Goal: Task Accomplishment & Management: Use online tool/utility

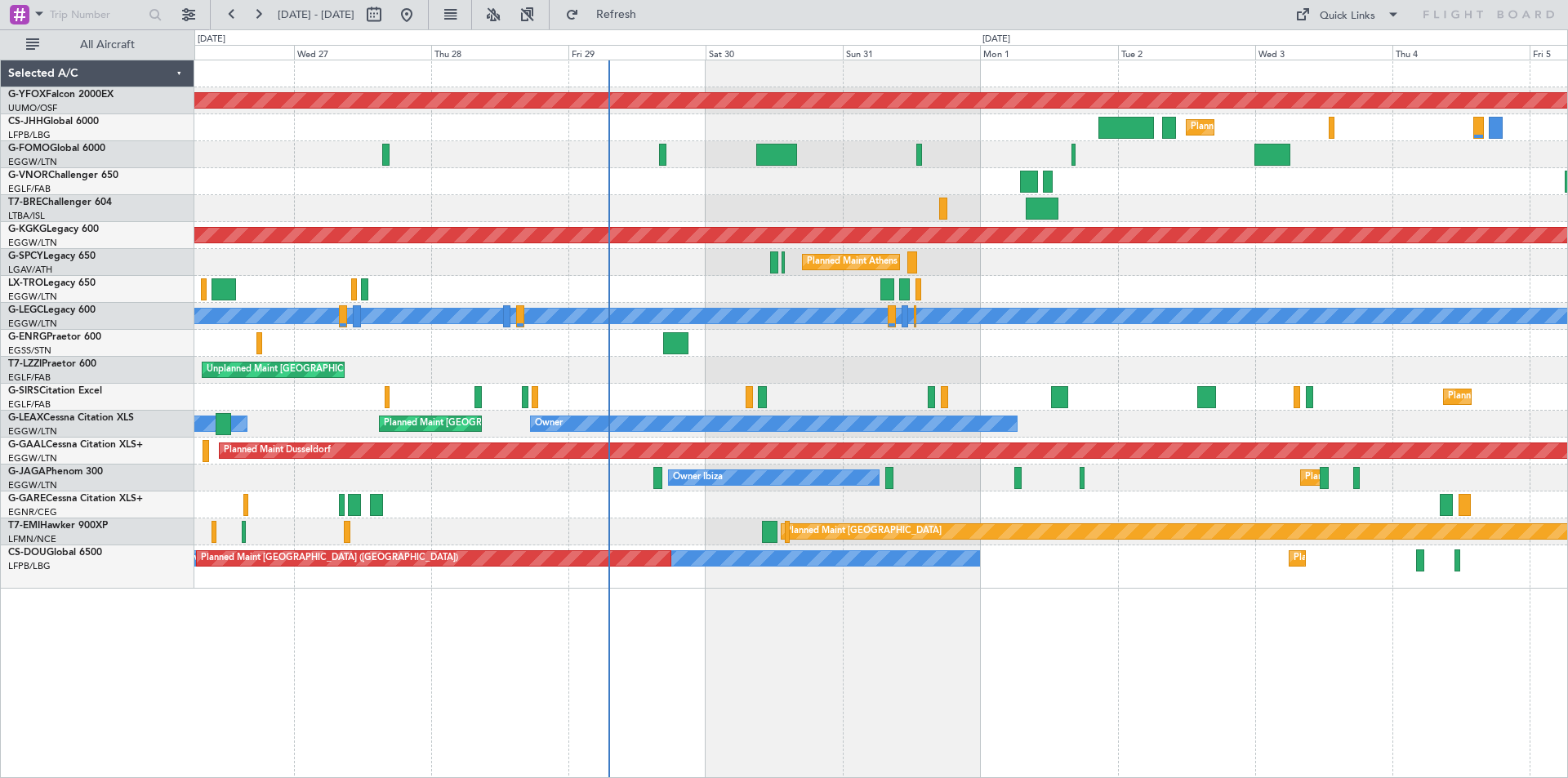
click at [869, 353] on div at bounding box center [881, 343] width 1373 height 27
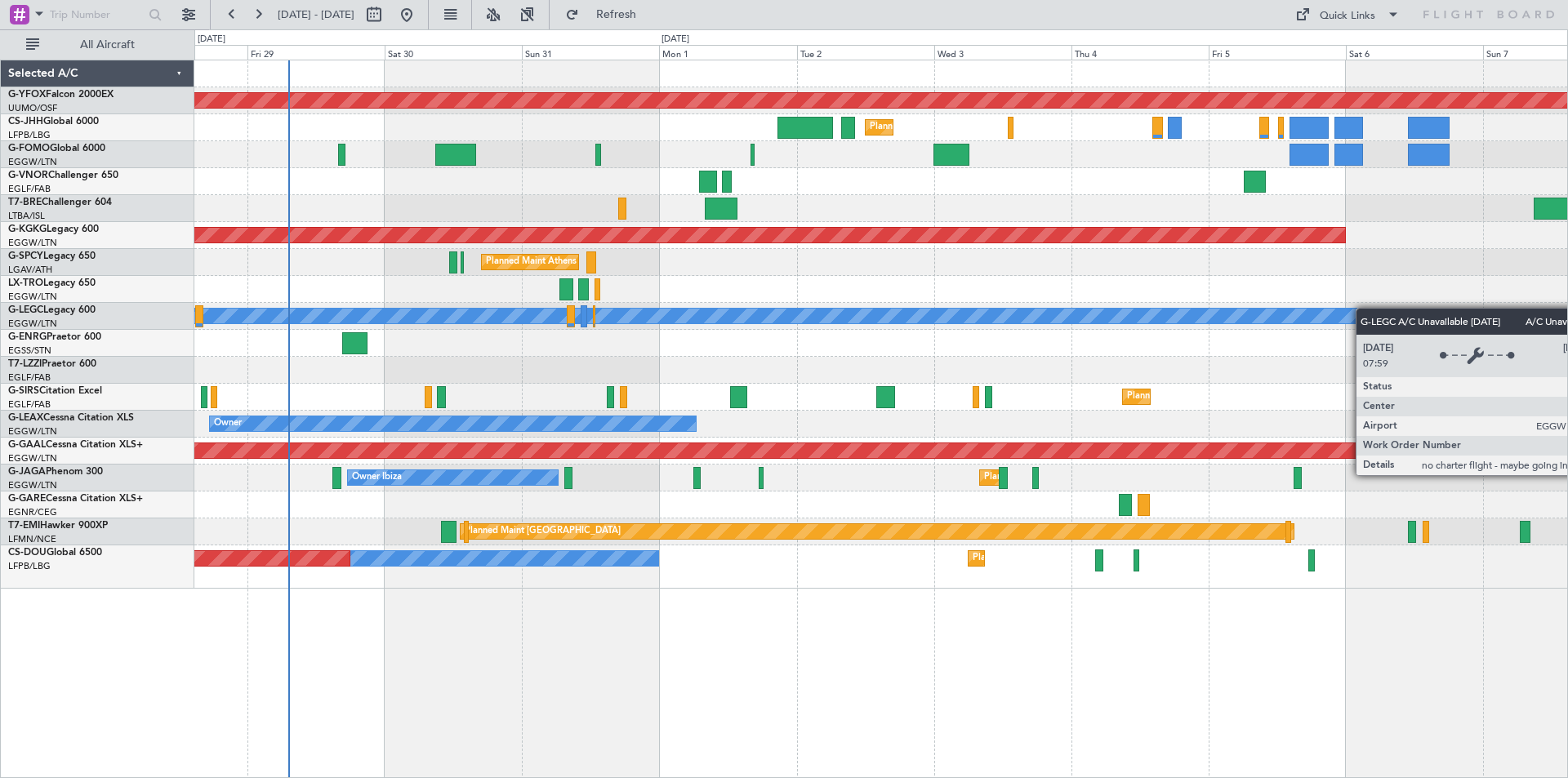
click at [1086, 321] on div "A/C Unavailable [GEOGRAPHIC_DATA] ([GEOGRAPHIC_DATA])" at bounding box center [881, 317] width 1373 height 27
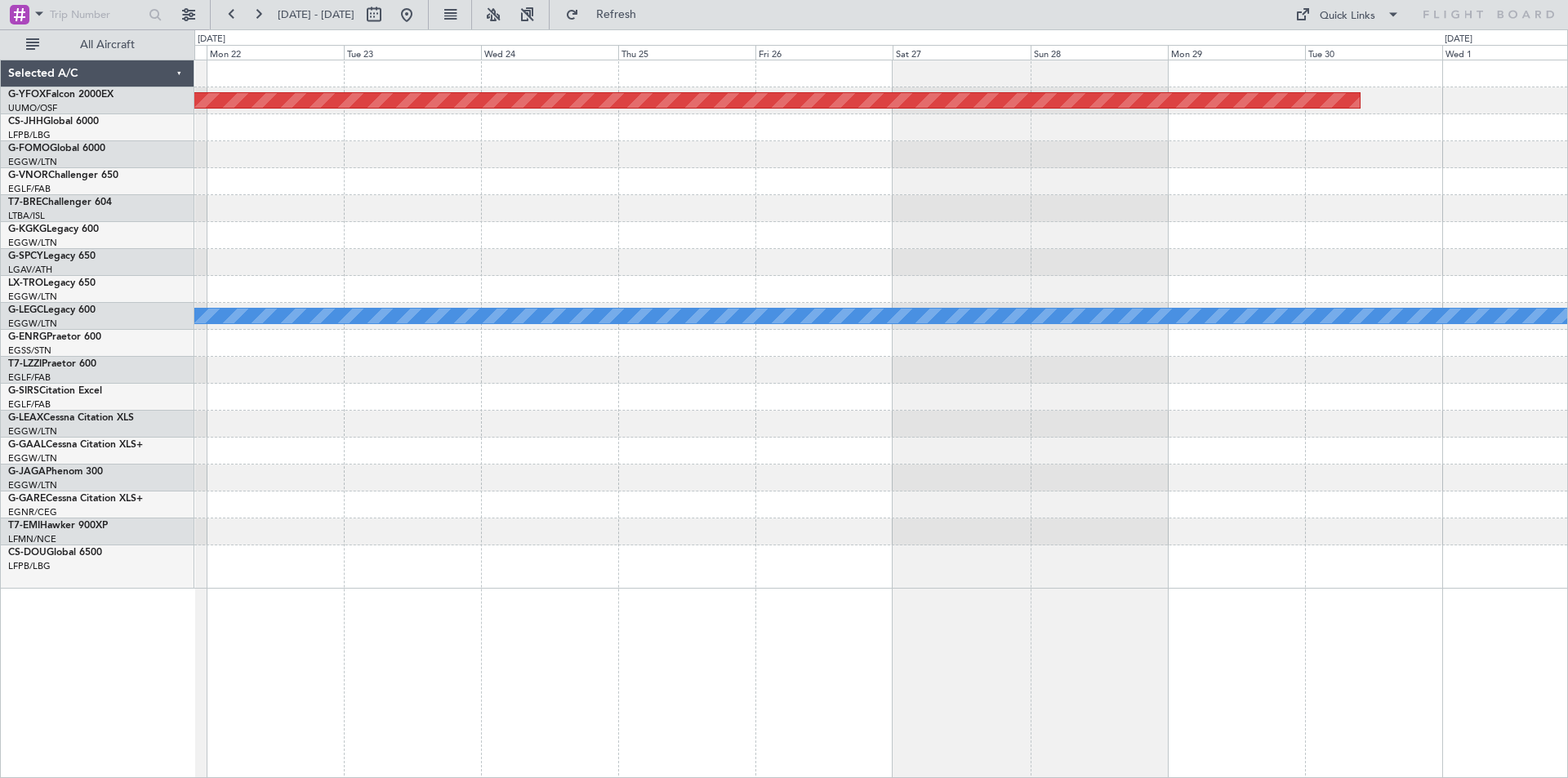
click at [0, 182] on html "[DATE] - [DATE] Refresh Quick Links All Aircraft AOG Maint Ostafyevo A/C Unavai…" at bounding box center [784, 389] width 1568 height 778
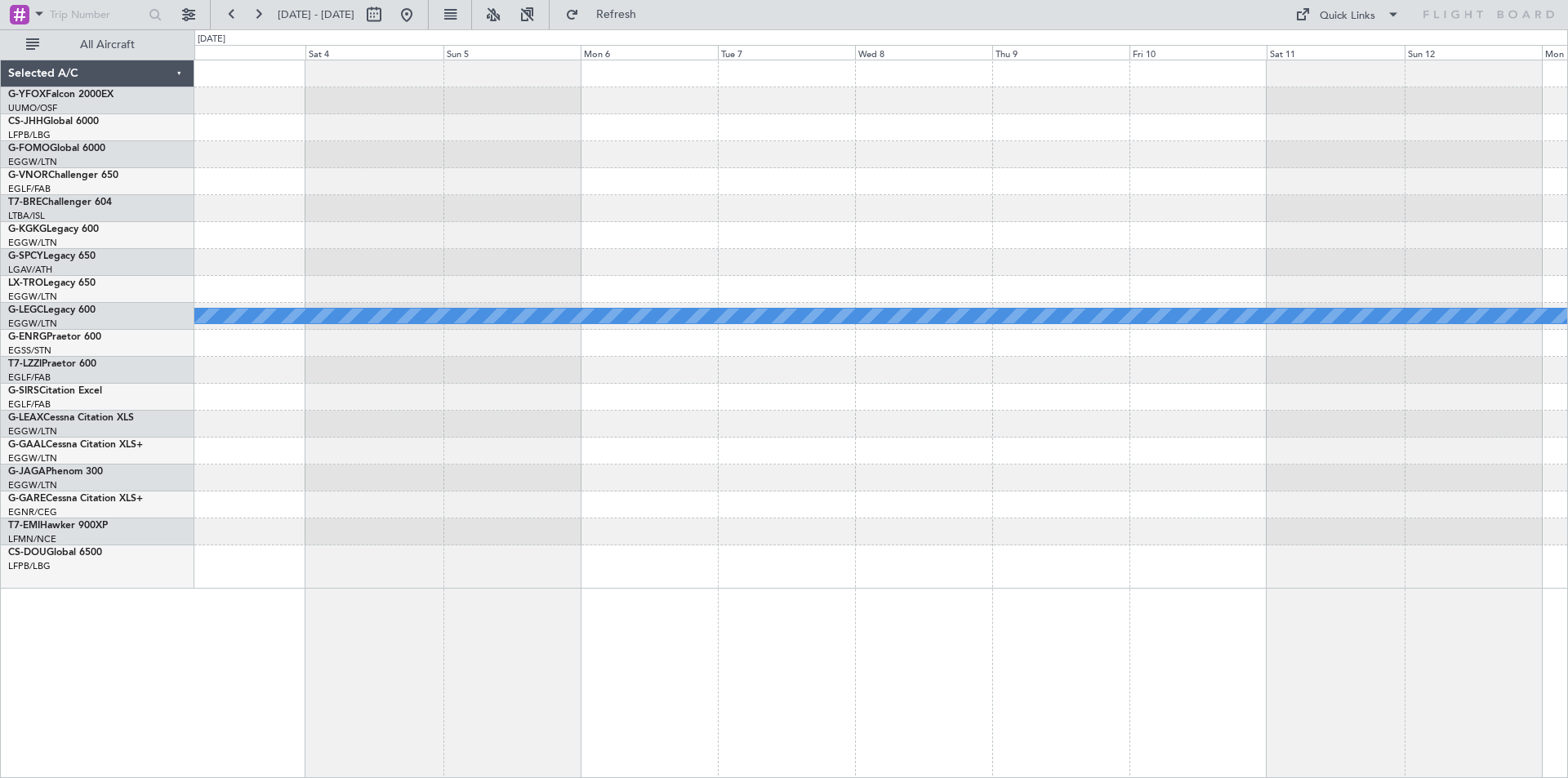
click at [134, 194] on div "A/C Unavailable [GEOGRAPHIC_DATA] ([GEOGRAPHIC_DATA]) Selected A/C G-YFOX Falco…" at bounding box center [784, 403] width 1568 height 748
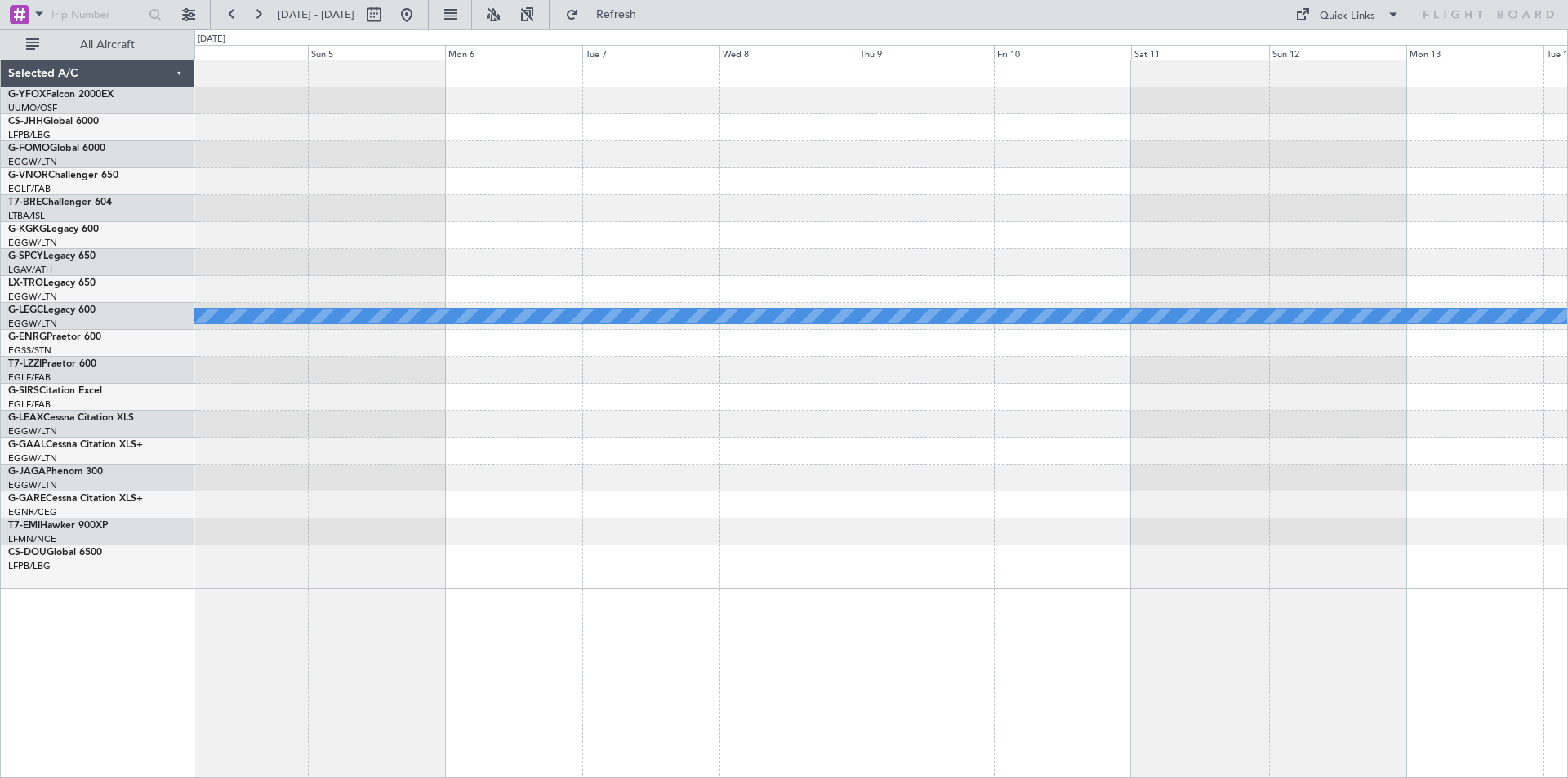
click at [0, 206] on html "[DATE] - [DATE] Refresh Quick Links All Aircraft A/C Unavailable [GEOGRAPHIC_DA…" at bounding box center [784, 389] width 1568 height 778
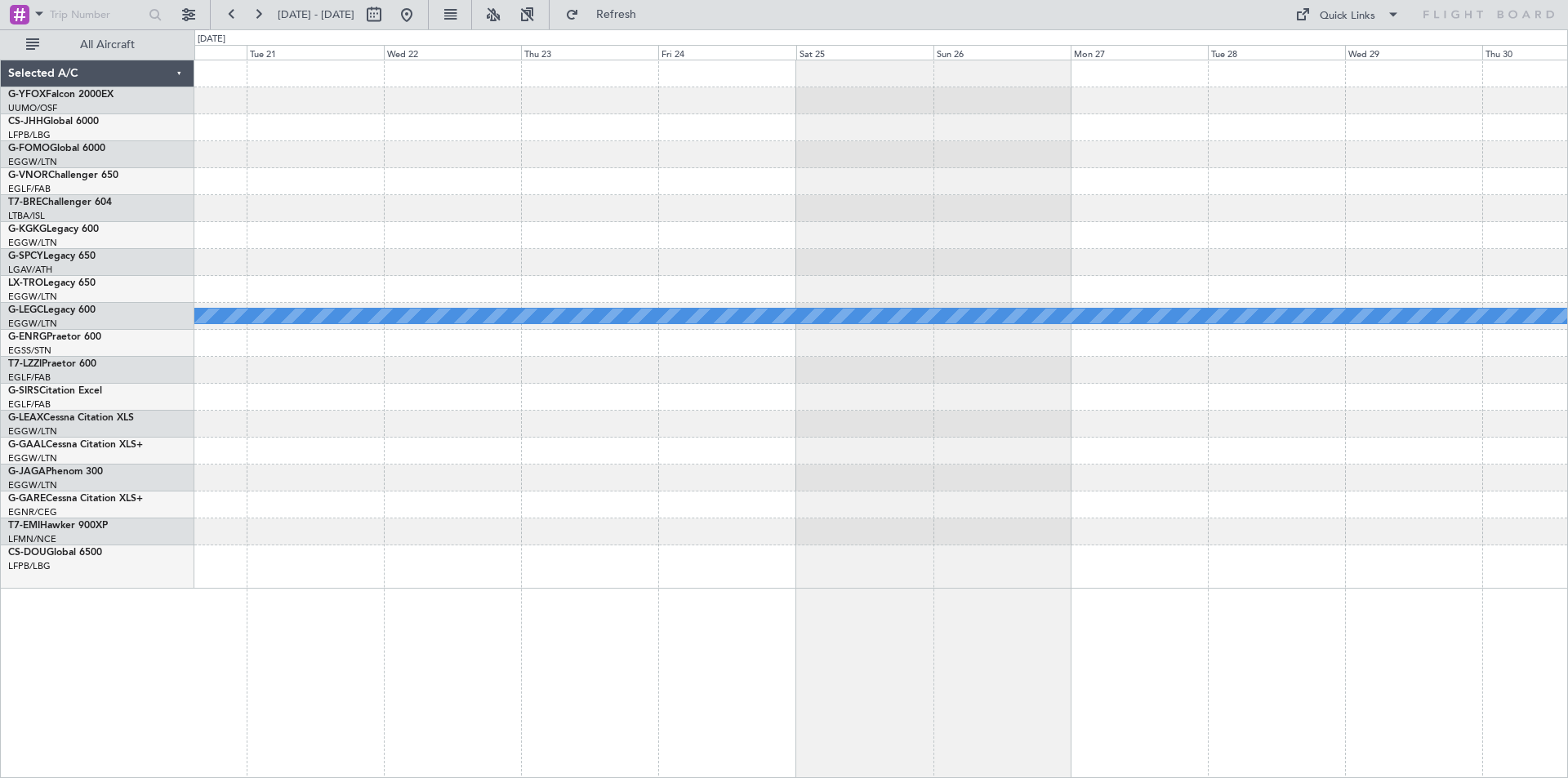
click at [0, 228] on html "[DATE] - [DATE] Refresh Quick Links All Aircraft A/C Unavailable [GEOGRAPHIC_DA…" at bounding box center [784, 389] width 1568 height 778
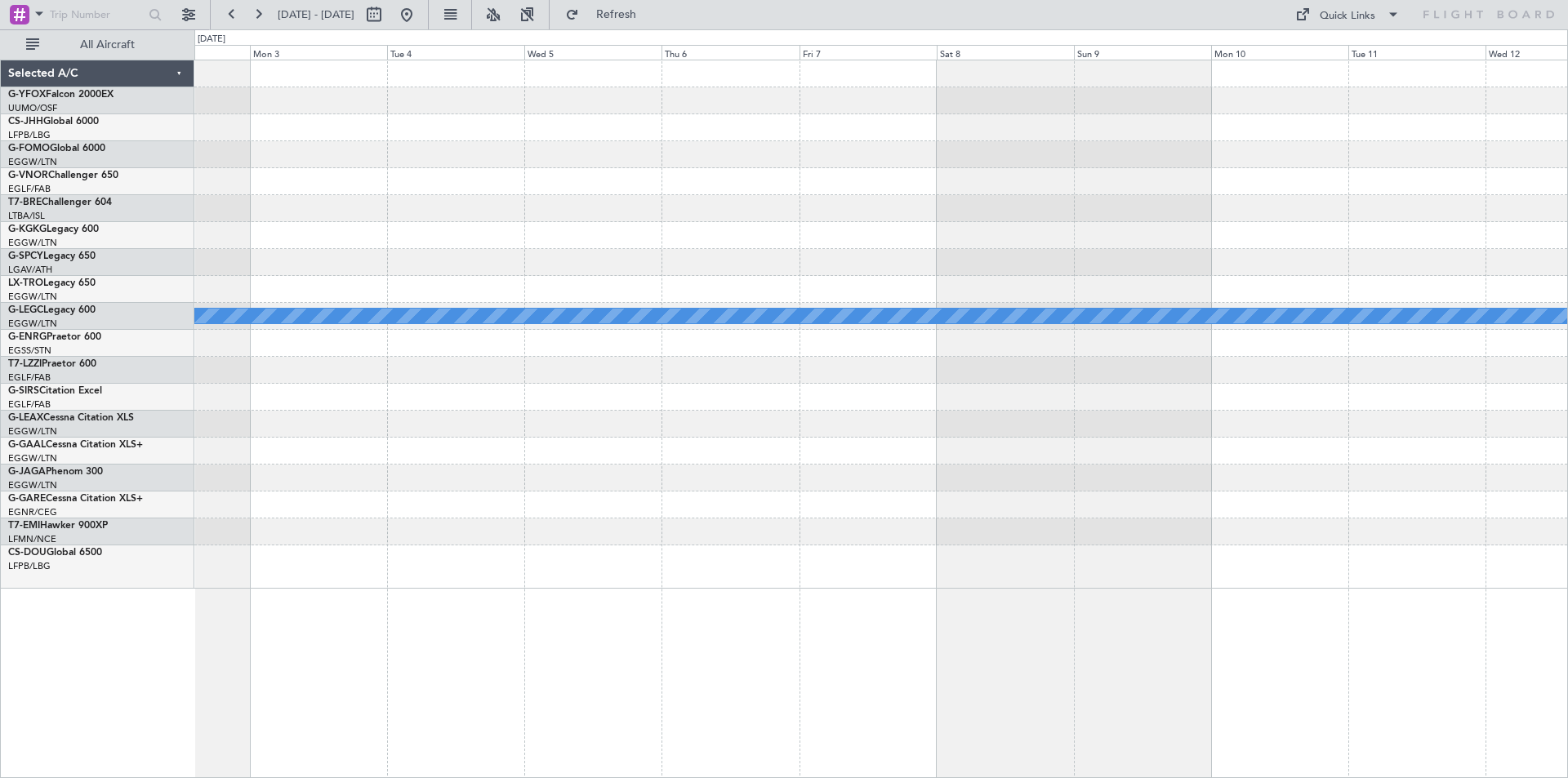
click at [0, 194] on html "[DATE] - [DATE] Refresh Quick Links All Aircraft A/C Unavailable [GEOGRAPHIC_DA…" at bounding box center [784, 389] width 1568 height 778
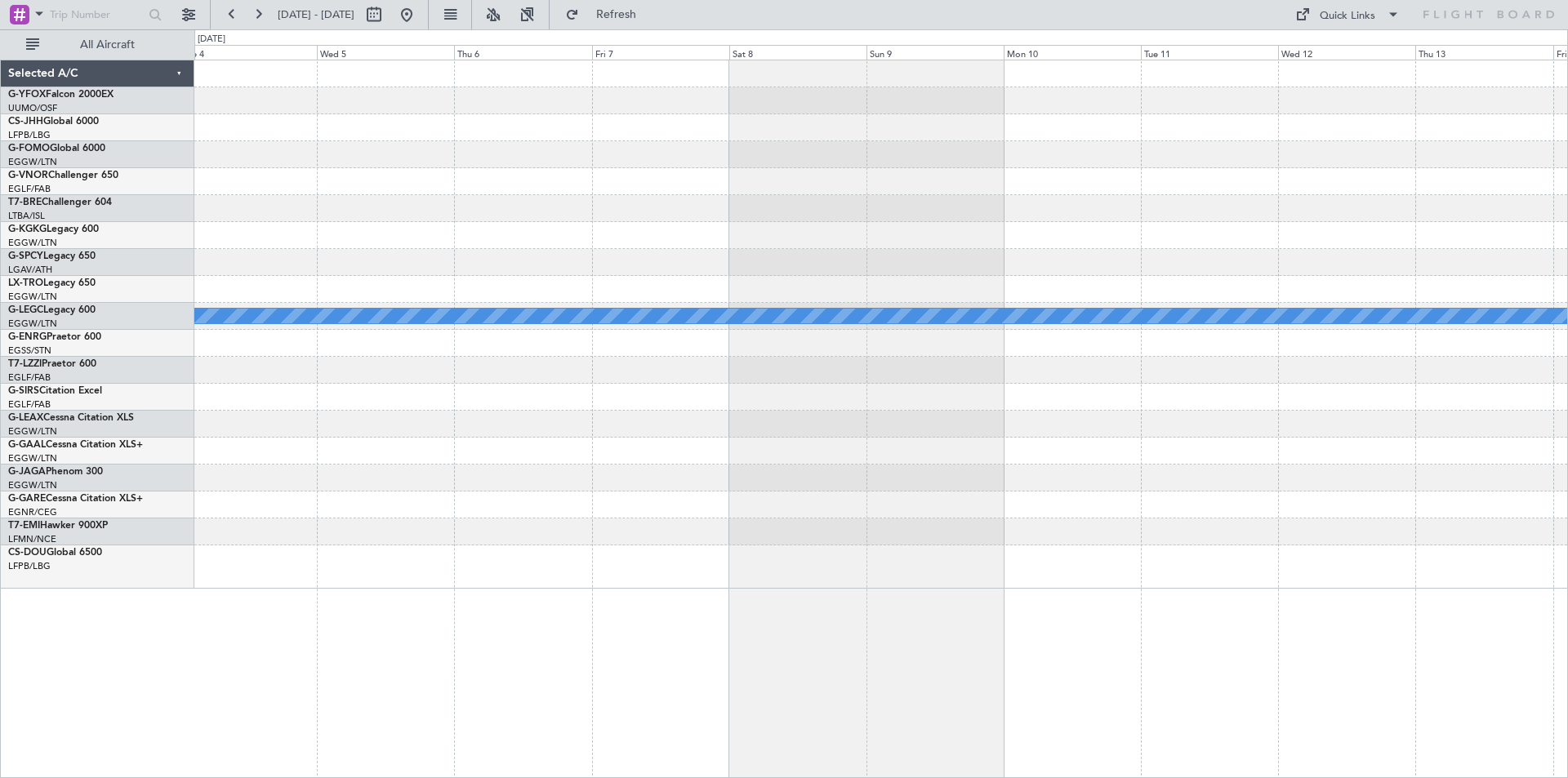
click at [72, 225] on div "A/C Unavailable [GEOGRAPHIC_DATA] ([GEOGRAPHIC_DATA]) Selected A/C G-YFOX Falco…" at bounding box center [784, 403] width 1568 height 748
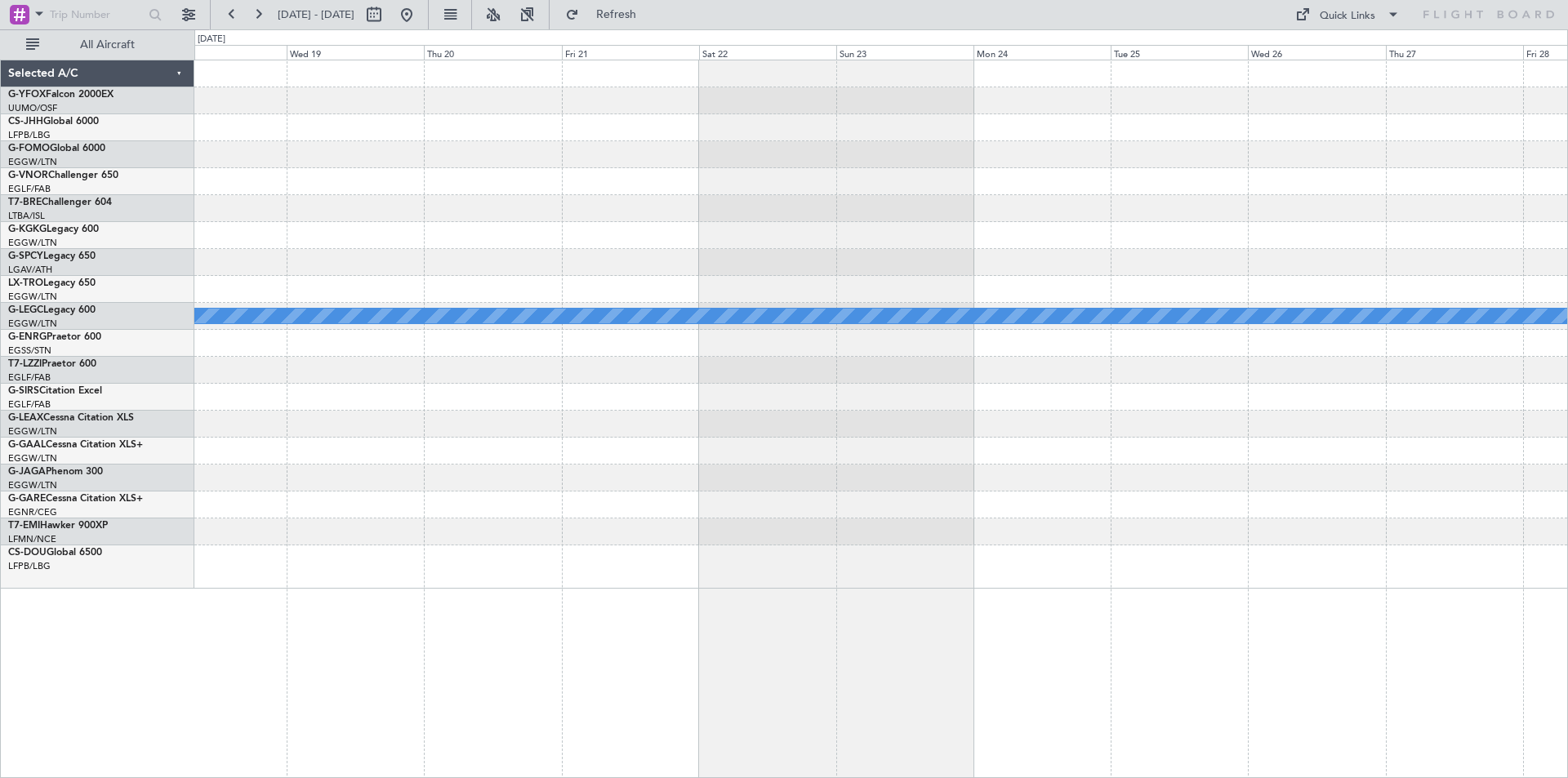
click at [0, 187] on html "[DATE] - [DATE] Refresh Quick Links All Aircraft A/C Unavailable [GEOGRAPHIC_DA…" at bounding box center [784, 389] width 1568 height 778
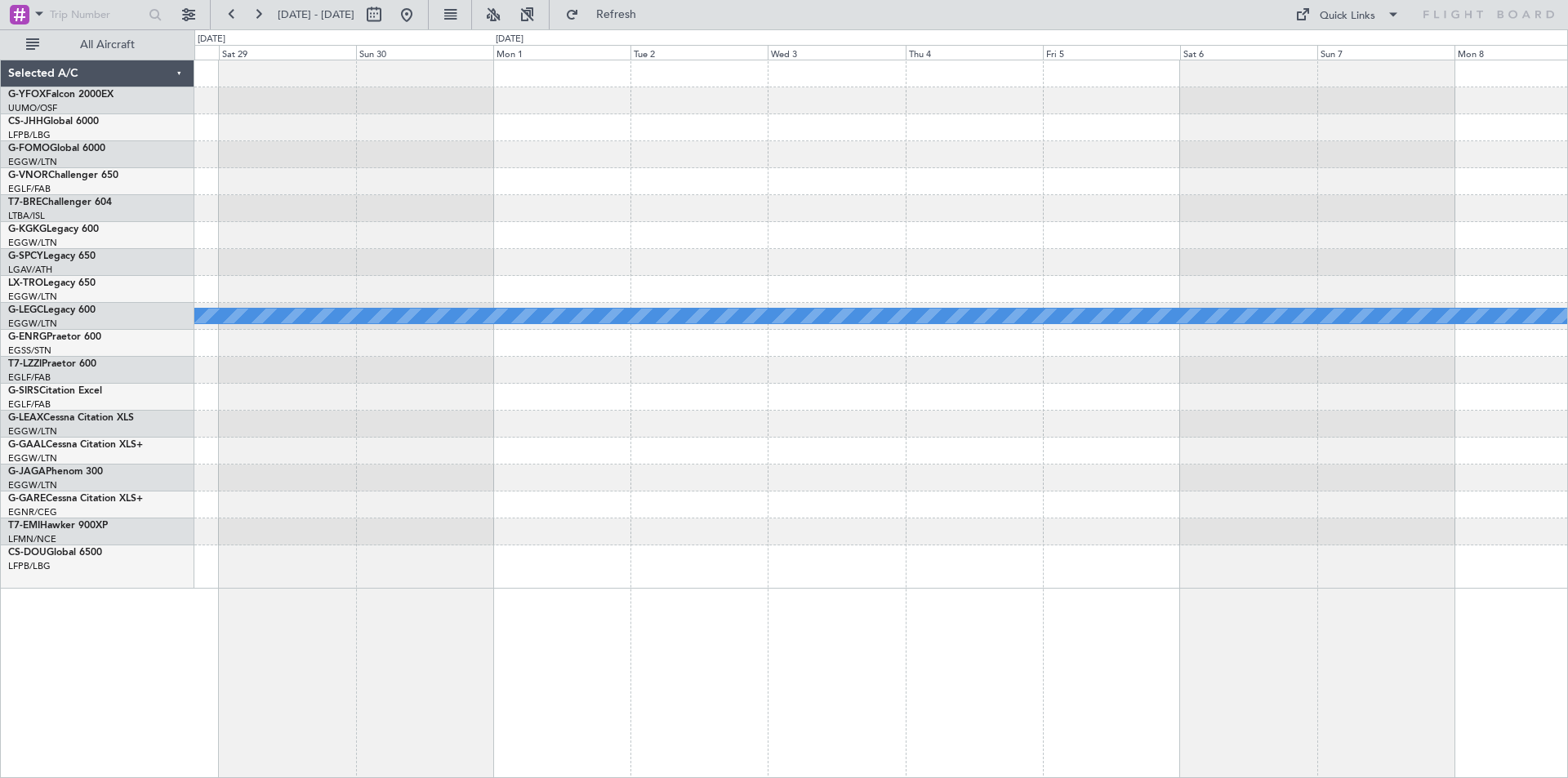
click at [305, 225] on div at bounding box center [881, 235] width 1373 height 27
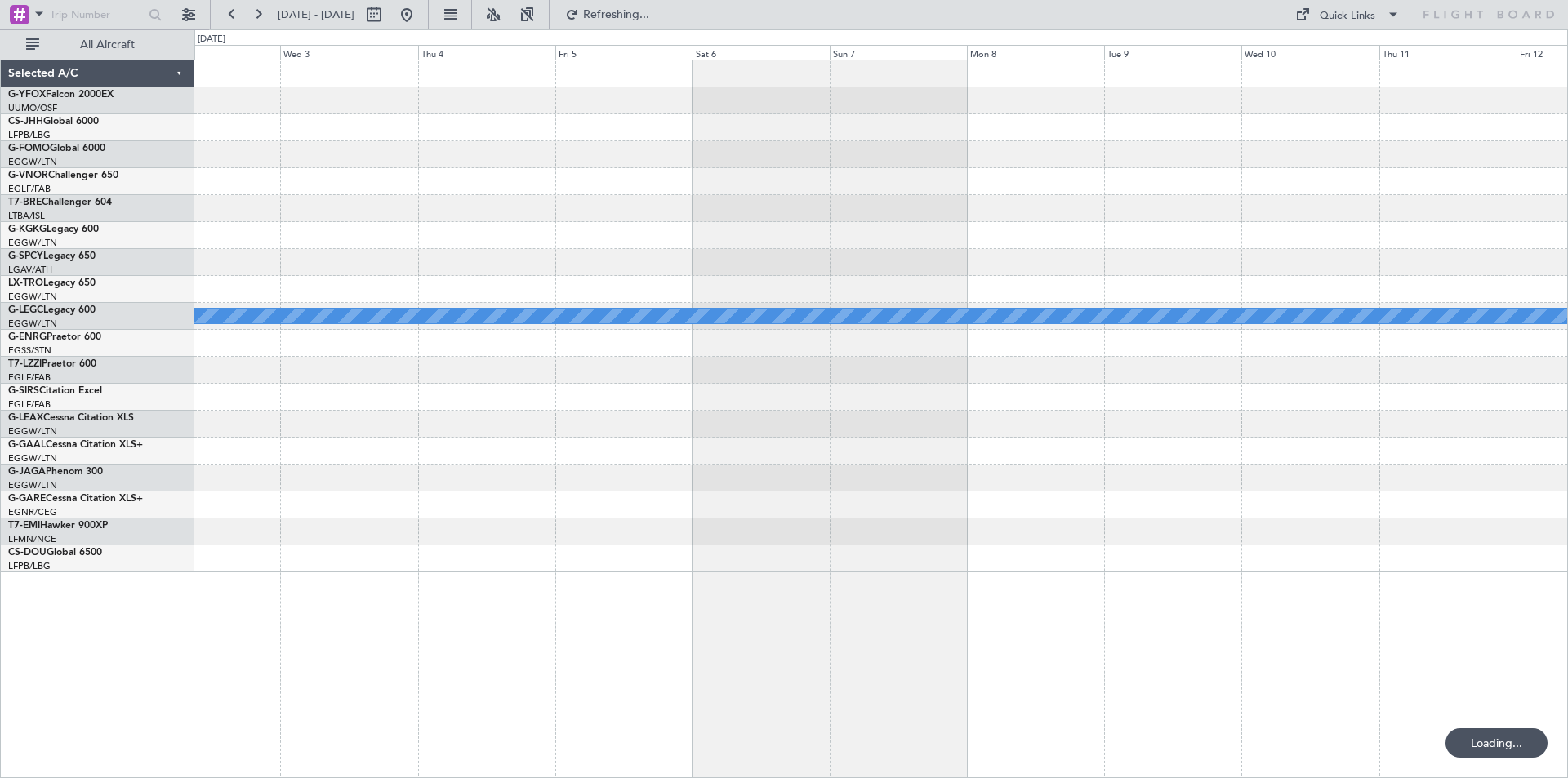
click at [615, 198] on div at bounding box center [881, 209] width 1373 height 27
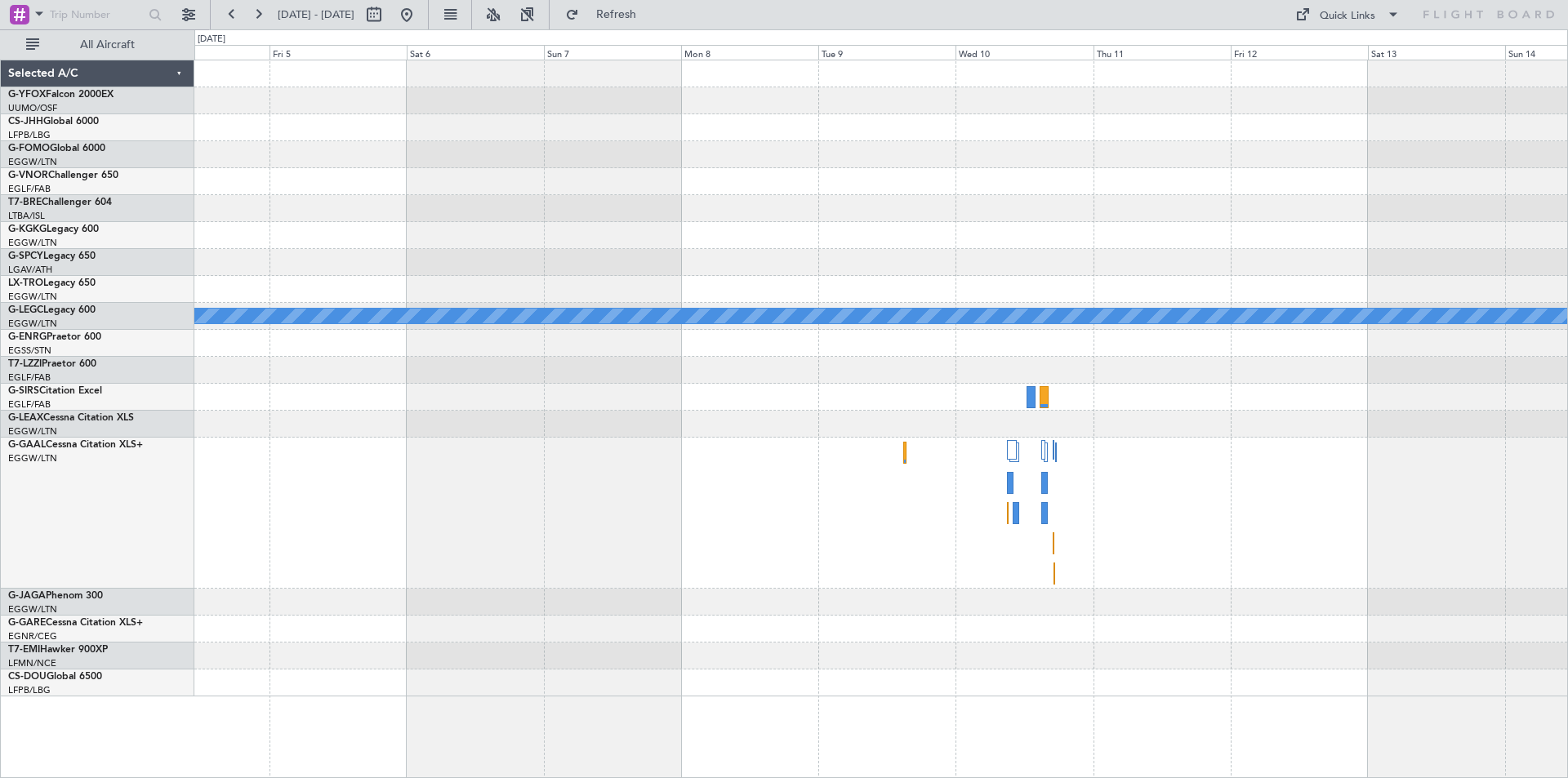
click at [367, 189] on div at bounding box center [881, 181] width 1373 height 27
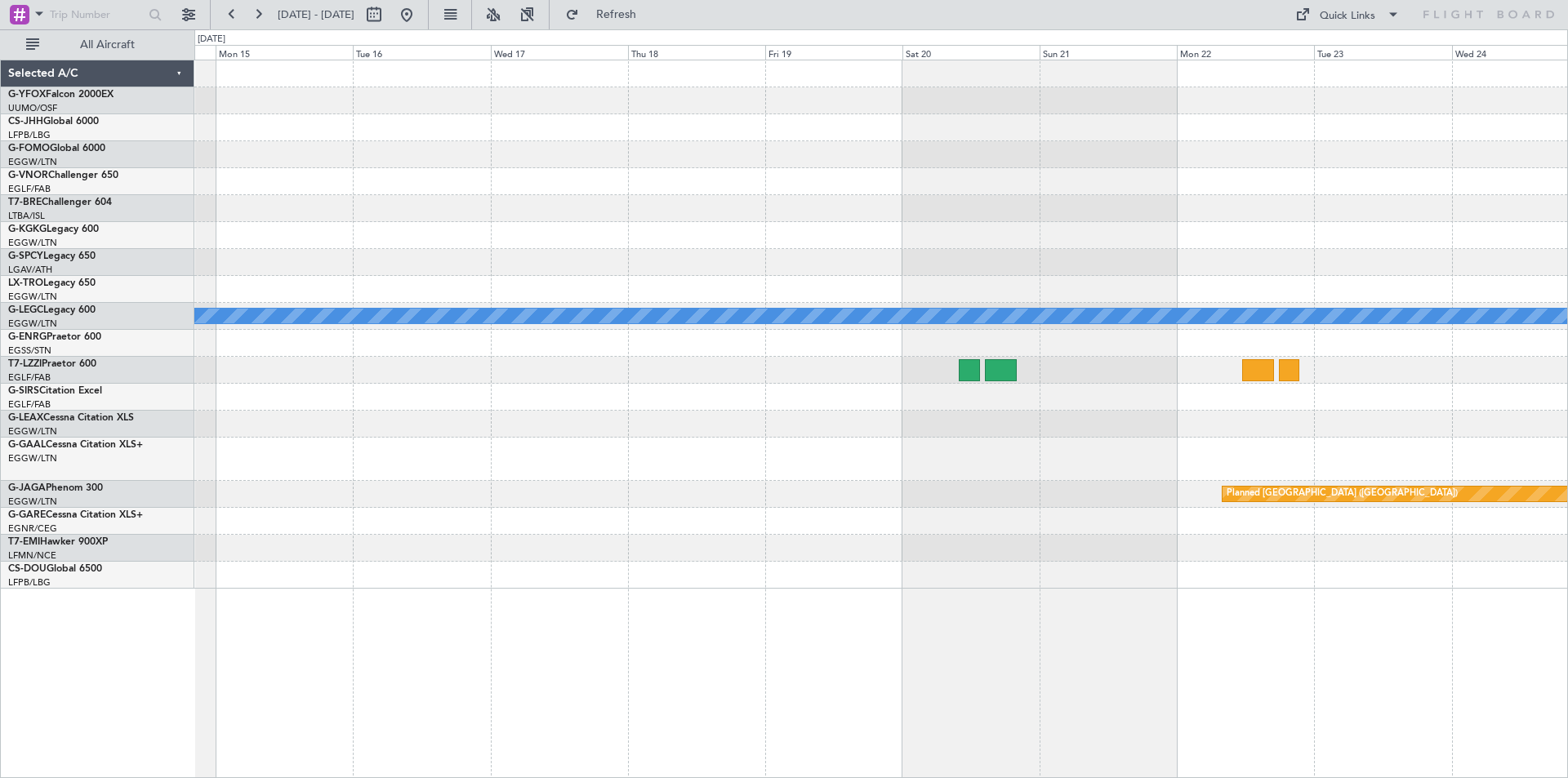
click at [340, 274] on div at bounding box center [881, 262] width 1373 height 27
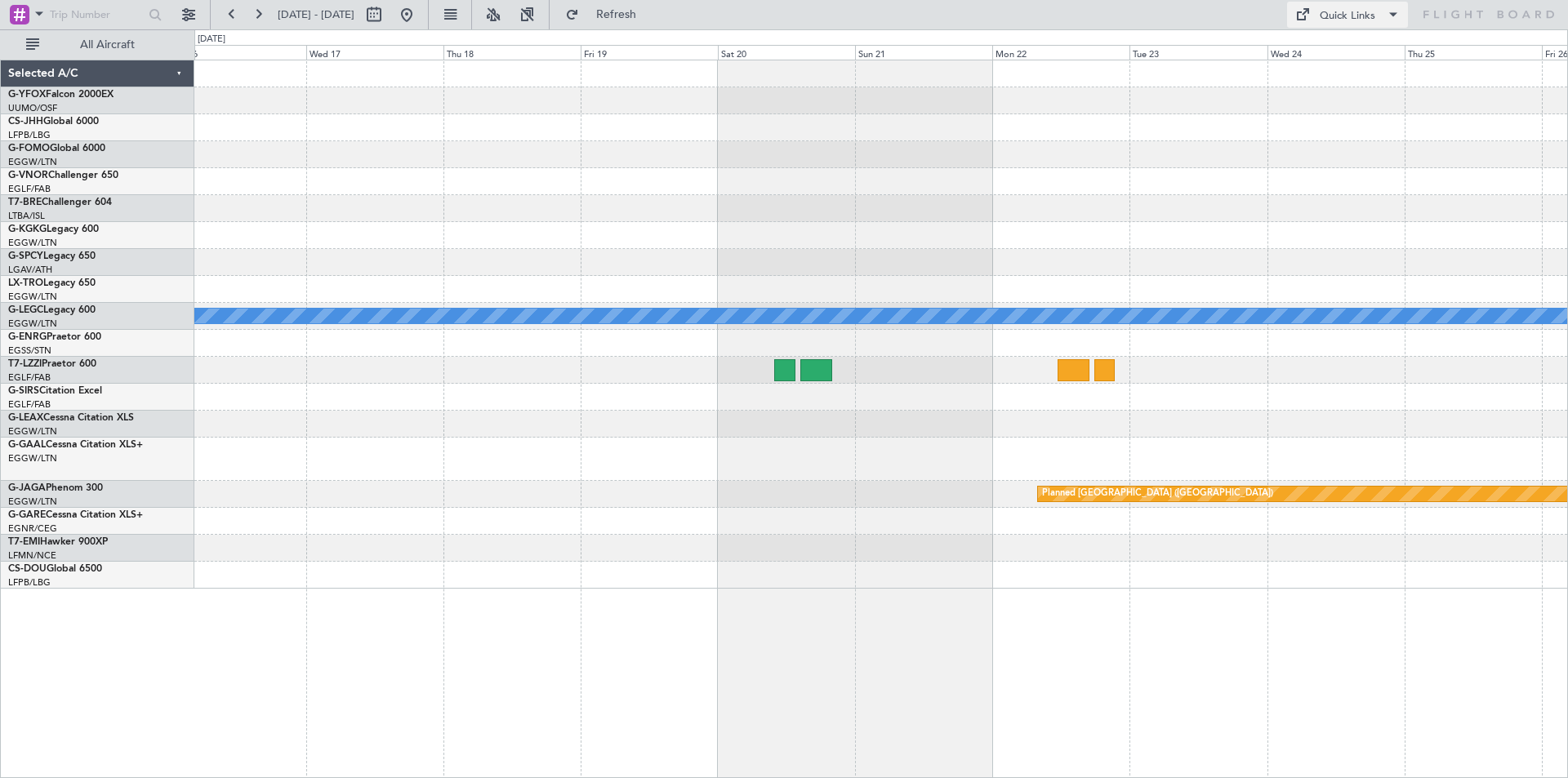
click at [1344, 19] on div "Quick Links" at bounding box center [1348, 16] width 55 height 16
click at [1334, 53] on button "Trip Builder" at bounding box center [1349, 53] width 122 height 39
click at [420, 15] on button at bounding box center [406, 14] width 26 height 26
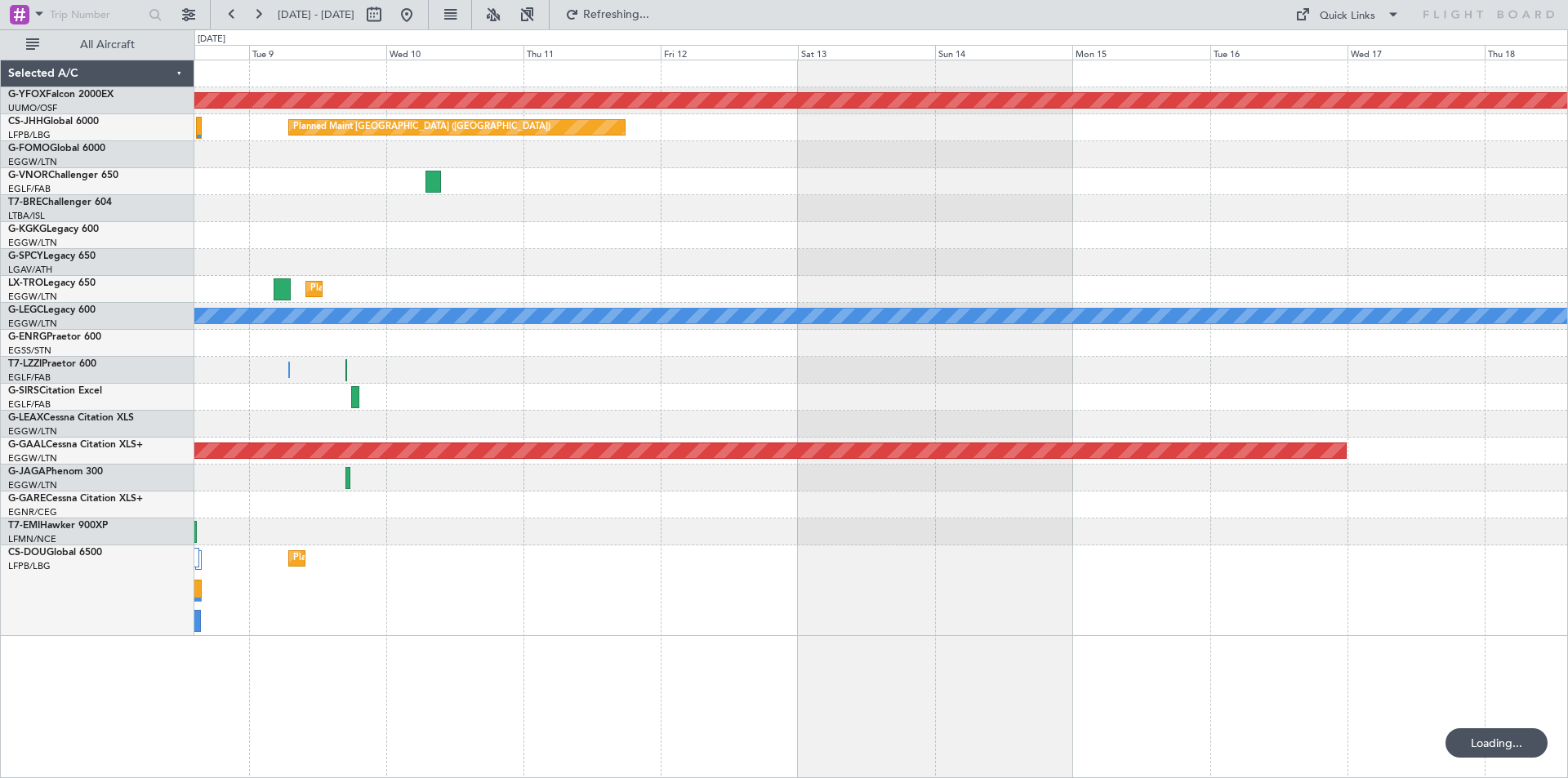
click at [941, 327] on div "A/C Unavailable [GEOGRAPHIC_DATA] ([GEOGRAPHIC_DATA])" at bounding box center [881, 317] width 1373 height 27
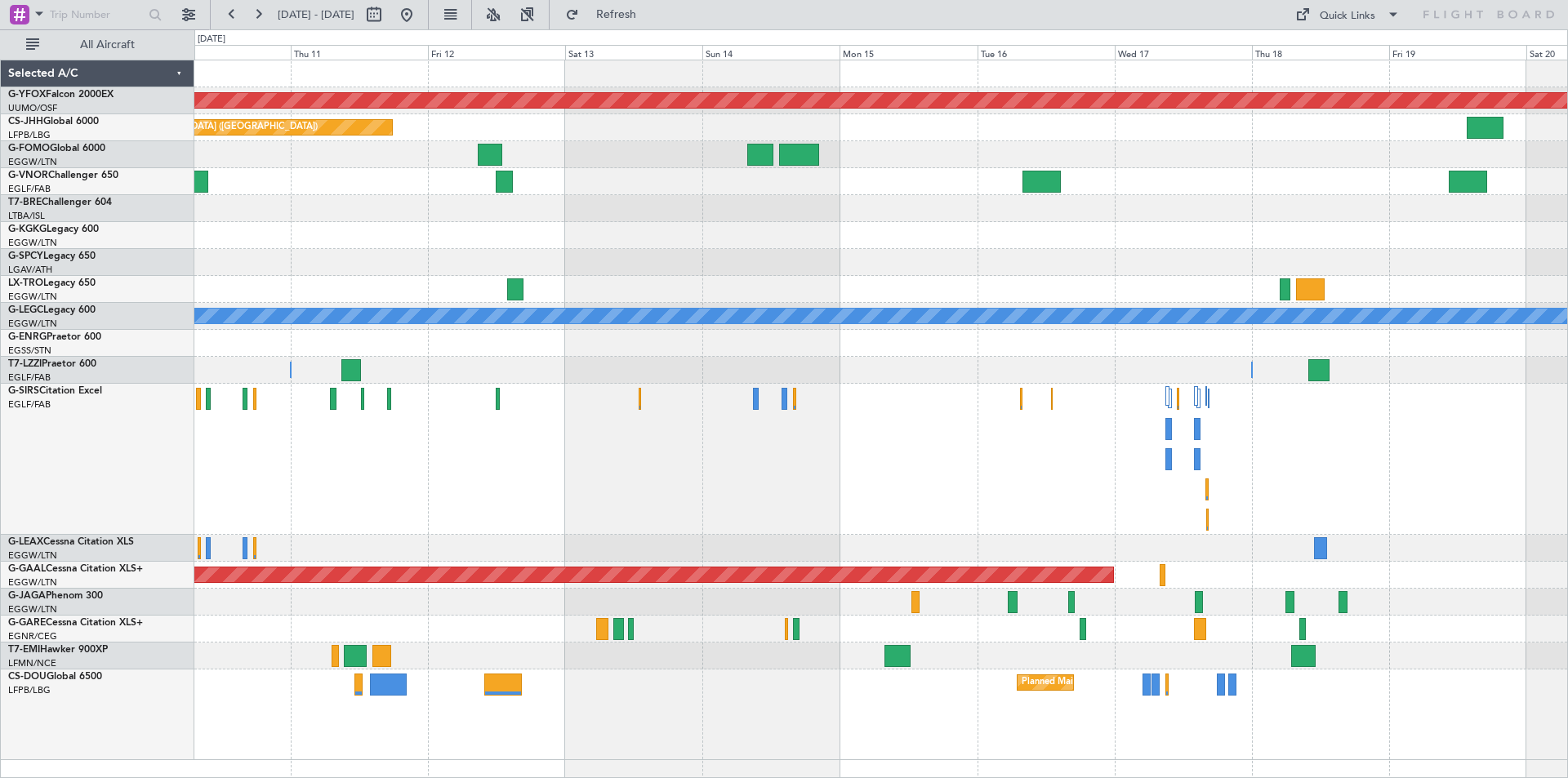
click at [1014, 441] on div at bounding box center [881, 460] width 1373 height 151
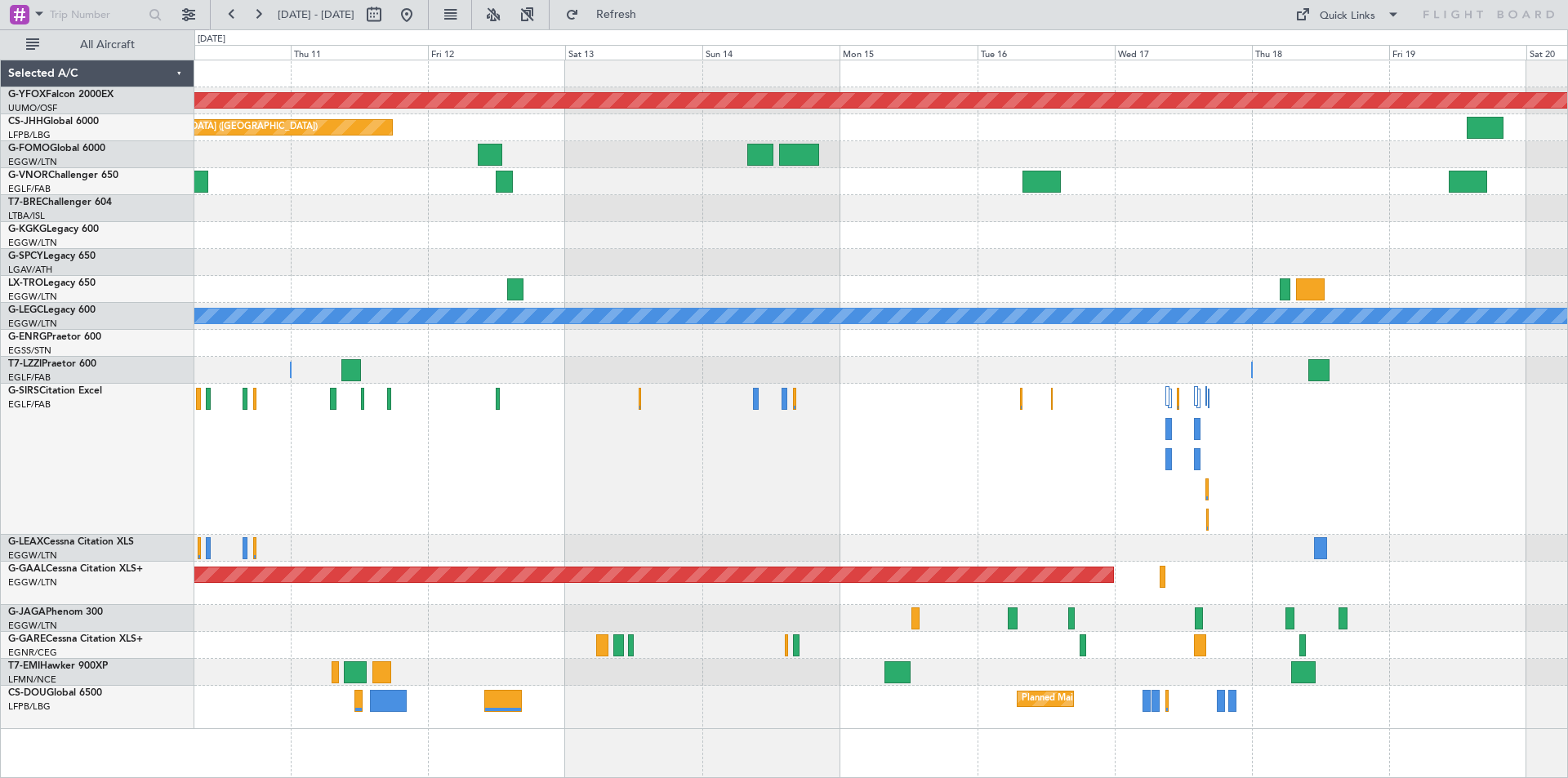
drag, startPoint x: 450, startPoint y: 20, endPoint x: 486, endPoint y: 2, distance: 40.2
click at [420, 19] on button at bounding box center [406, 14] width 26 height 26
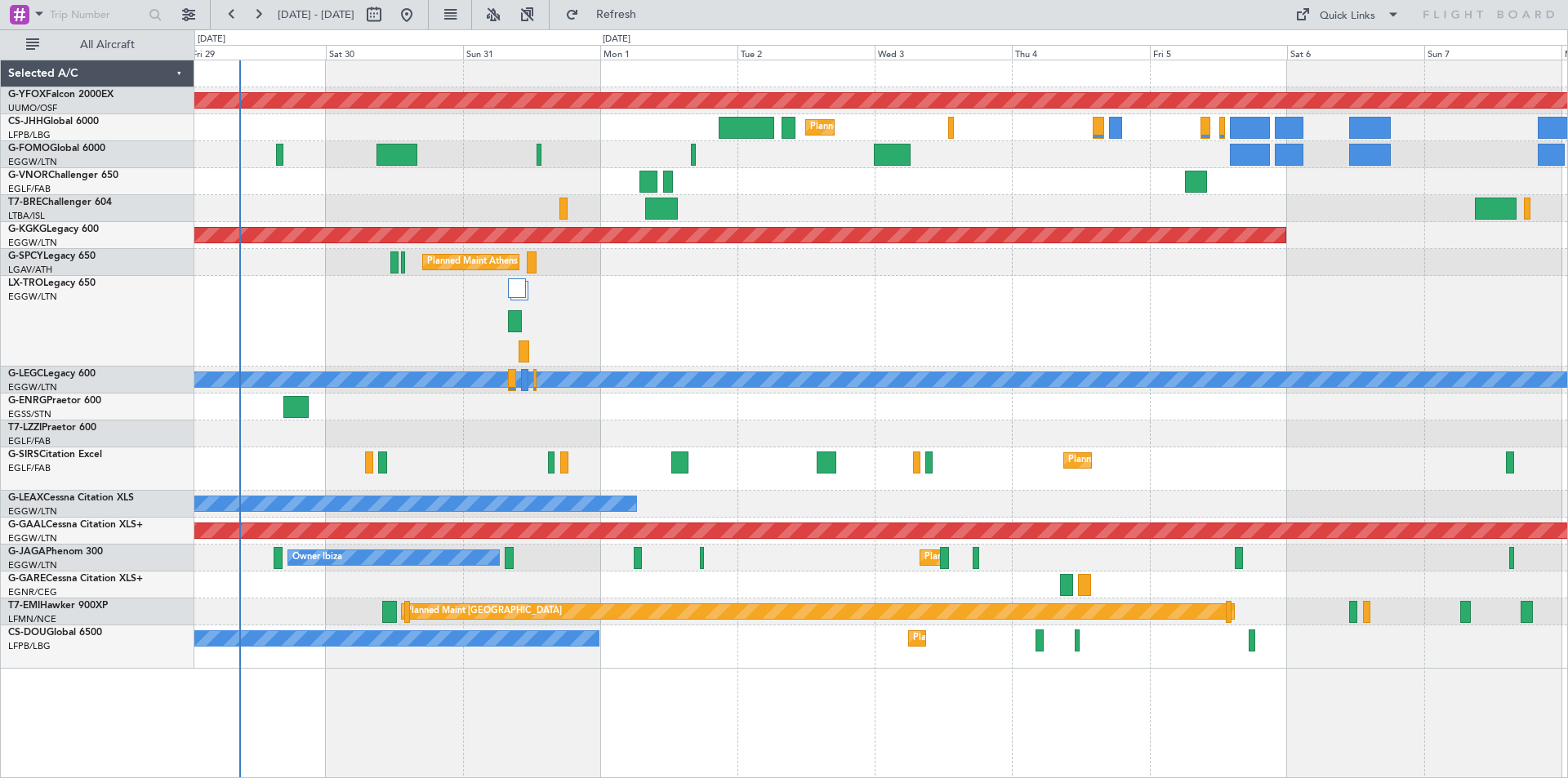
click at [761, 197] on div "AOG Maint Ostafyevo Planned Maint [GEOGRAPHIC_DATA] ([GEOGRAPHIC_DATA]) Planned…" at bounding box center [881, 364] width 1373 height 608
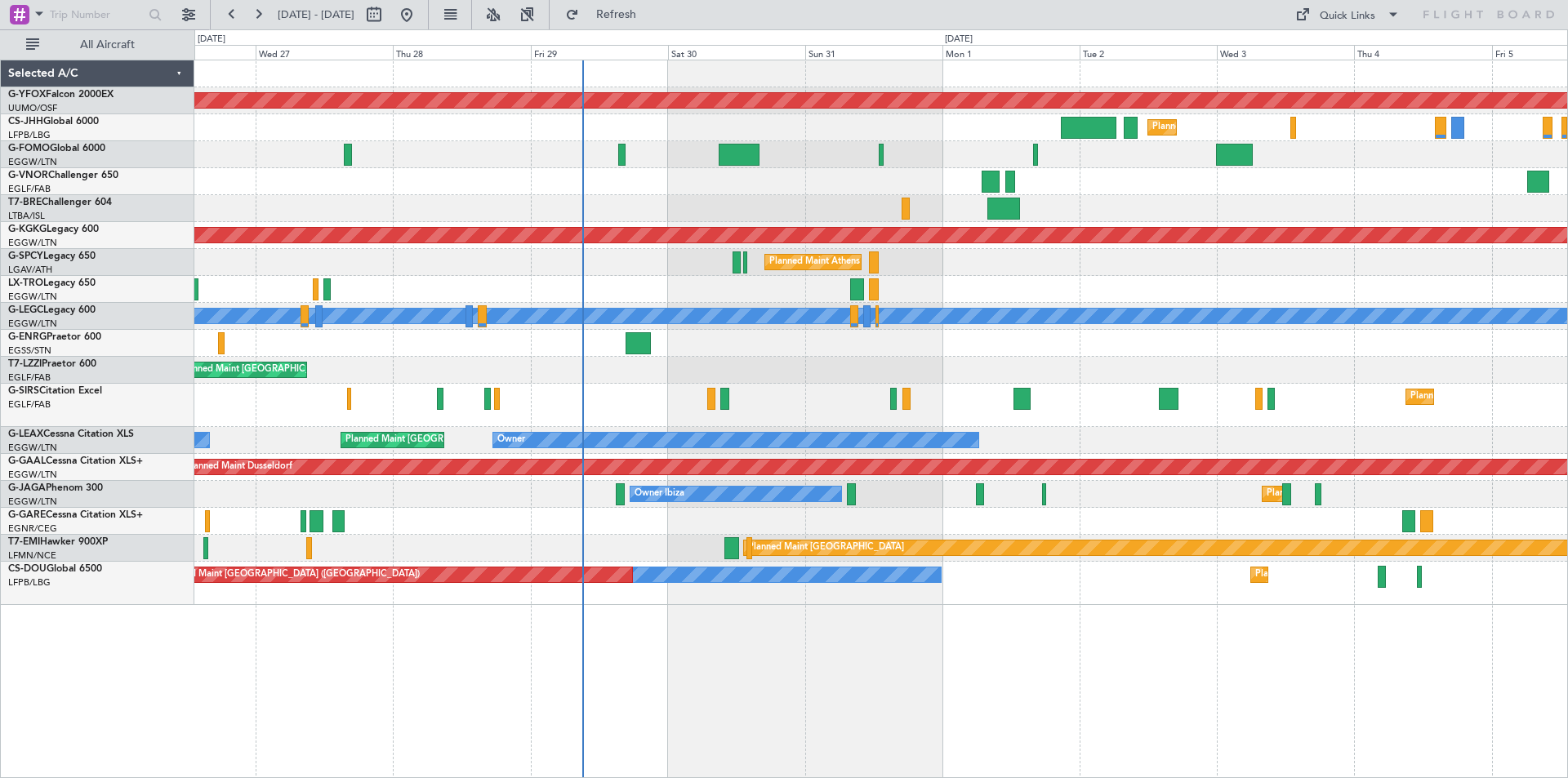
click at [1140, 355] on div at bounding box center [881, 343] width 1373 height 27
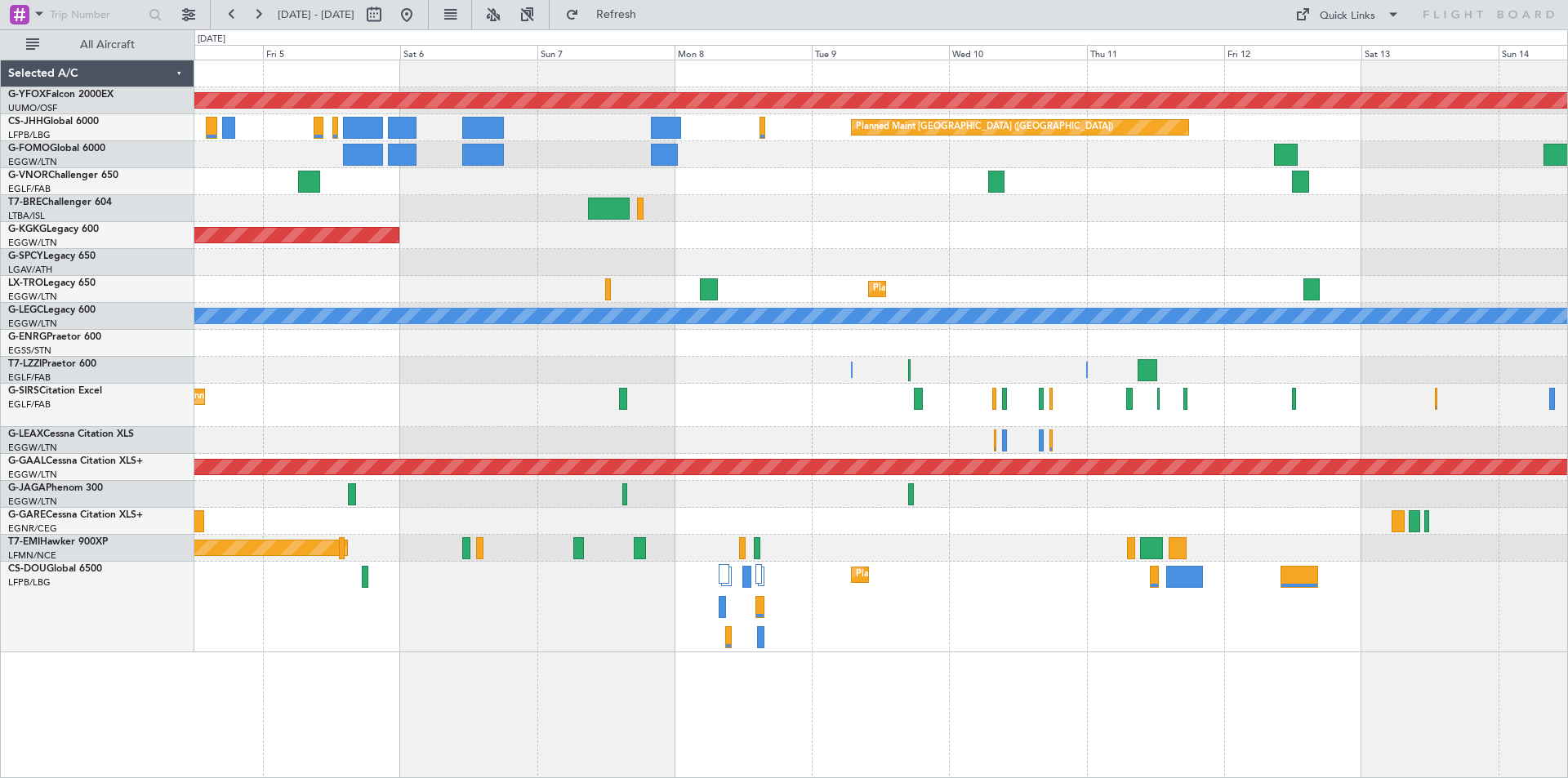
click at [1175, 241] on div "AOG Maint [GEOGRAPHIC_DATA] (Ataturk)" at bounding box center [881, 235] width 1373 height 27
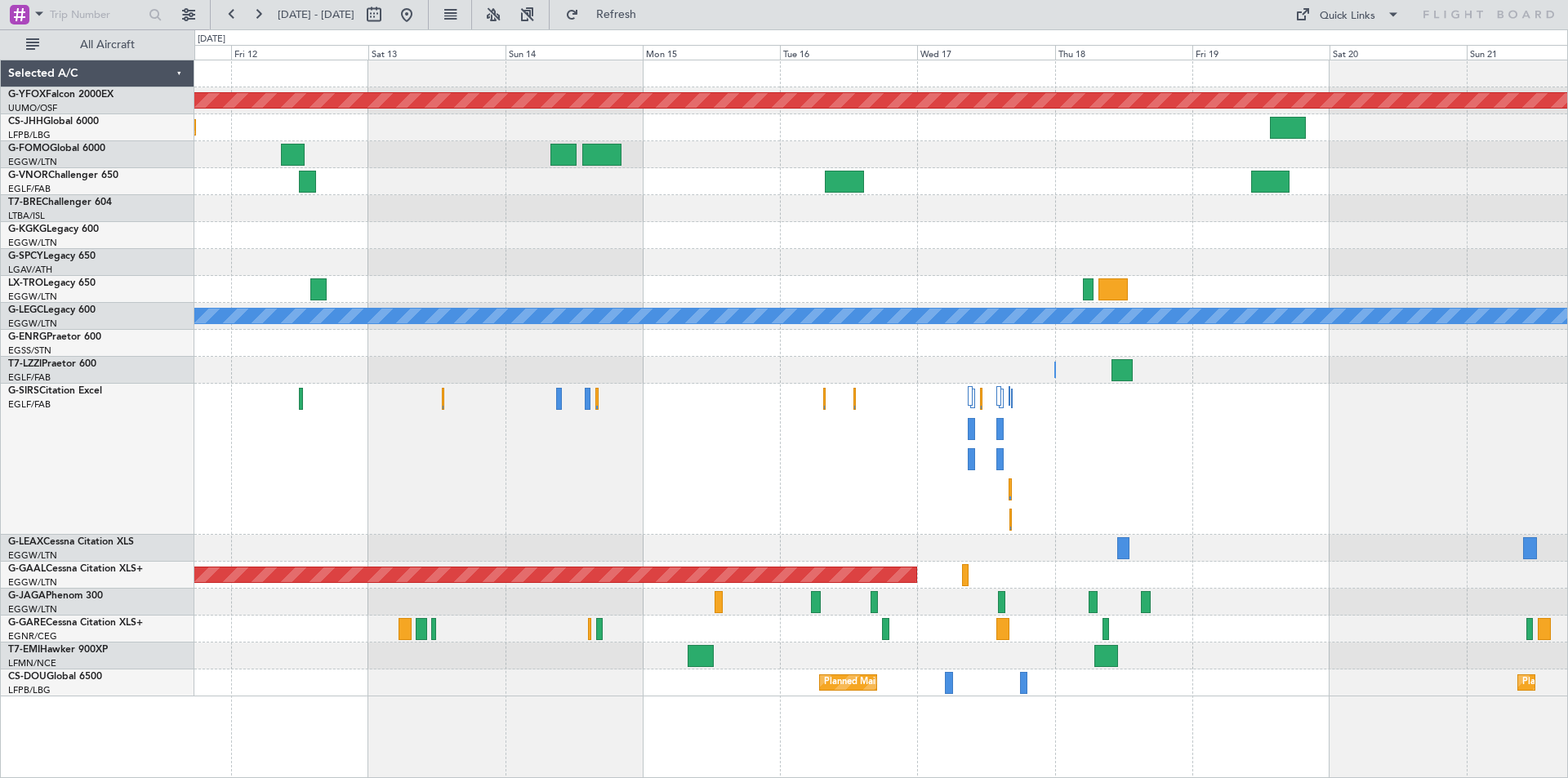
click at [144, 224] on div "AOG Maint Ostafyevo Planned Maint [GEOGRAPHIC_DATA] ([GEOGRAPHIC_DATA]) Planned…" at bounding box center [784, 403] width 1568 height 748
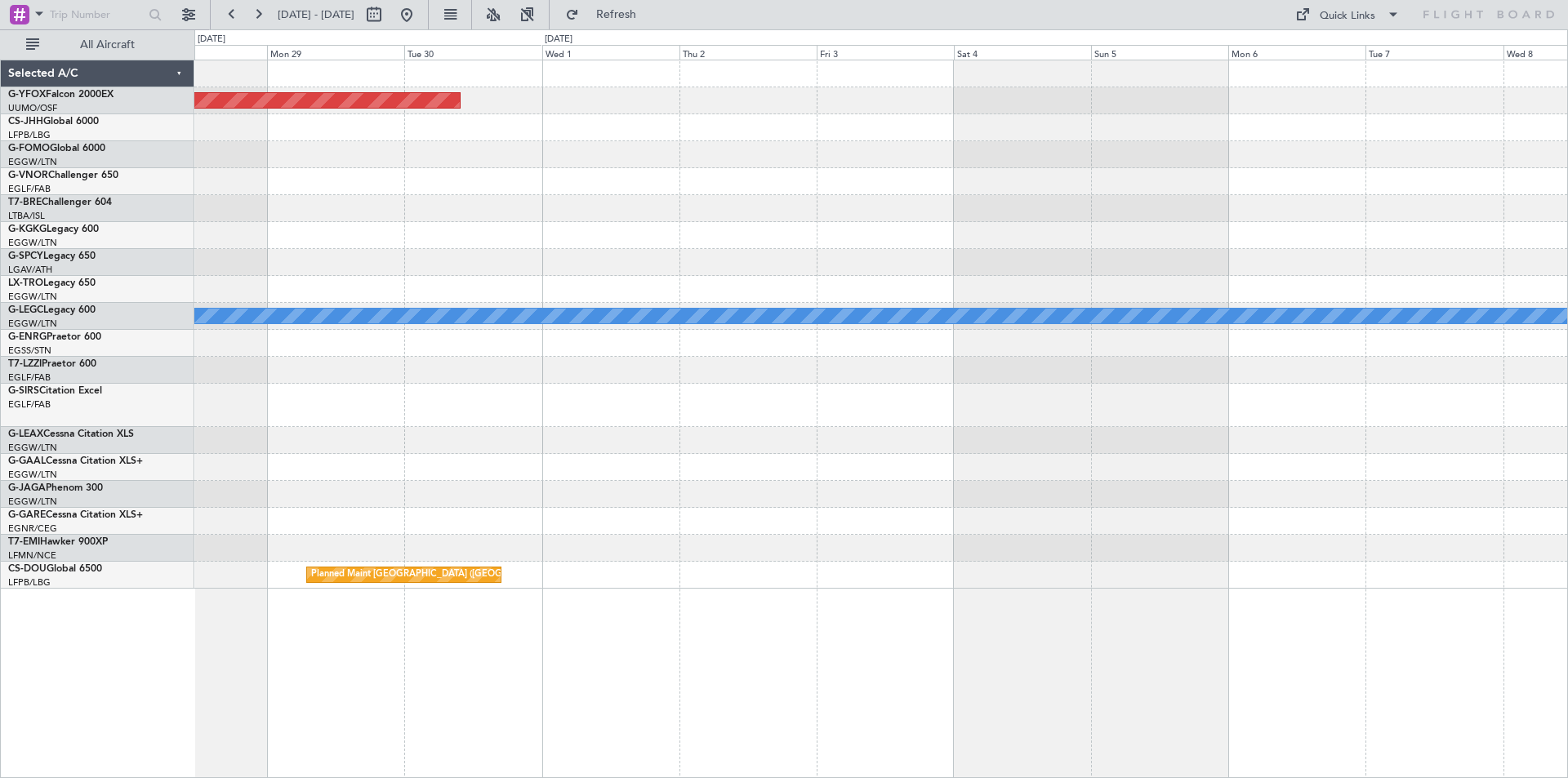
click at [439, 273] on div at bounding box center [881, 262] width 1373 height 27
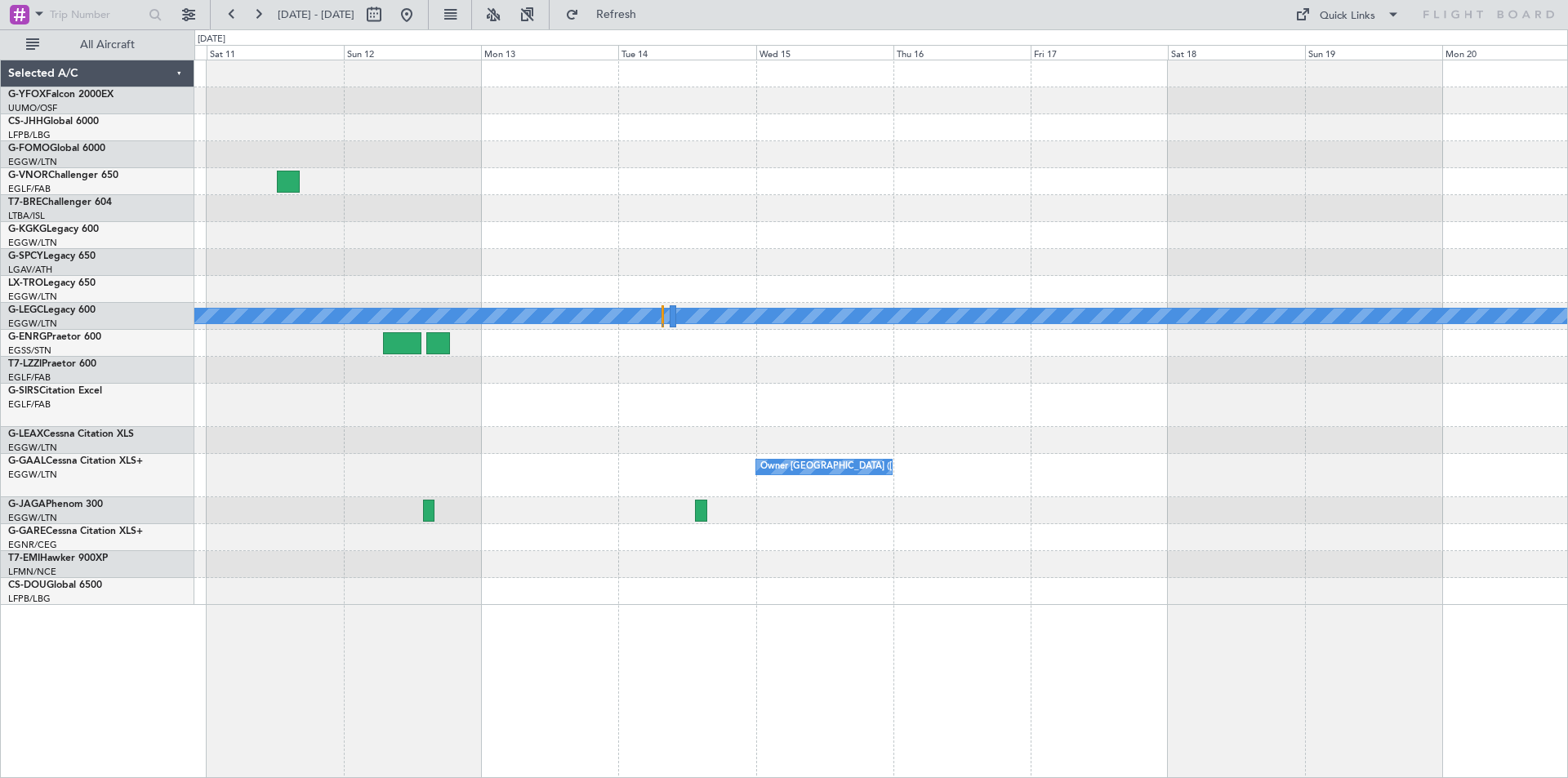
click at [250, 227] on div "A/C Unavailable [GEOGRAPHIC_DATA] ([GEOGRAPHIC_DATA]) Owner [GEOGRAPHIC_DATA] (…" at bounding box center [881, 332] width 1373 height 544
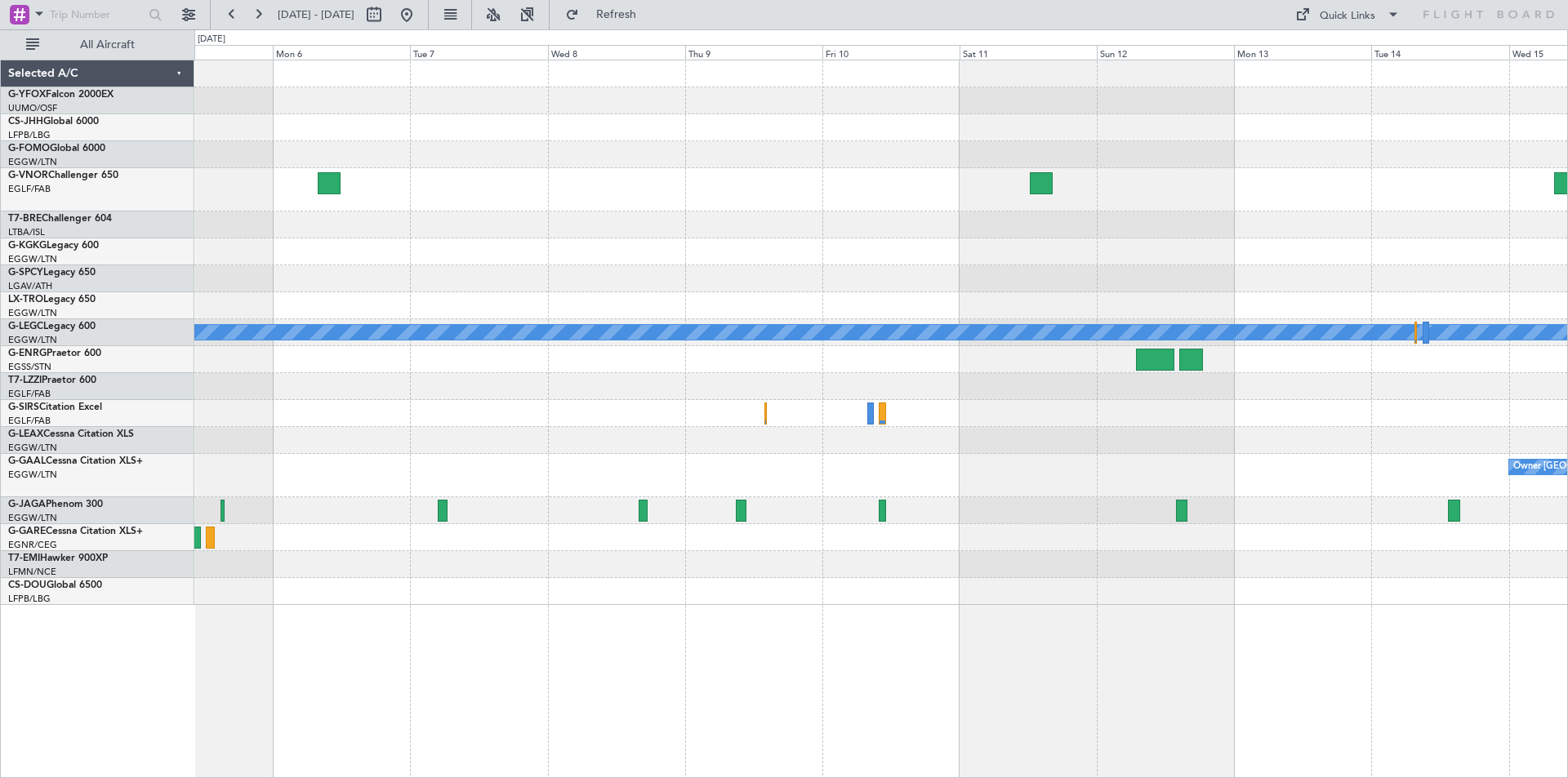
click at [1289, 267] on div "A/C Unavailable [GEOGRAPHIC_DATA] ([GEOGRAPHIC_DATA]) Owner [GEOGRAPHIC_DATA] (…" at bounding box center [881, 332] width 1373 height 544
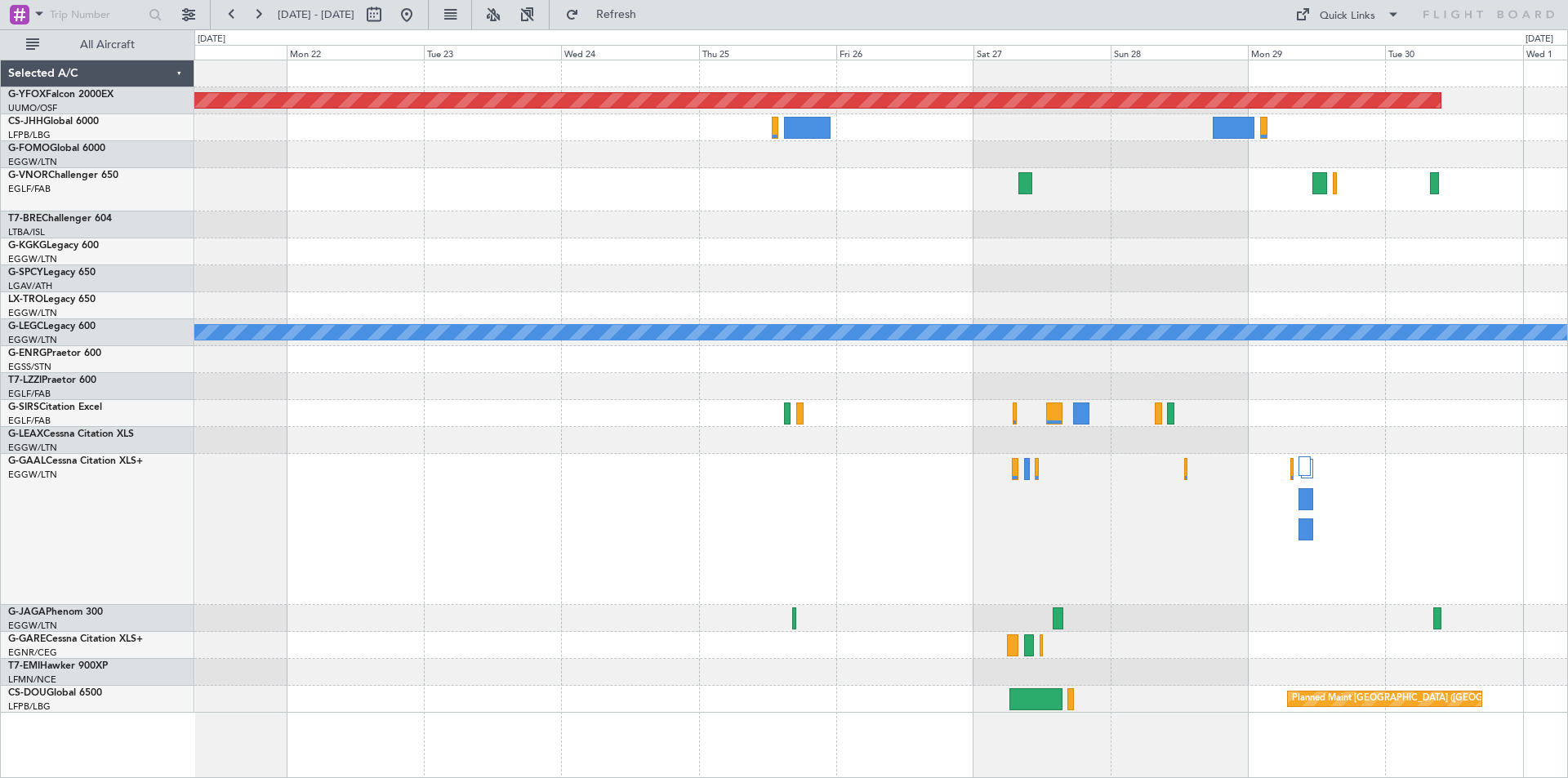
click at [1442, 234] on div "AOG Maint Ostafyevo A/C Unavailable [GEOGRAPHIC_DATA] ([GEOGRAPHIC_DATA]) Plann…" at bounding box center [881, 386] width 1373 height 652
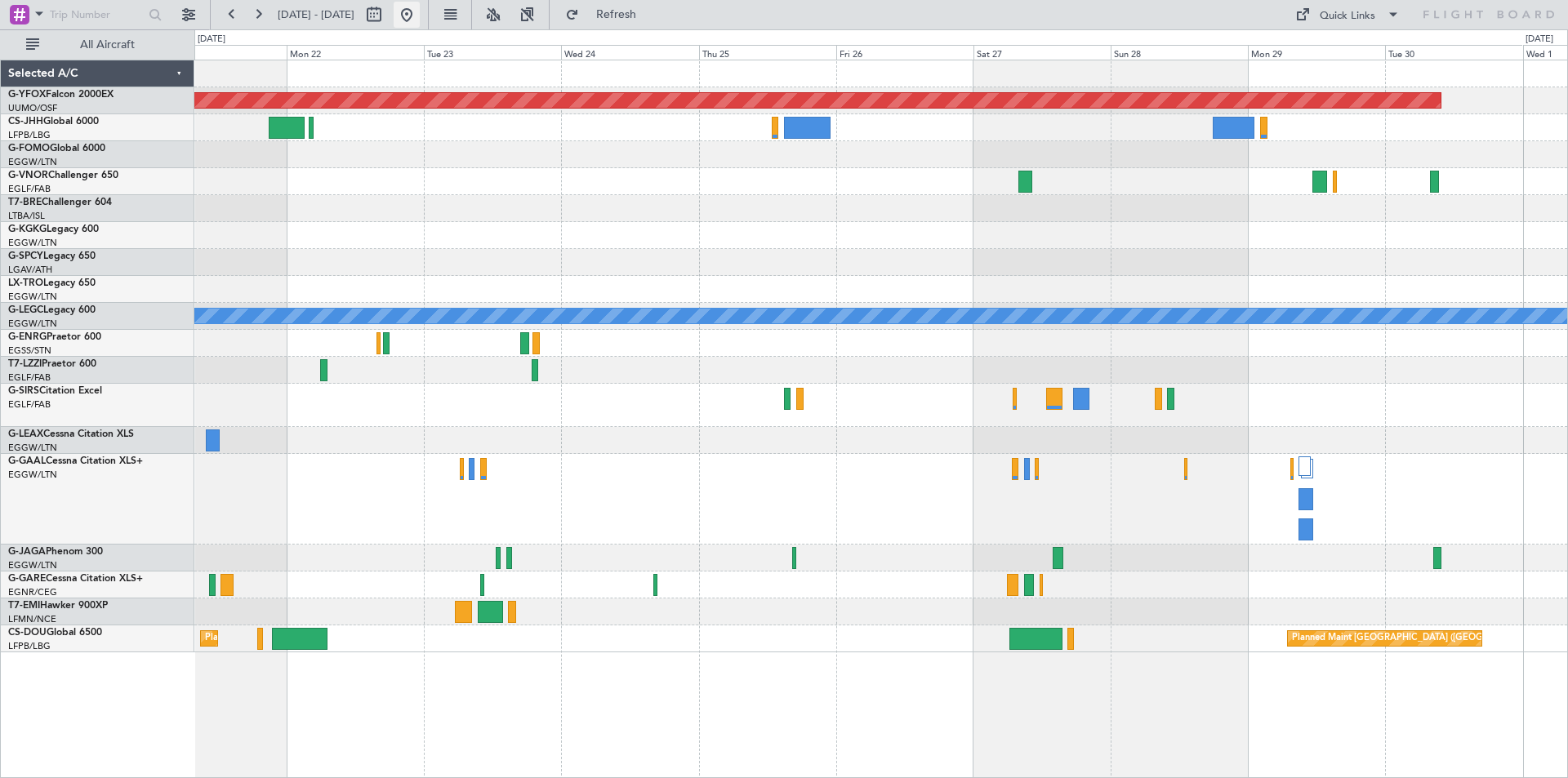
click at [420, 16] on button at bounding box center [406, 14] width 26 height 26
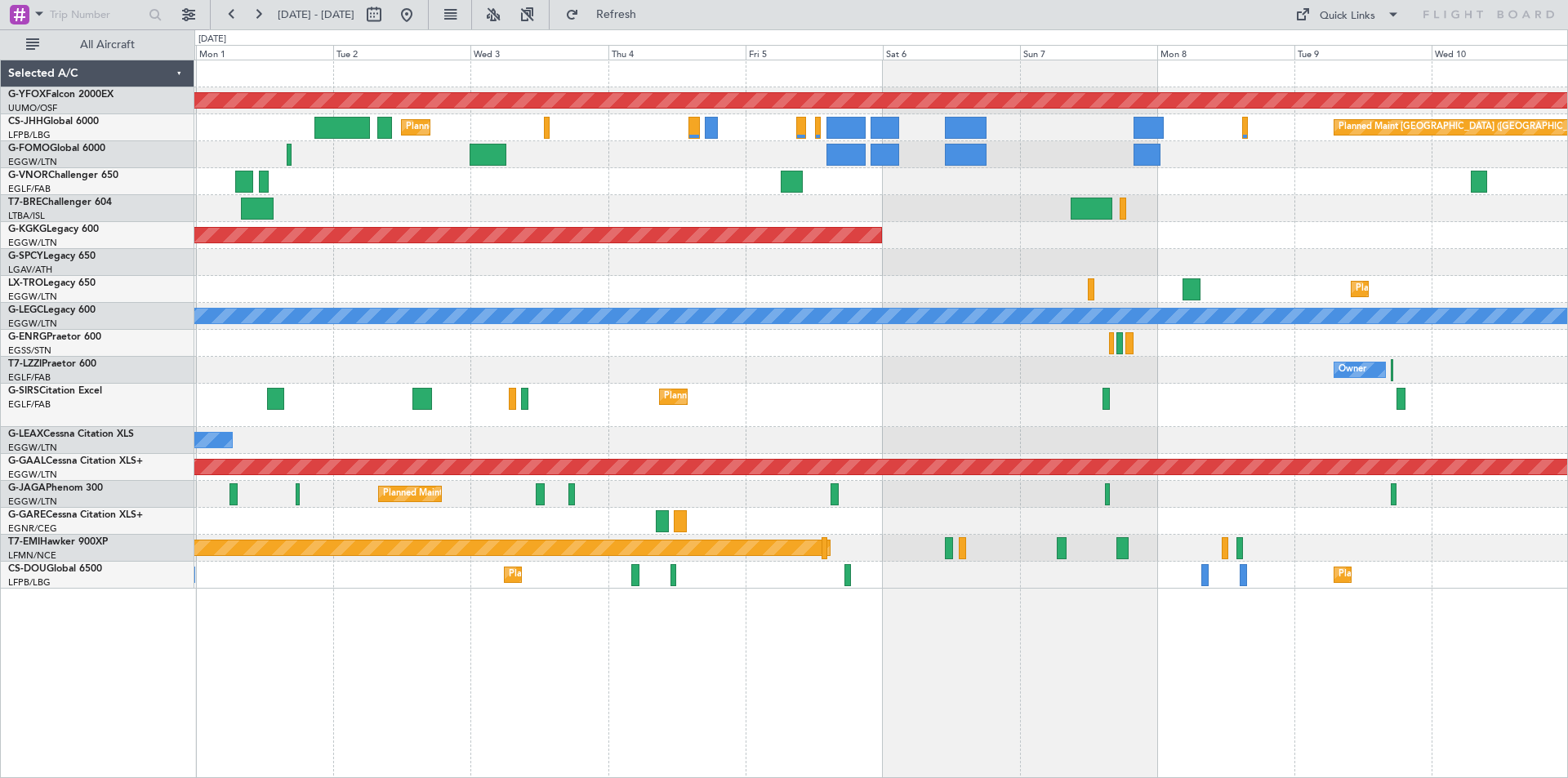
click at [90, 308] on div "AOG Maint Ostafyevo Planned Maint [GEOGRAPHIC_DATA] ([GEOGRAPHIC_DATA]) Planned…" at bounding box center [784, 403] width 1568 height 748
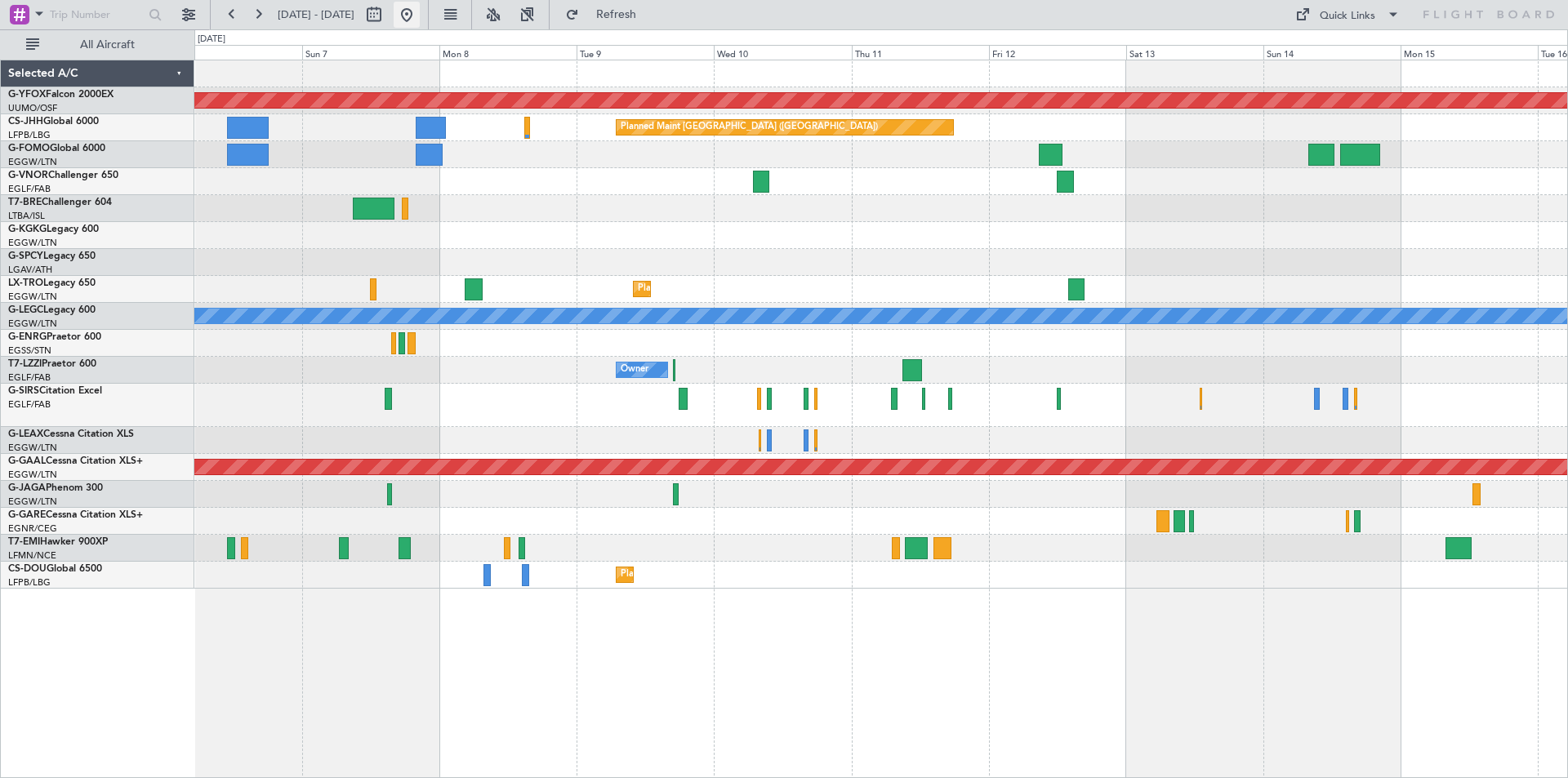
click at [420, 14] on button at bounding box center [406, 14] width 26 height 26
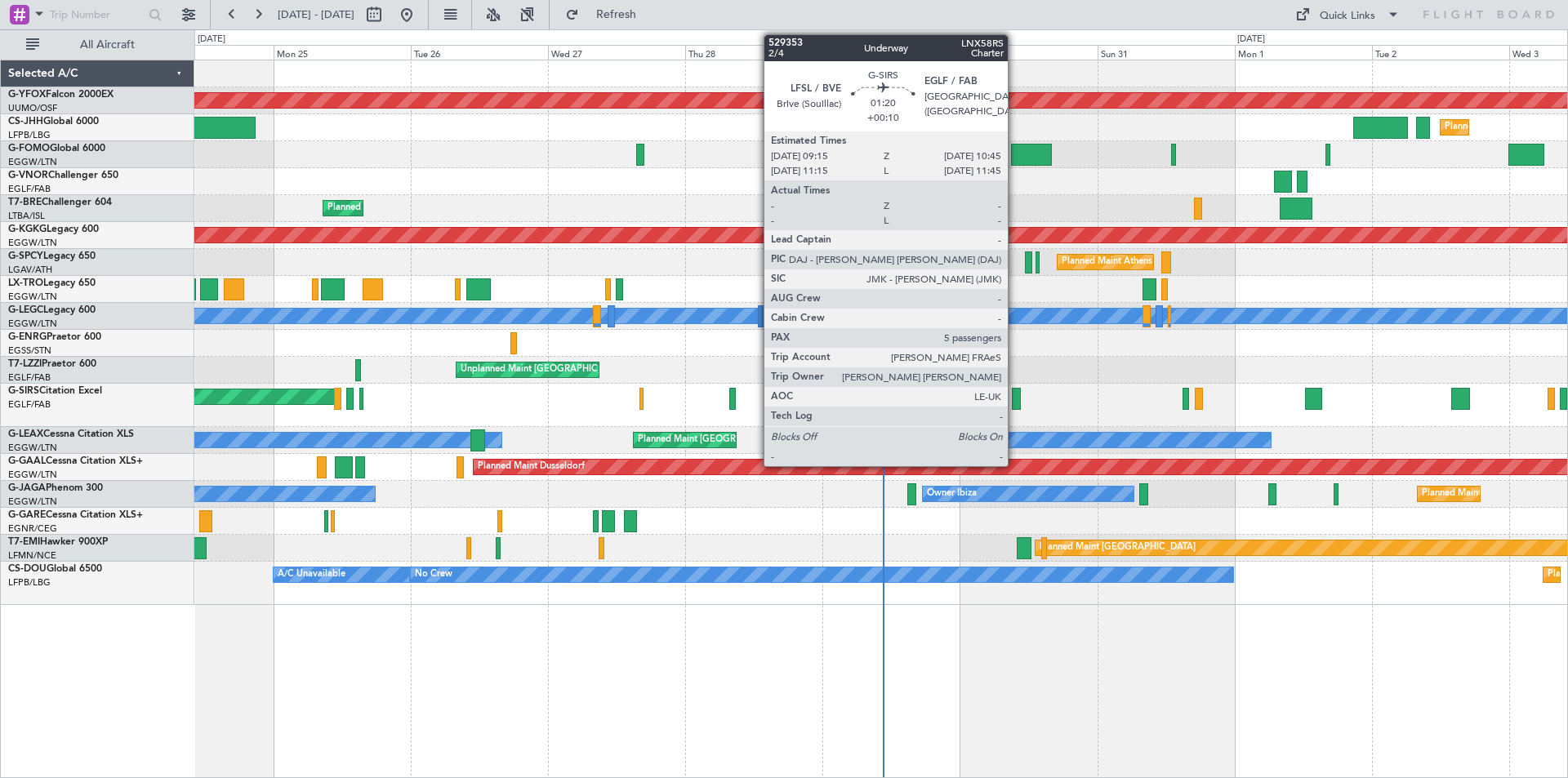
click at [1016, 399] on div at bounding box center [1016, 399] width 9 height 22
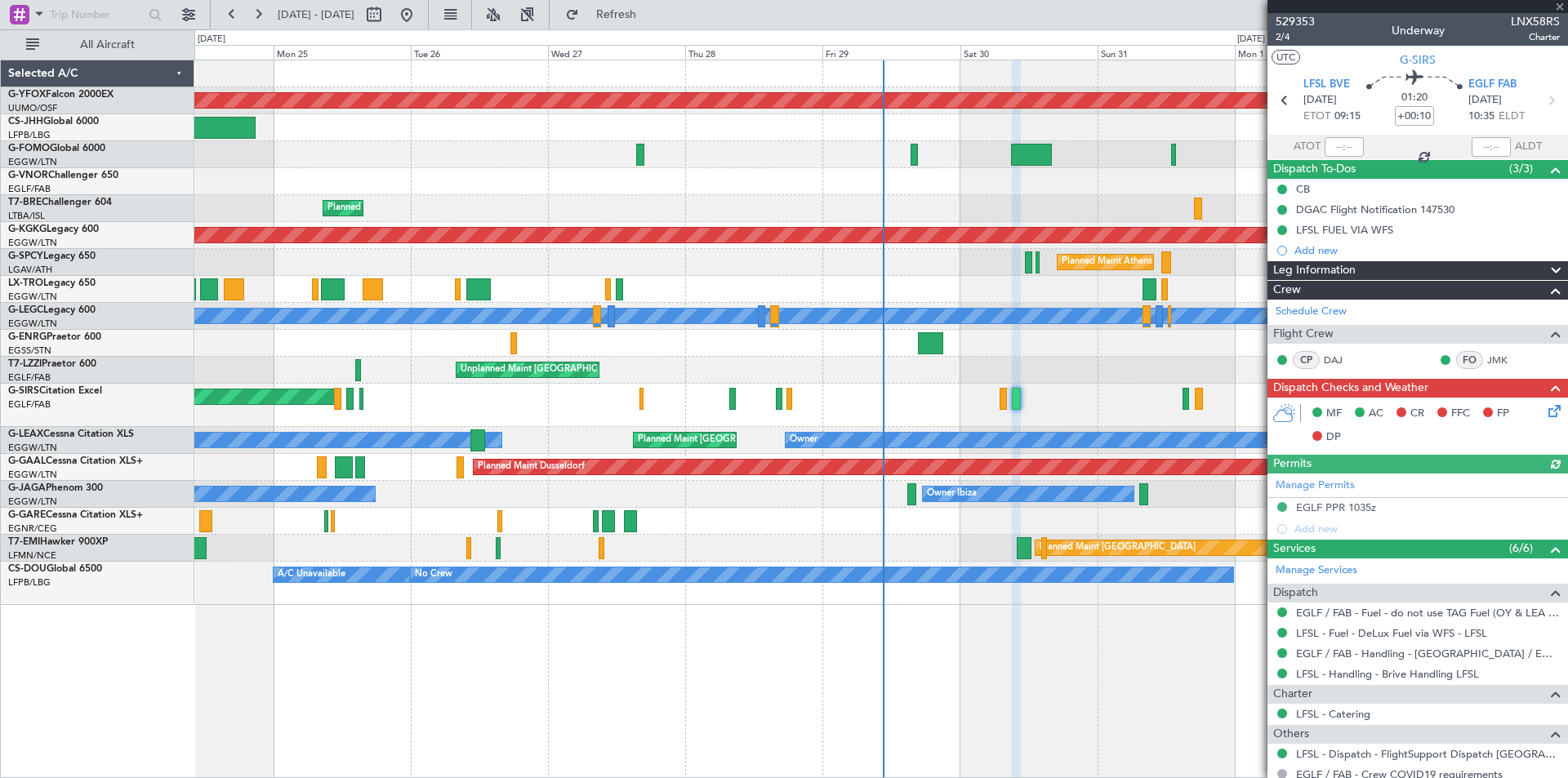
scroll to position [275, 0]
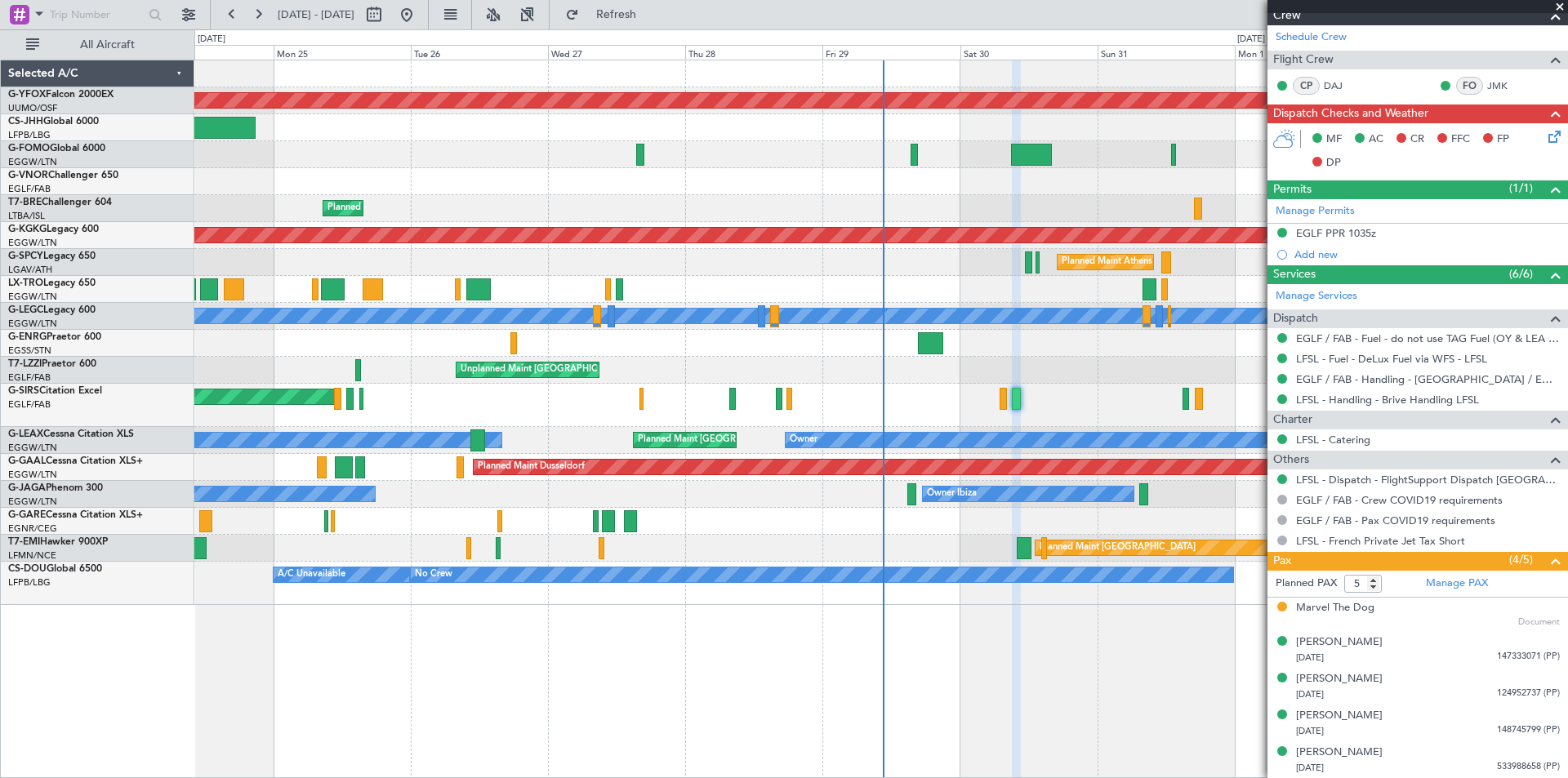
click at [1558, 5] on span at bounding box center [1559, 7] width 16 height 14
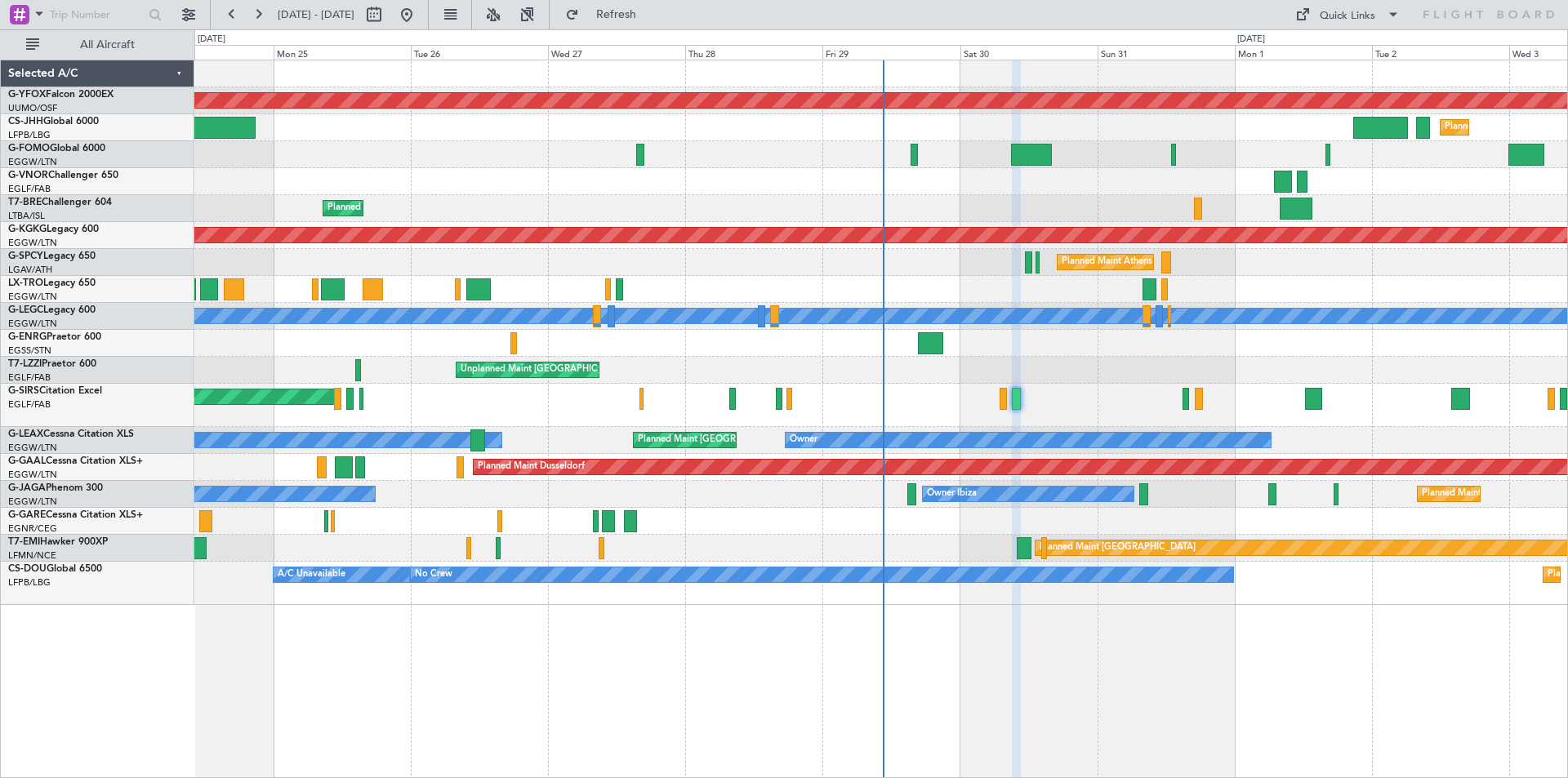
type input "0"
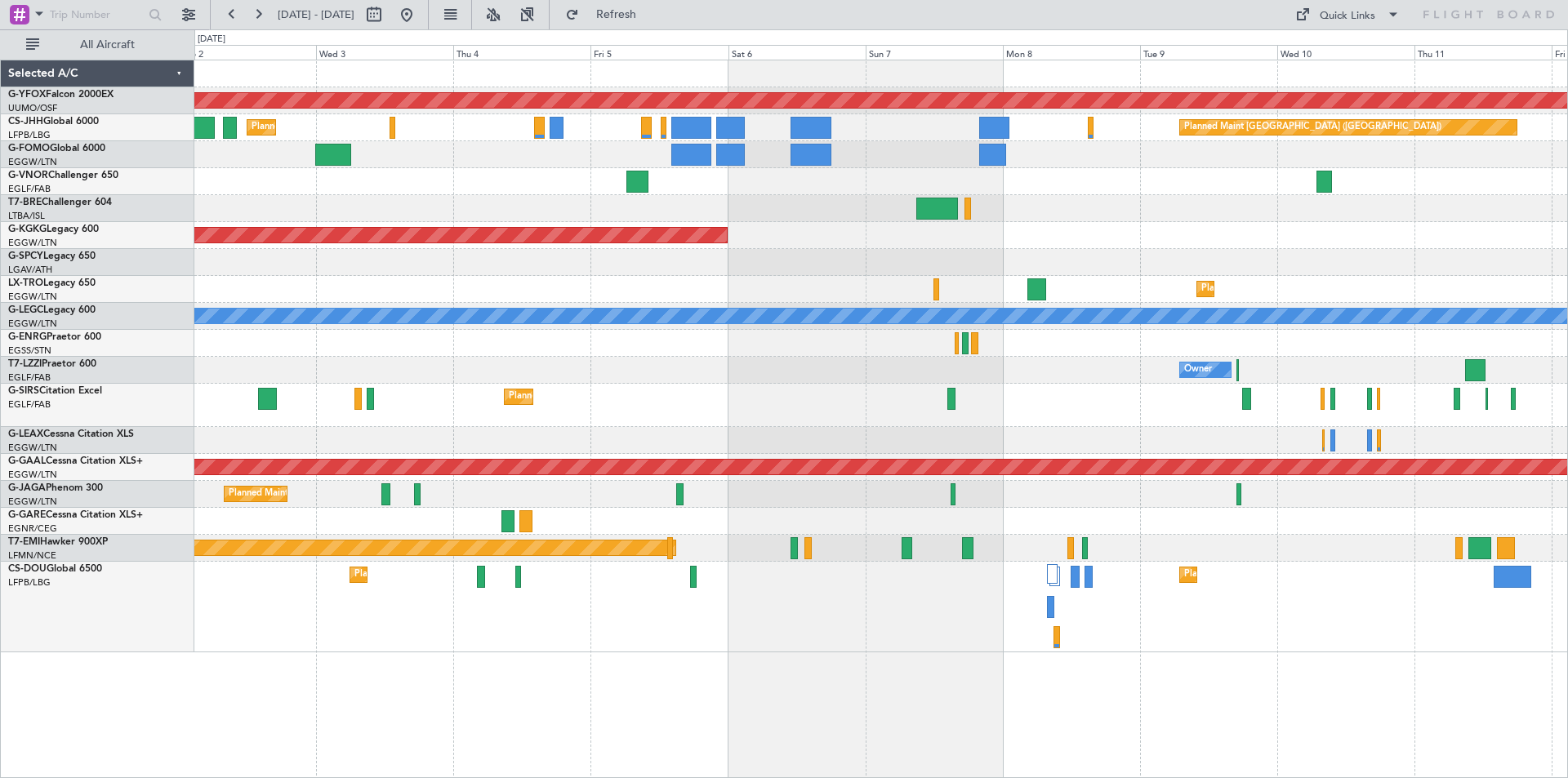
click at [1089, 245] on div "AOG Maint Ostafyevo Planned Maint [GEOGRAPHIC_DATA] ([GEOGRAPHIC_DATA]) Planned…" at bounding box center [881, 356] width 1373 height 592
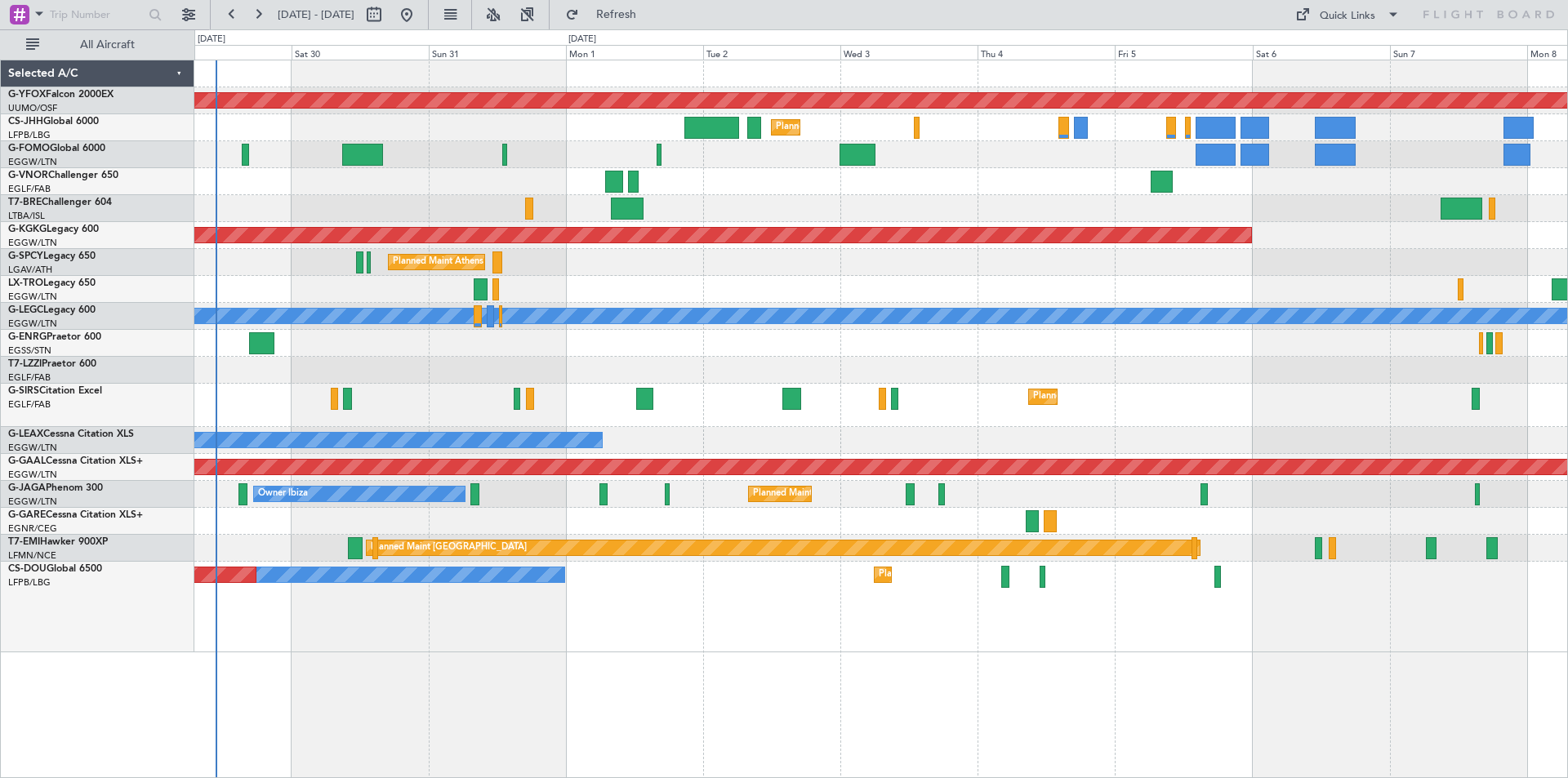
click at [1157, 239] on div "AOG Maint Ostafyevo Planned Maint [GEOGRAPHIC_DATA] ([GEOGRAPHIC_DATA]) Planned…" at bounding box center [881, 356] width 1373 height 592
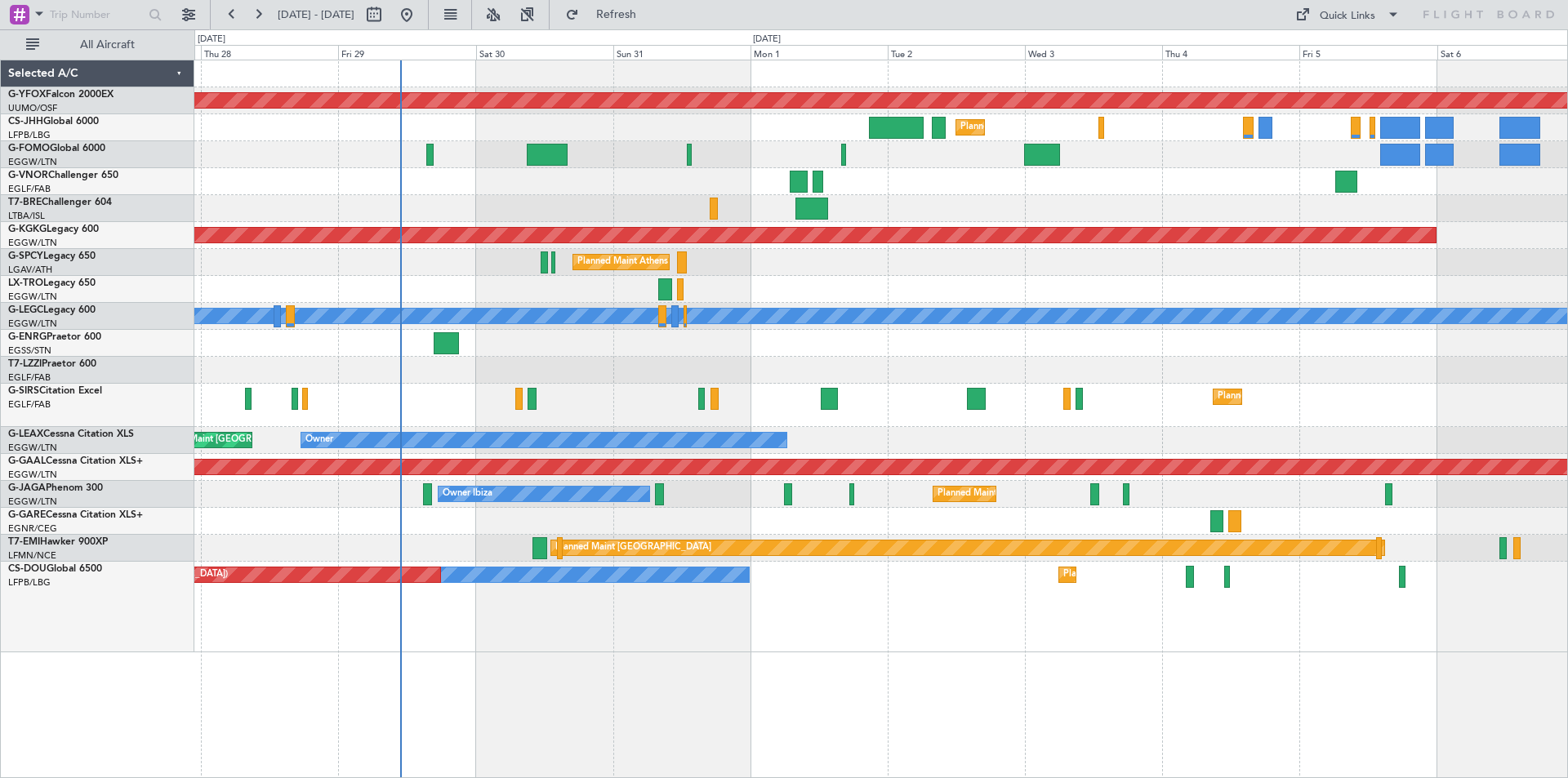
click at [748, 273] on div "Planned Maint Athens ([PERSON_NAME] Intl)" at bounding box center [881, 262] width 1373 height 27
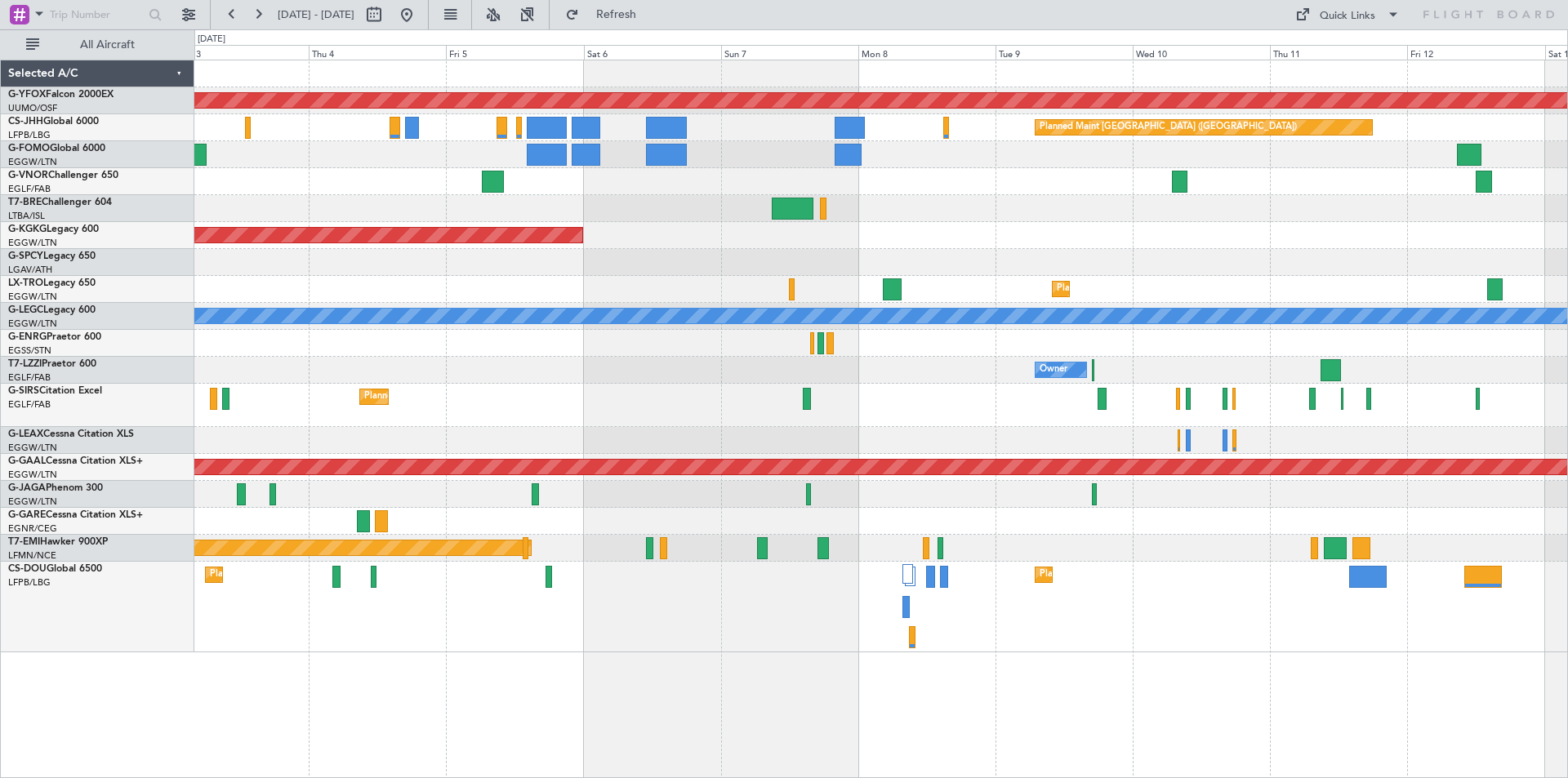
click at [509, 345] on div at bounding box center [881, 343] width 1373 height 27
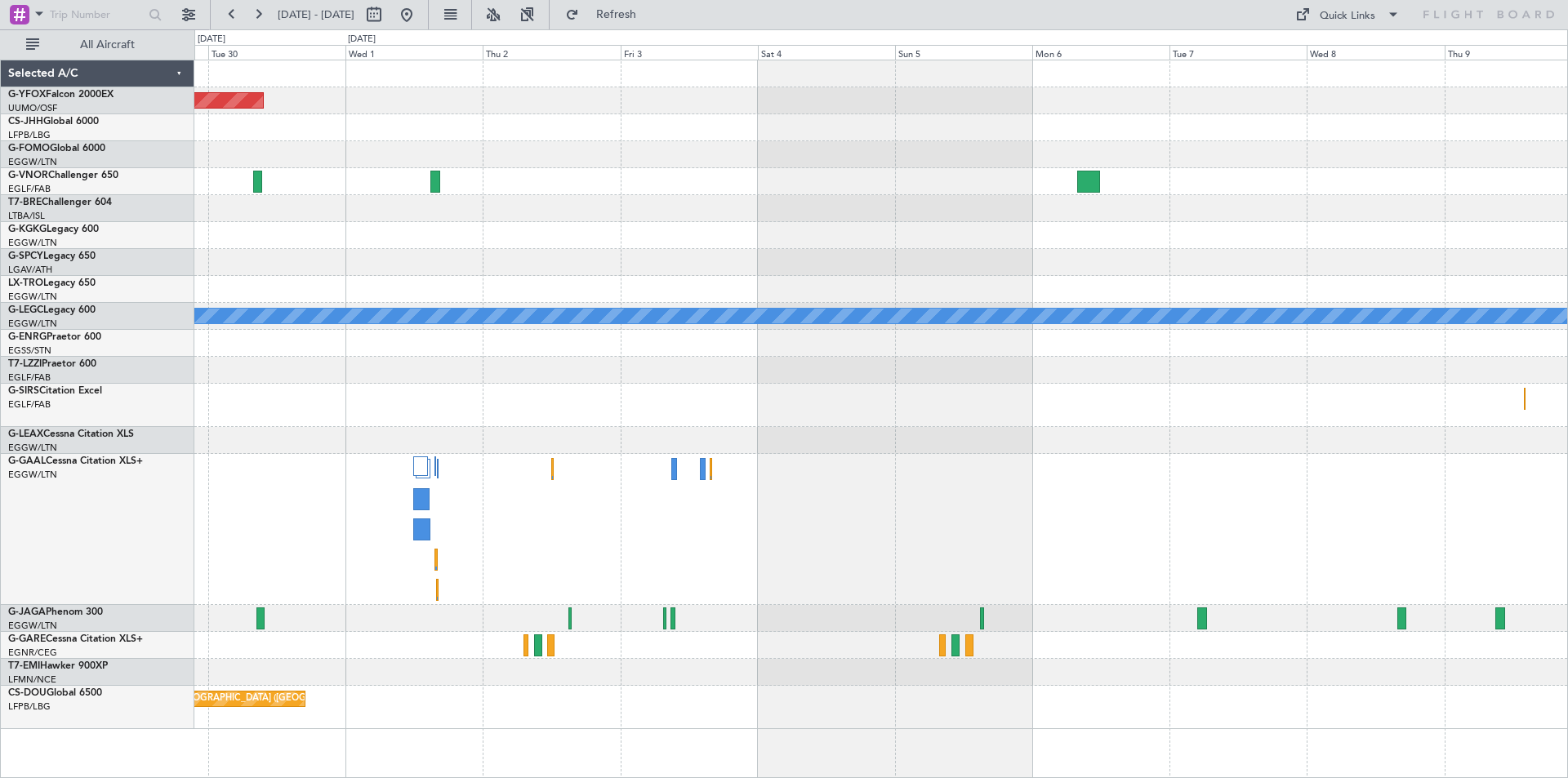
click at [220, 236] on div at bounding box center [881, 235] width 1373 height 27
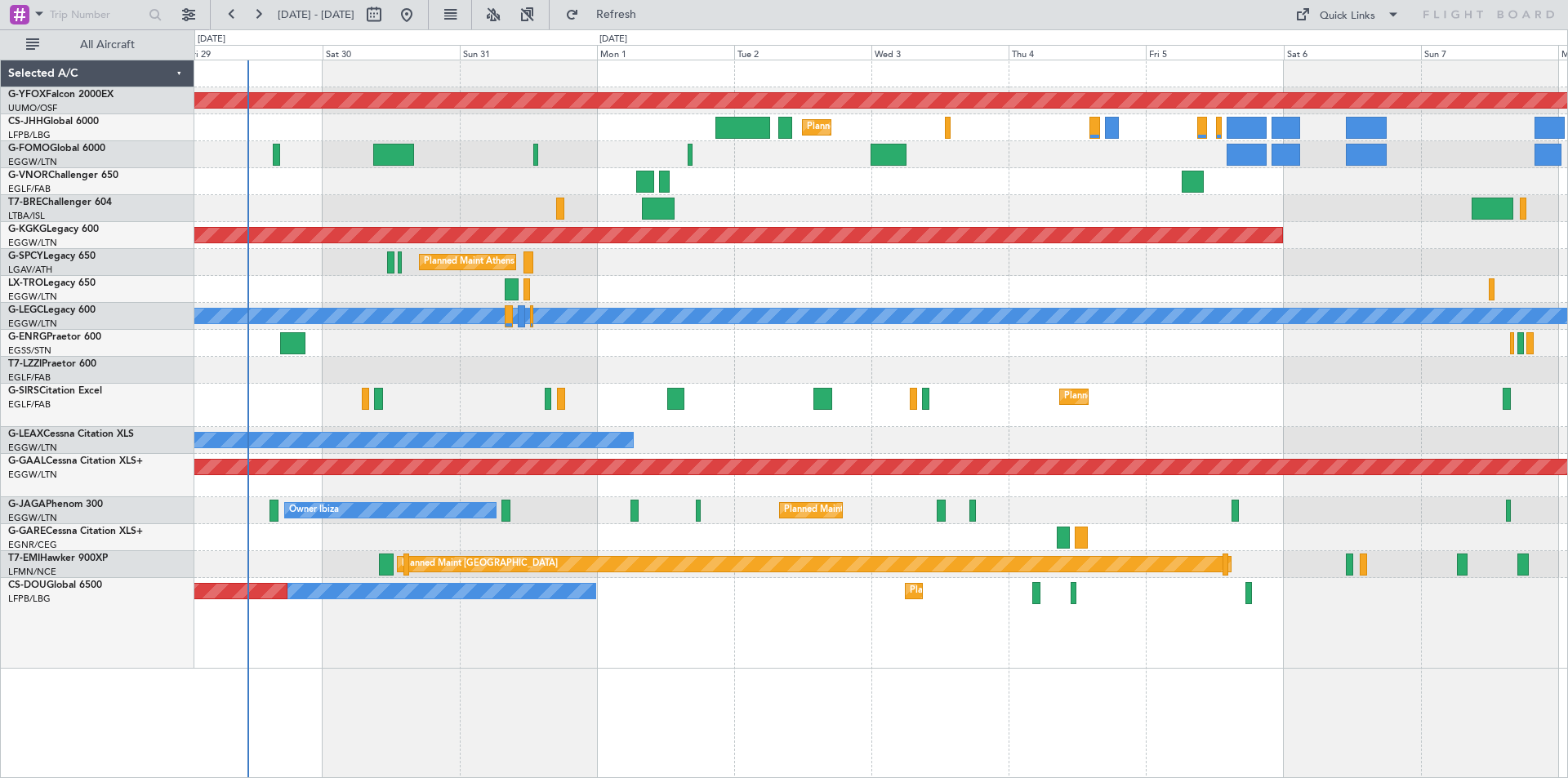
click at [1568, 263] on html "[DATE] - [DATE] Refresh Quick Links All Aircraft AOG Maint Ostafyevo Planned Ma…" at bounding box center [784, 389] width 1568 height 778
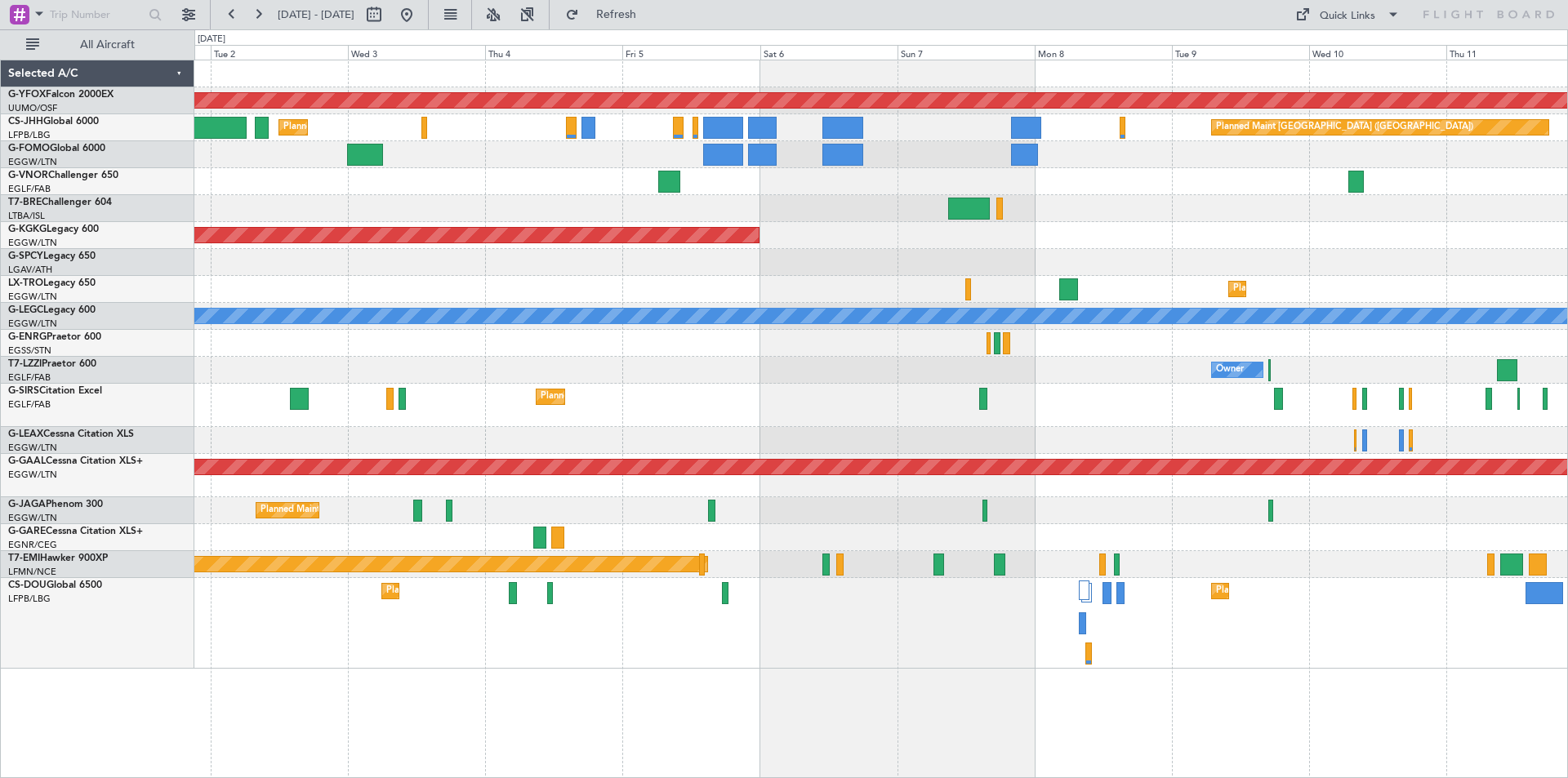
click at [594, 425] on div "AOG Maint Ostafyevo Planned Maint [GEOGRAPHIC_DATA] ([GEOGRAPHIC_DATA]) Planned…" at bounding box center [881, 364] width 1373 height 608
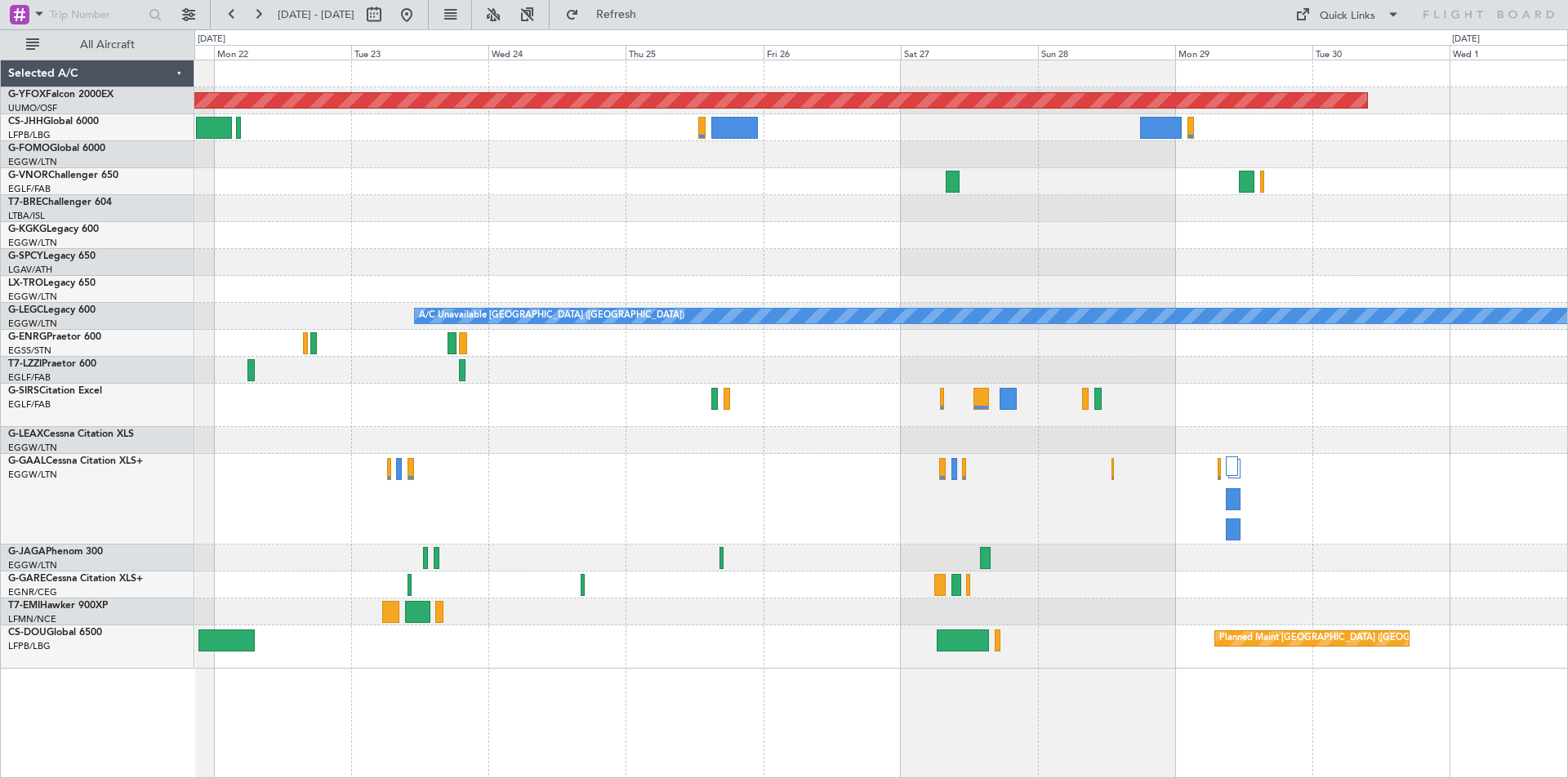
click at [0, 235] on html "[DATE] - [DATE] Refresh Quick Links All Aircraft AOG Maint Ostafyevo A/C Unavai…" at bounding box center [784, 389] width 1568 height 778
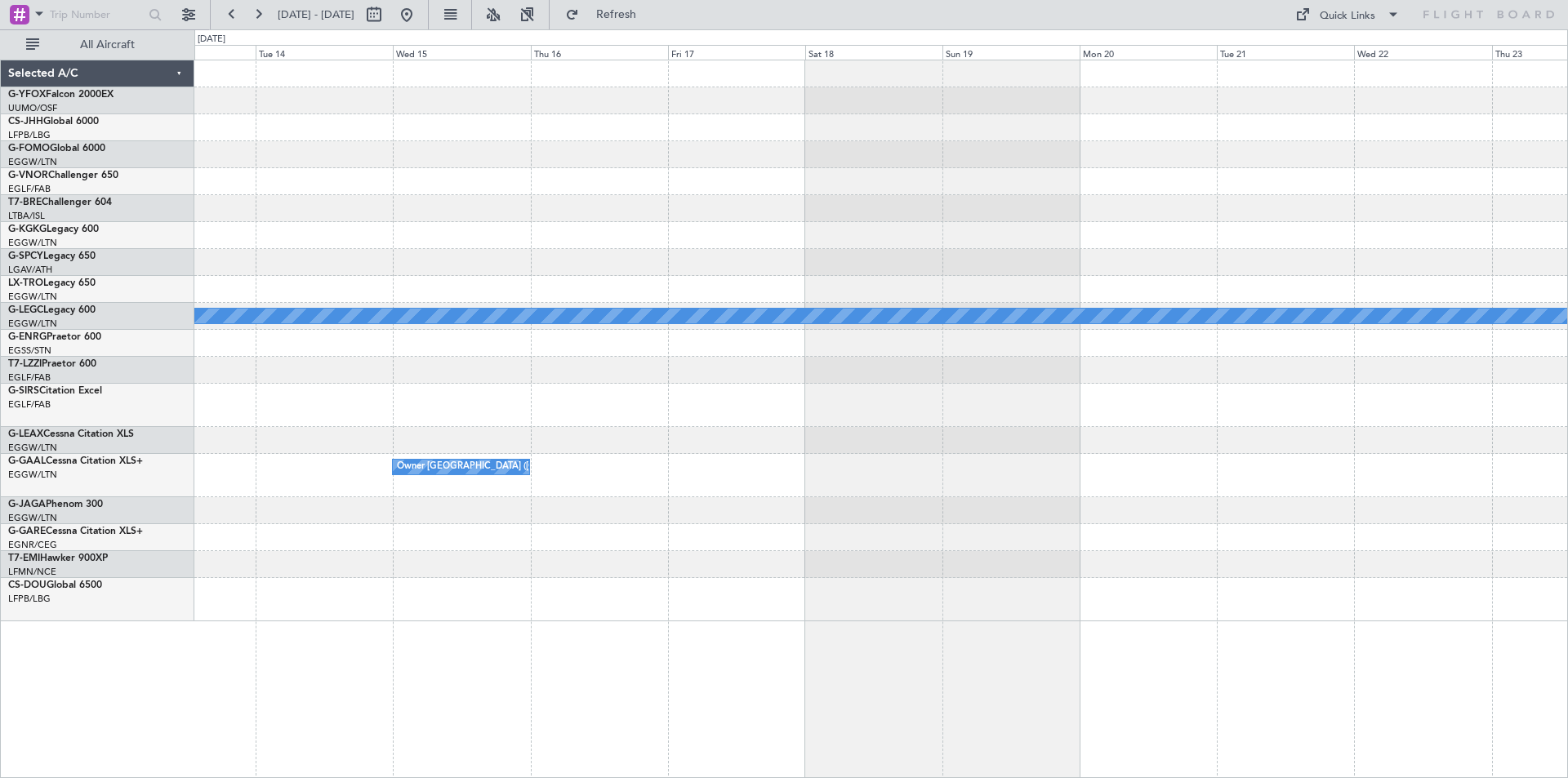
click at [126, 230] on div "A/C Unavailable [GEOGRAPHIC_DATA] ([GEOGRAPHIC_DATA]) A/C Unavailable [GEOGRAPH…" at bounding box center [784, 403] width 1568 height 748
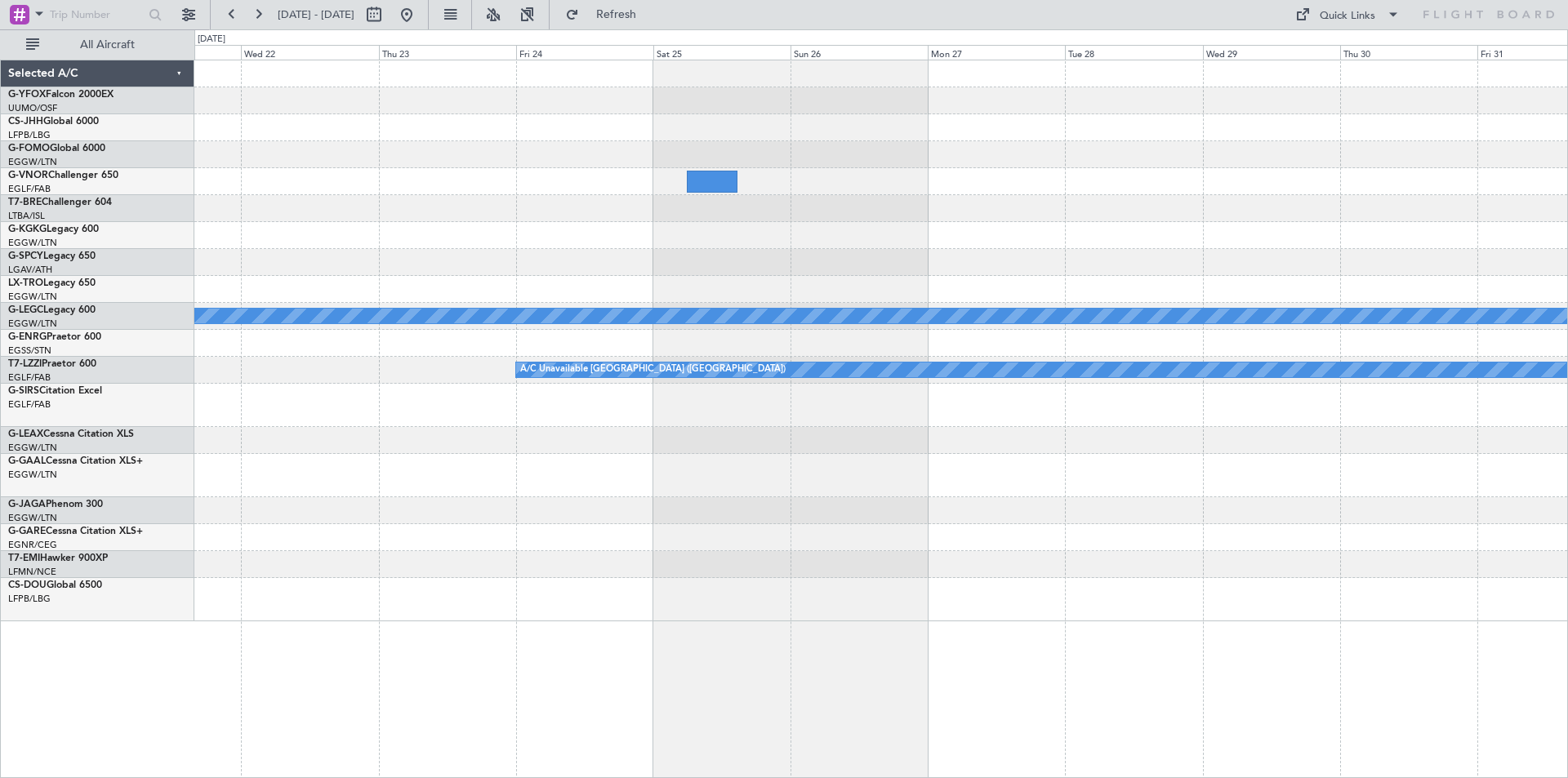
click at [370, 246] on div at bounding box center [881, 235] width 1373 height 27
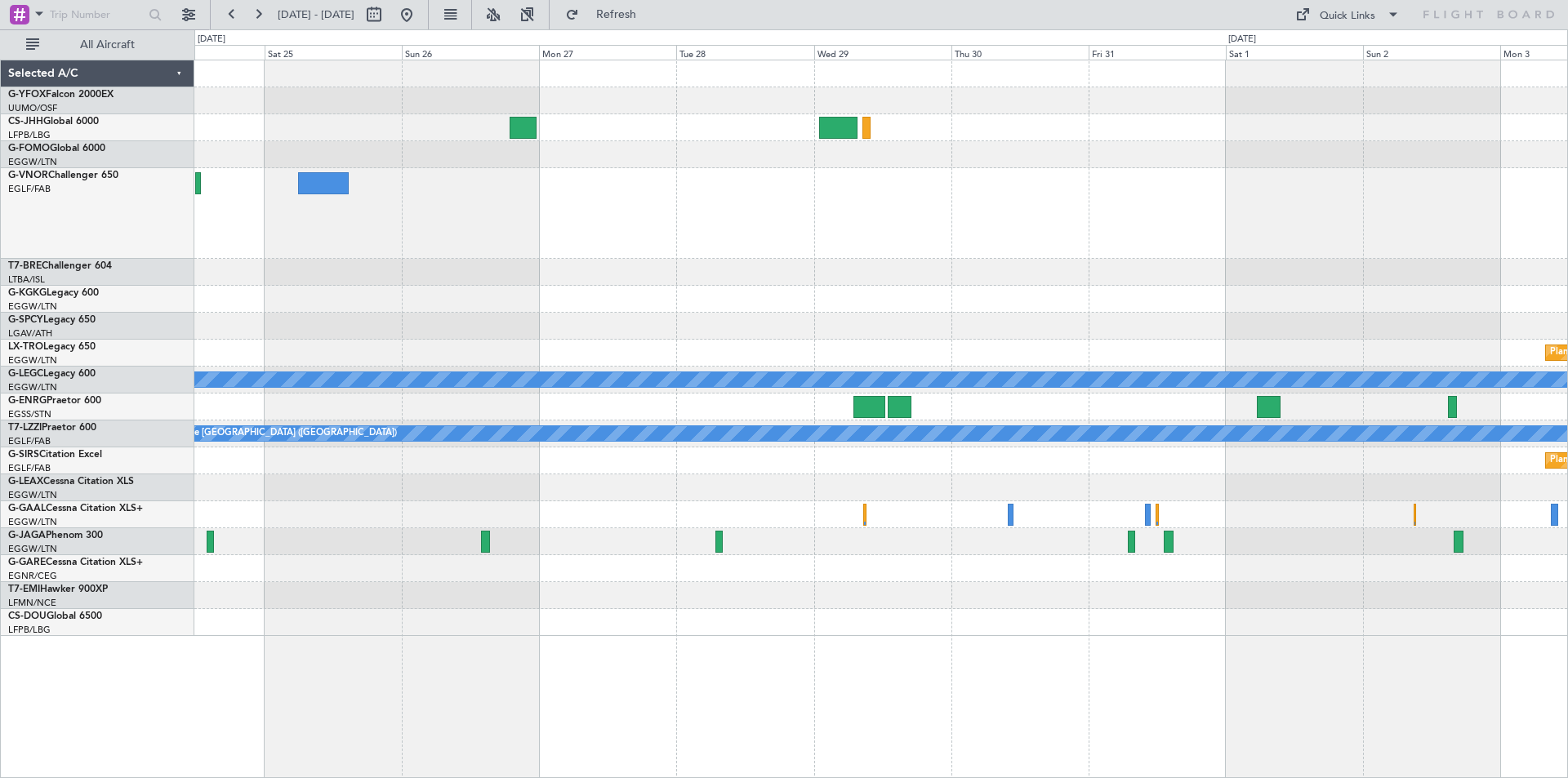
click at [740, 215] on div at bounding box center [881, 213] width 1373 height 91
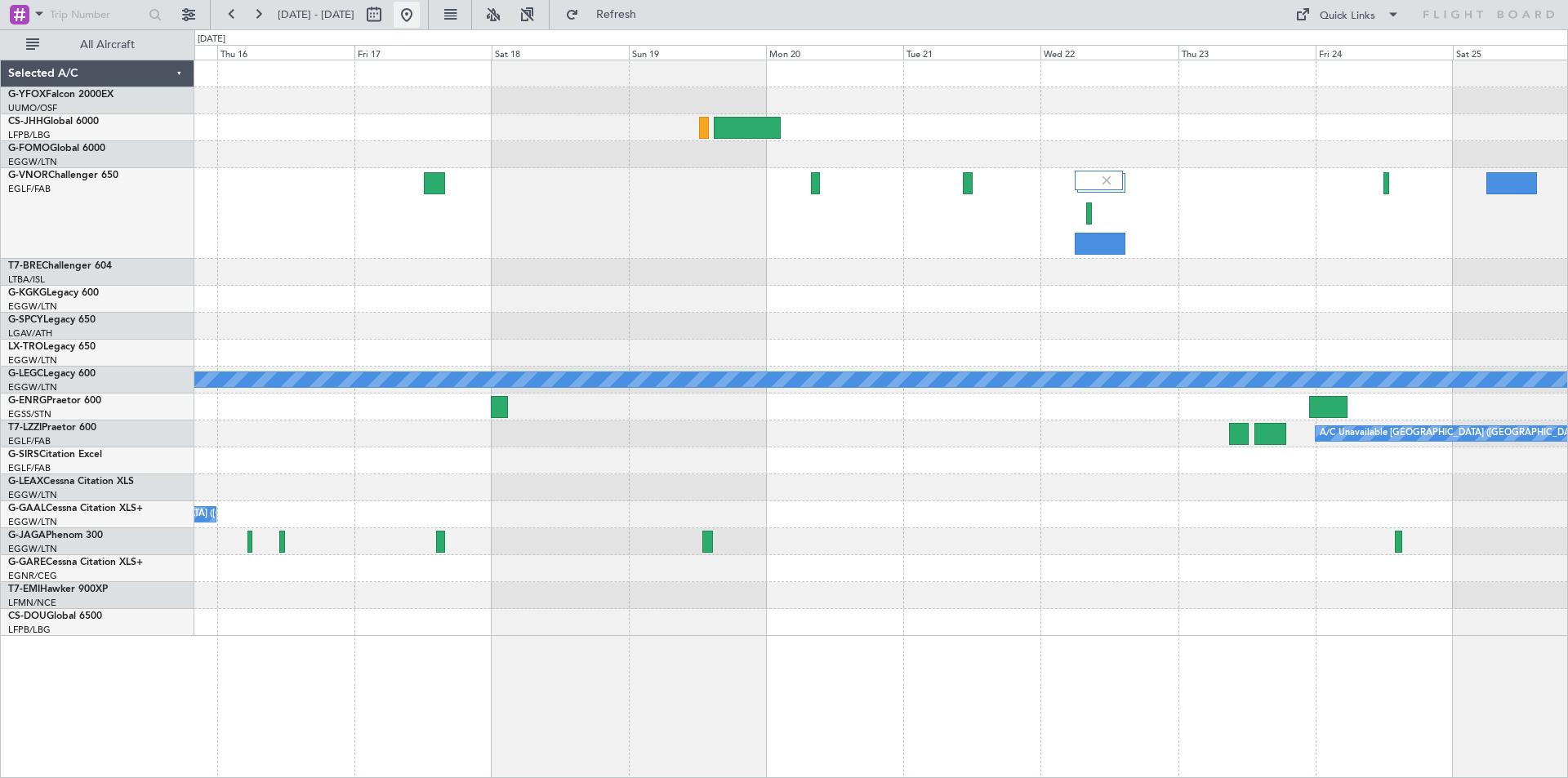
click at [420, 12] on button at bounding box center [406, 14] width 26 height 26
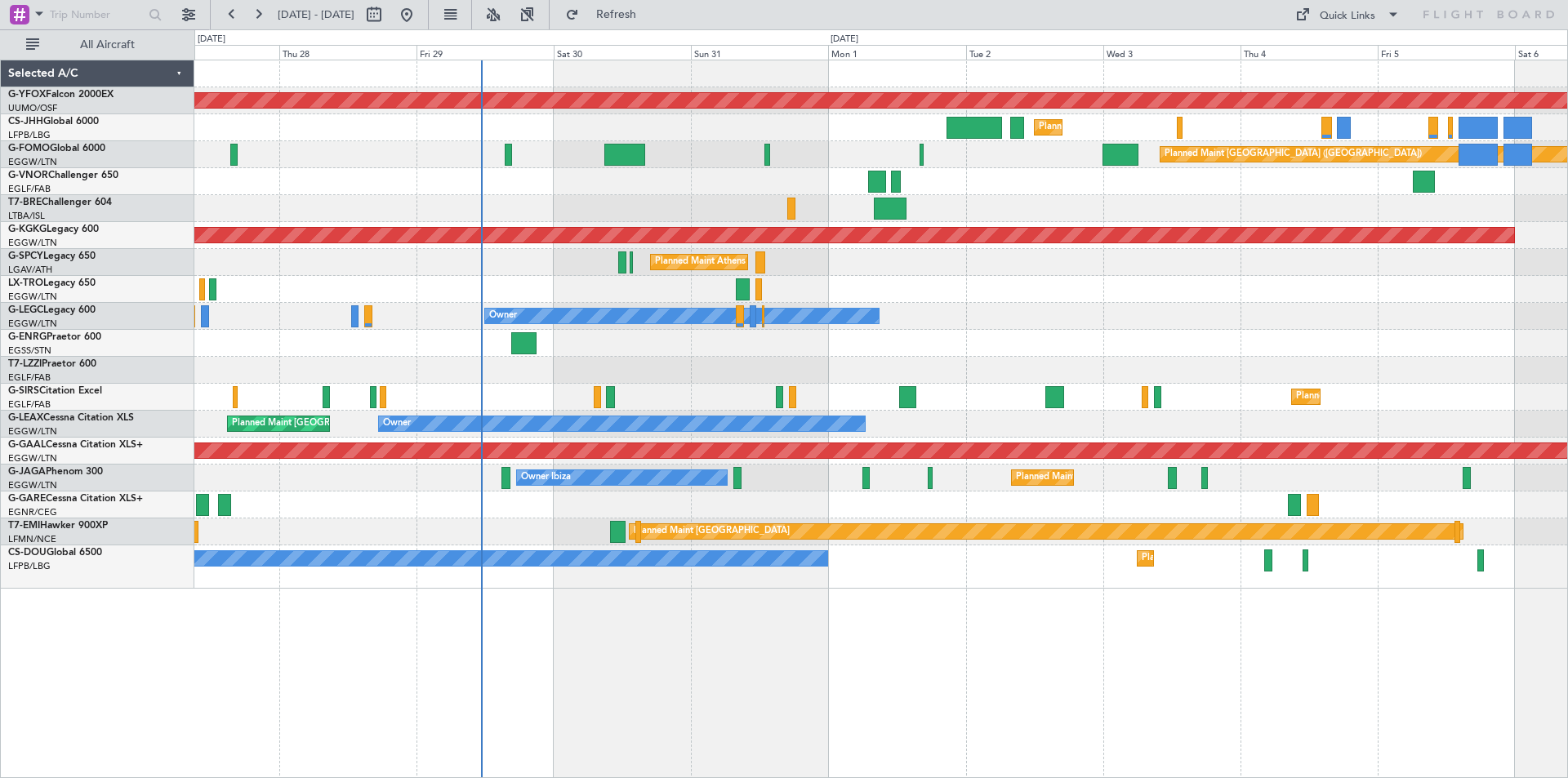
click at [930, 315] on div "Owner" at bounding box center [881, 317] width 1373 height 27
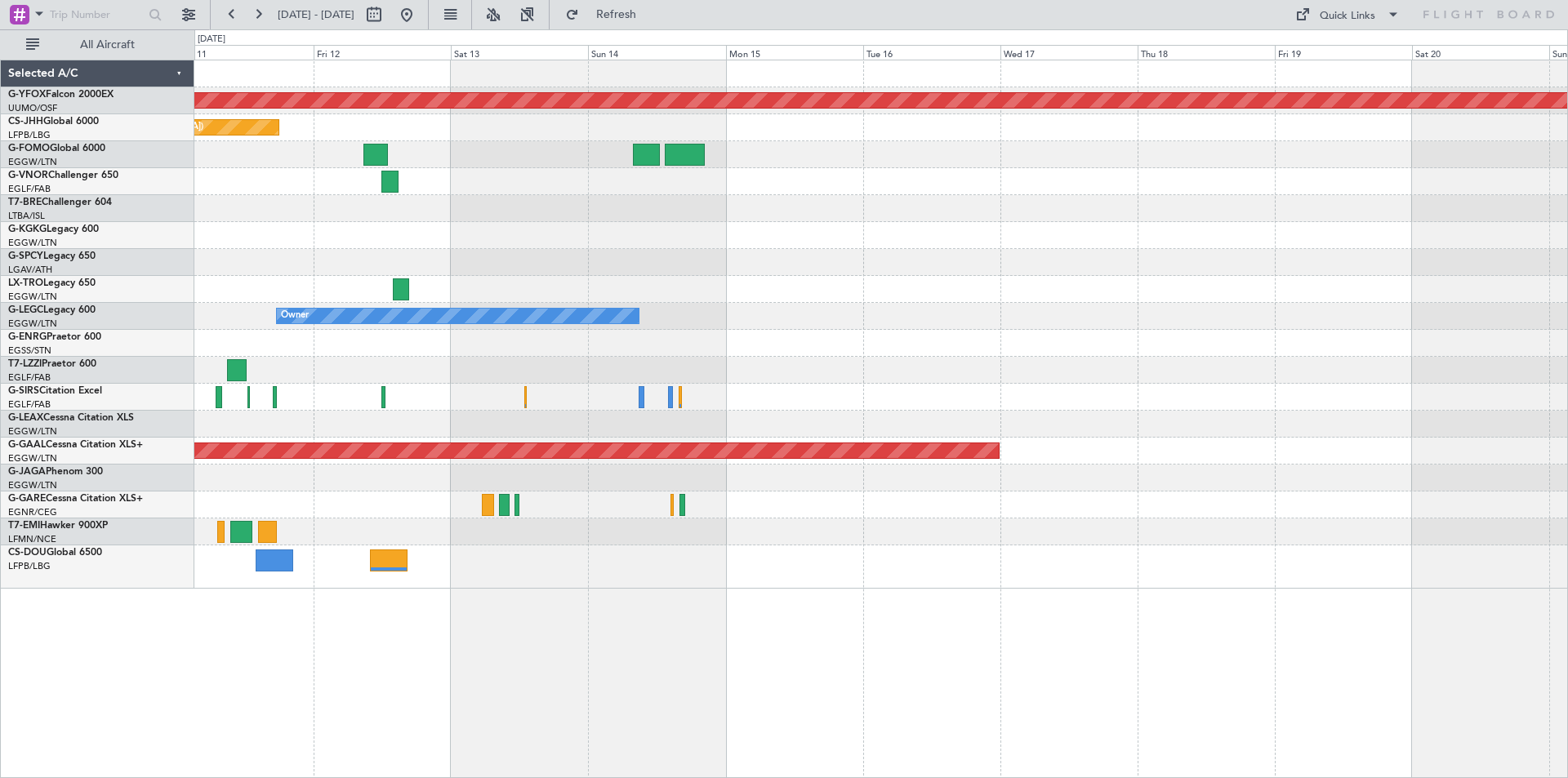
click at [0, 32] on html "27 Aug 2025 - 06 Sep 2025 Refresh Quick Links All Aircraft AOG Maint Ostafyevo …" at bounding box center [784, 389] width 1568 height 778
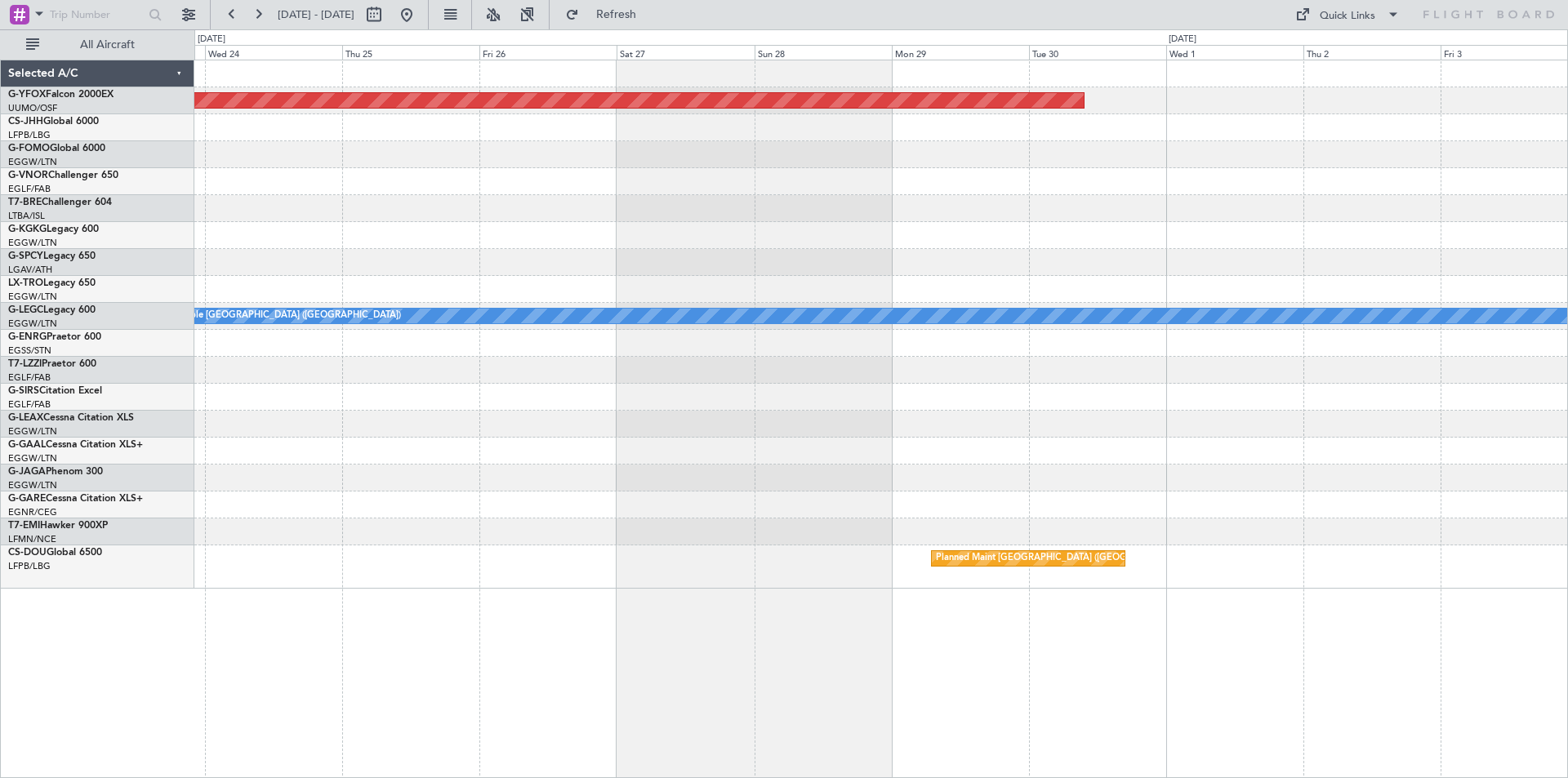
click at [0, 49] on html "27 Aug 2025 - 06 Sep 2025 Refresh Quick Links All Aircraft AOG Maint Ostafyevo …" at bounding box center [784, 389] width 1568 height 778
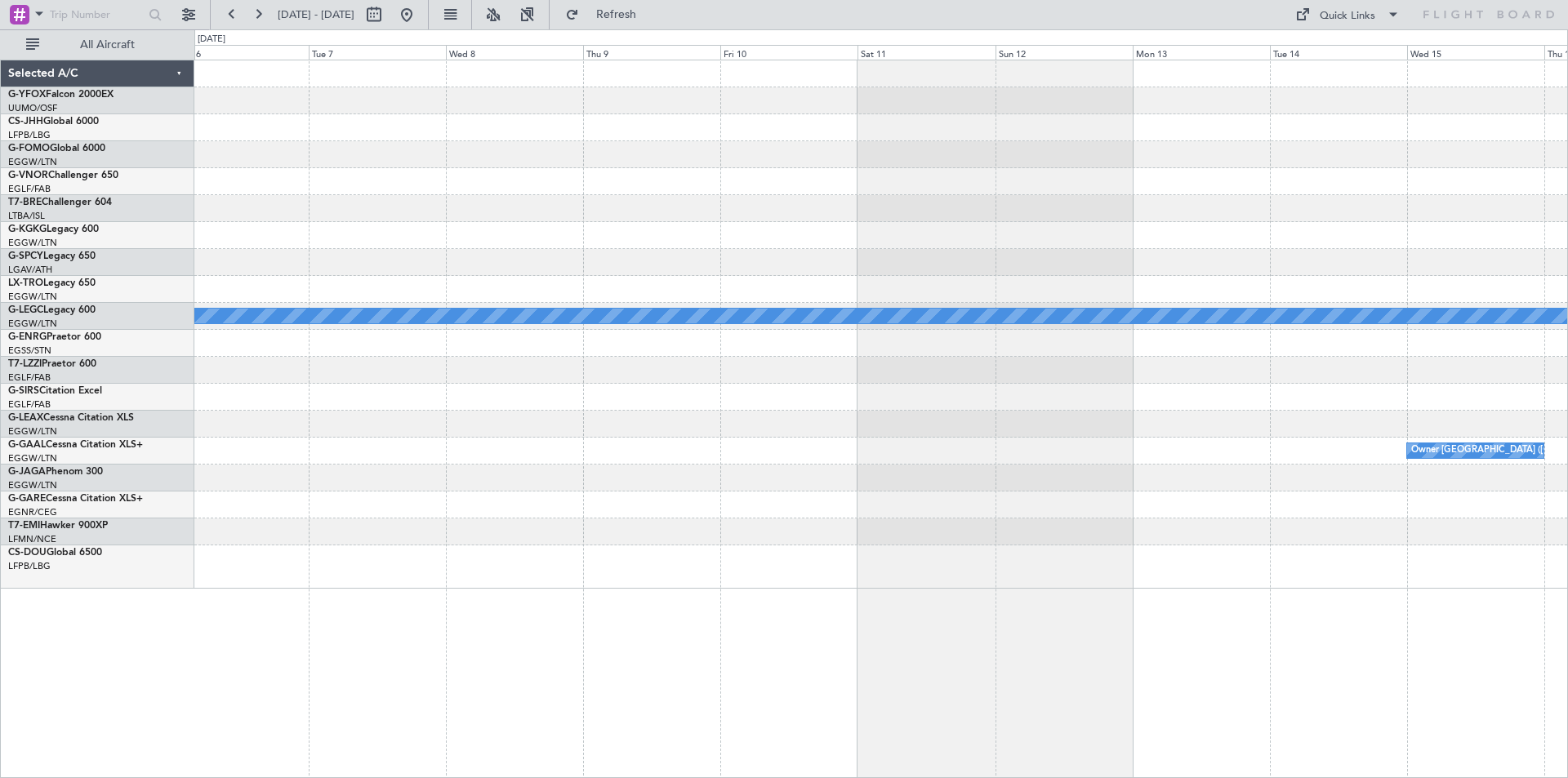
click at [0, 157] on html "27 Aug 2025 - 06 Sep 2025 Refresh Quick Links All Aircraft A/C Unavailable Lond…" at bounding box center [784, 389] width 1568 height 778
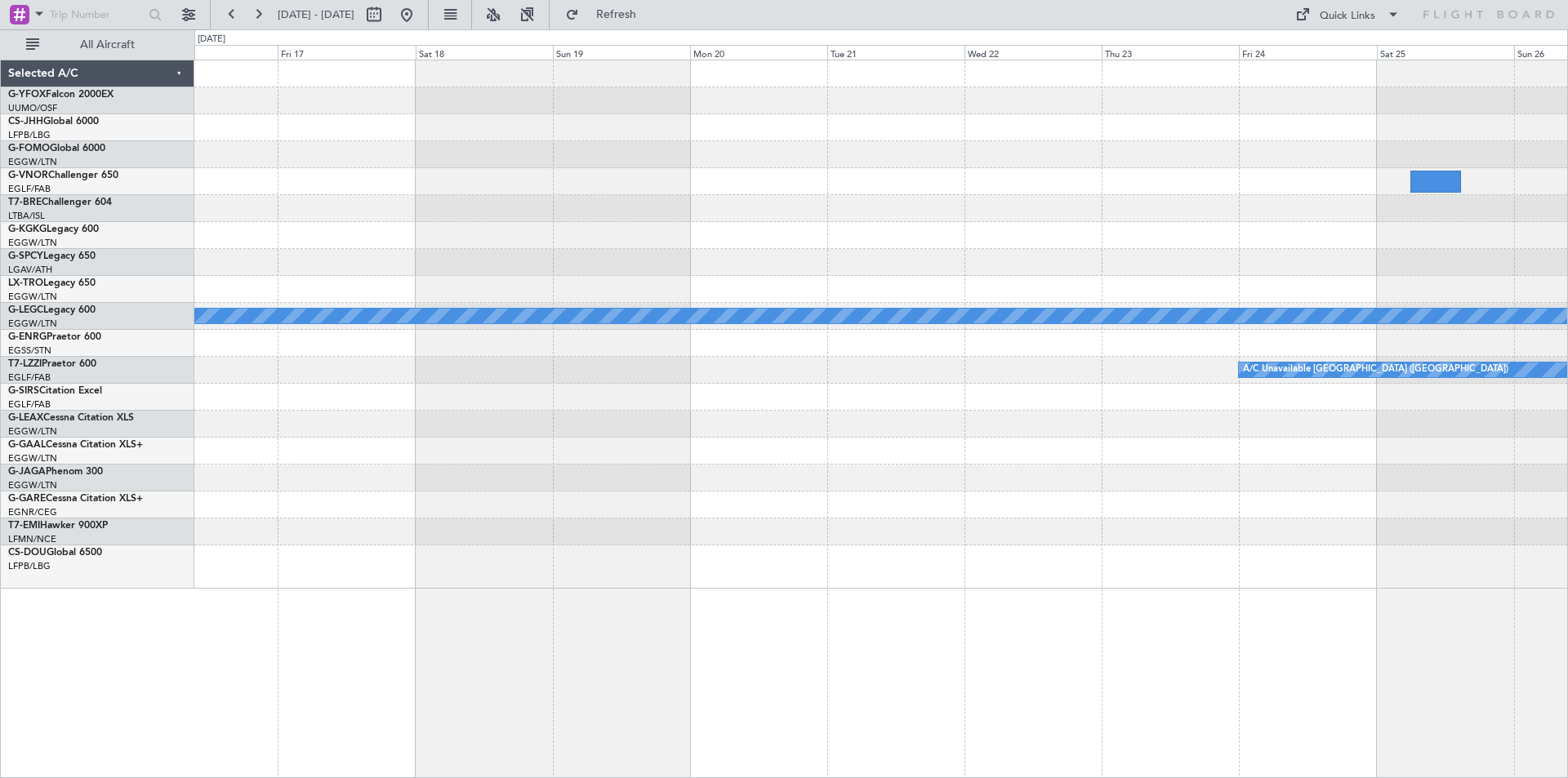
click at [211, 249] on div "A/C Unavailable London (Luton) A/C Unavailable London (Luton) Owner London (Lut…" at bounding box center [881, 324] width 1373 height 528
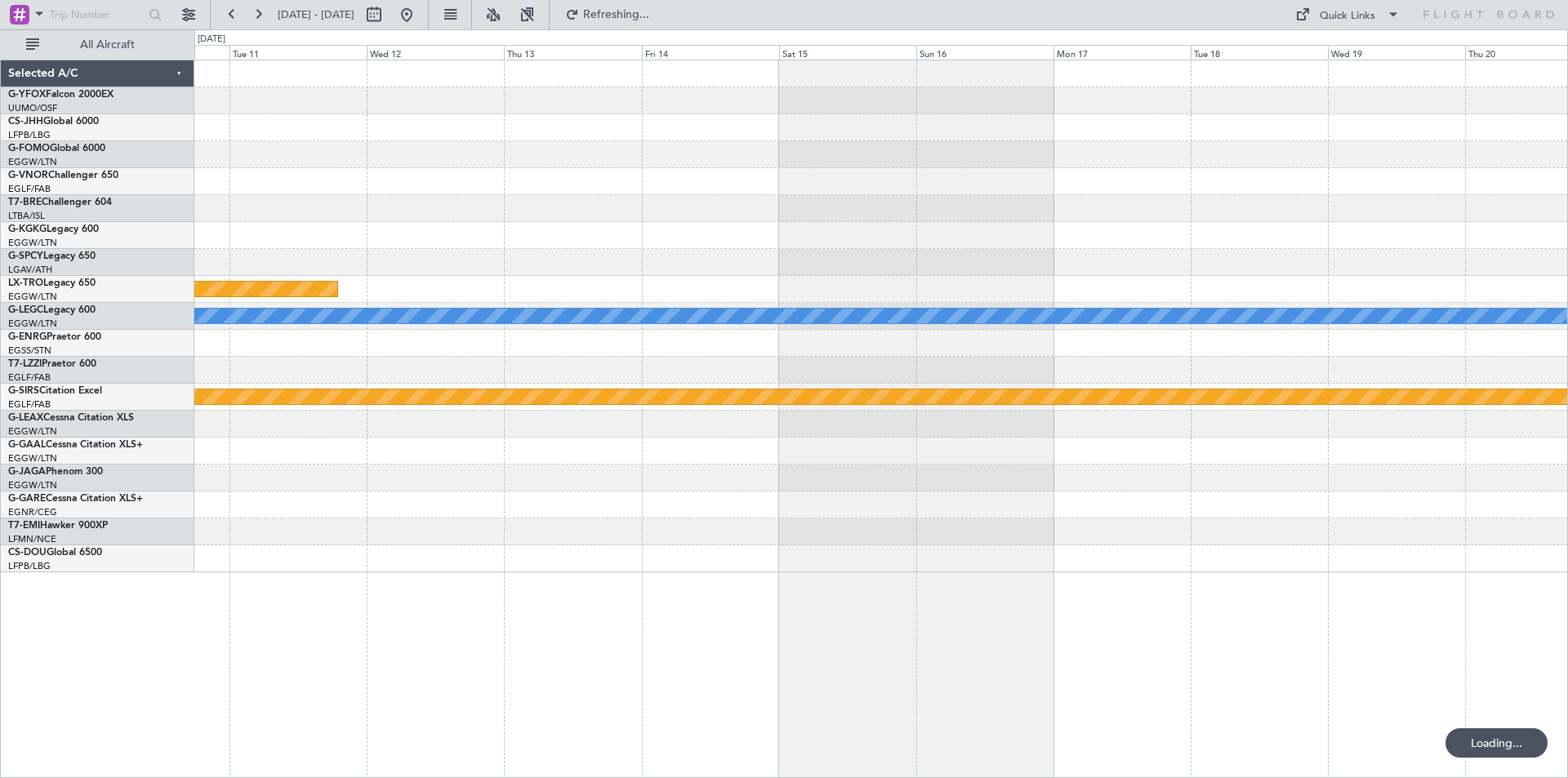
click at [0, 52] on html "22 Oct 2025 - 01 Nov 2025 Refreshing... Quick Links All Aircraft Planned Maint …" at bounding box center [784, 389] width 1568 height 778
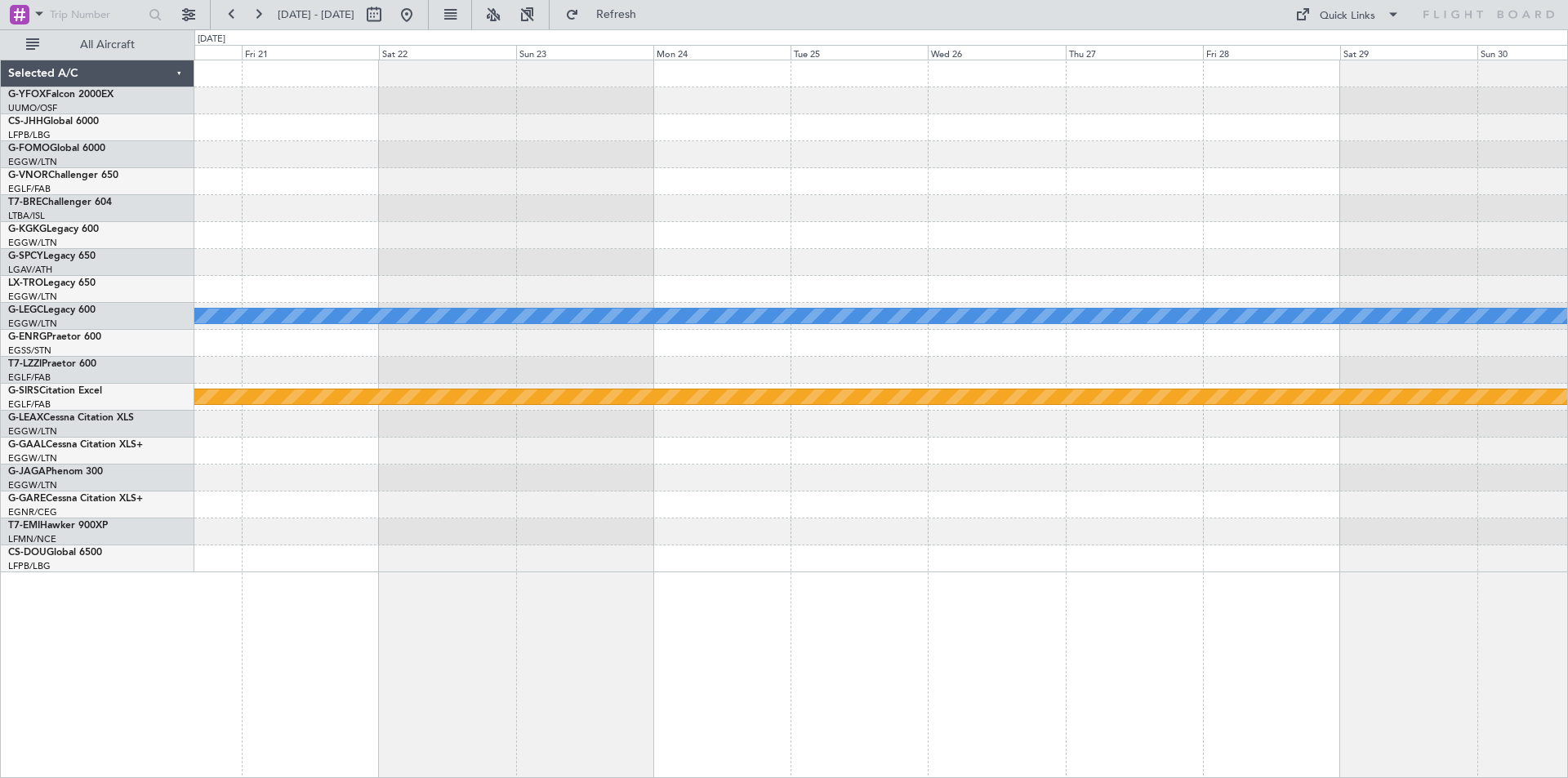
click at [0, 123] on html "22 Oct 2025 - 01 Nov 2025 Refresh Quick Links All Aircraft A/C Unavailable Lond…" at bounding box center [784, 389] width 1568 height 778
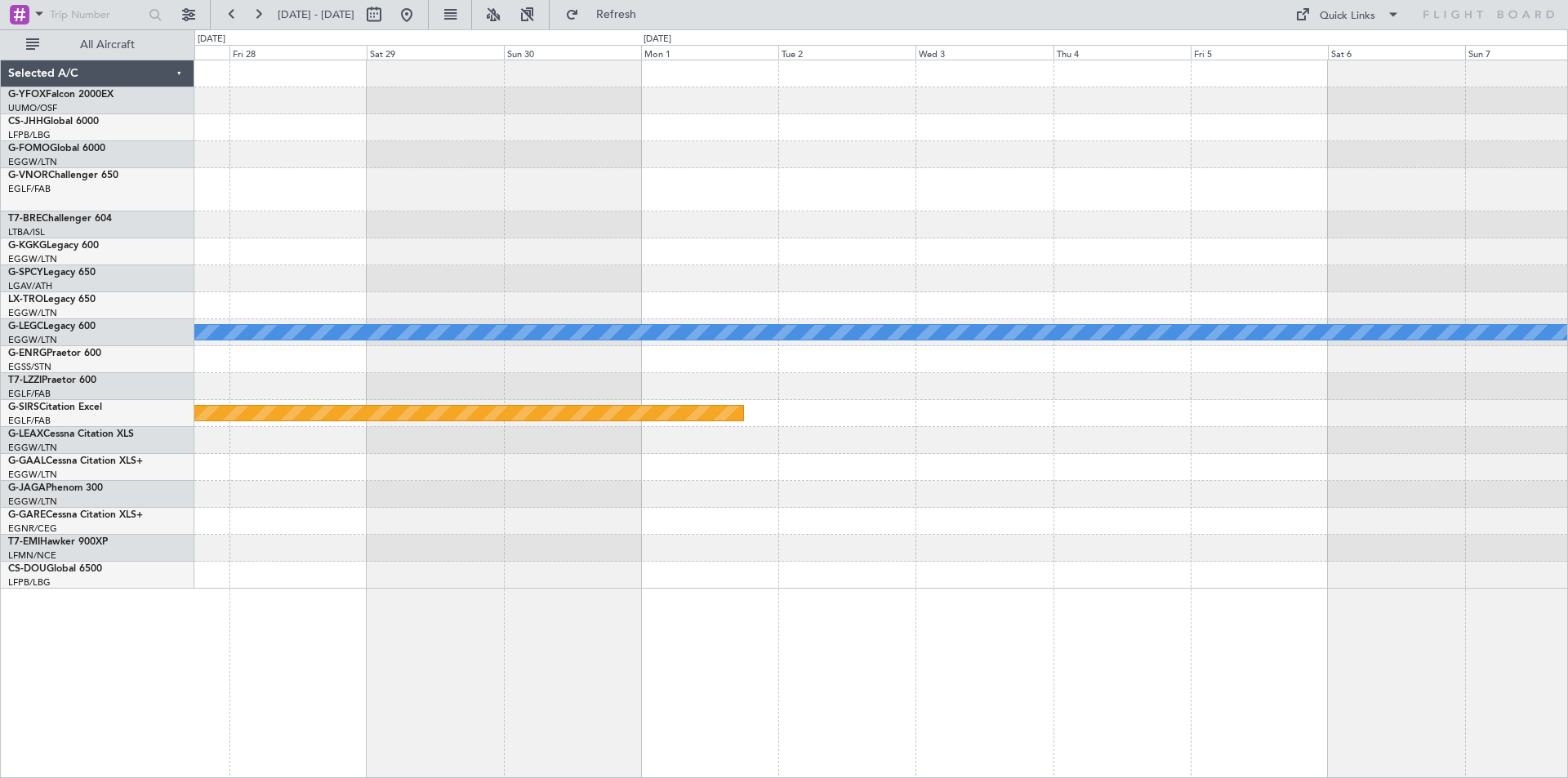
click at [134, 209] on div "A/C Unavailable London (Luton) Planned Maint Bournemouth Selected A/C G-YFOX Fa…" at bounding box center [784, 403] width 1568 height 748
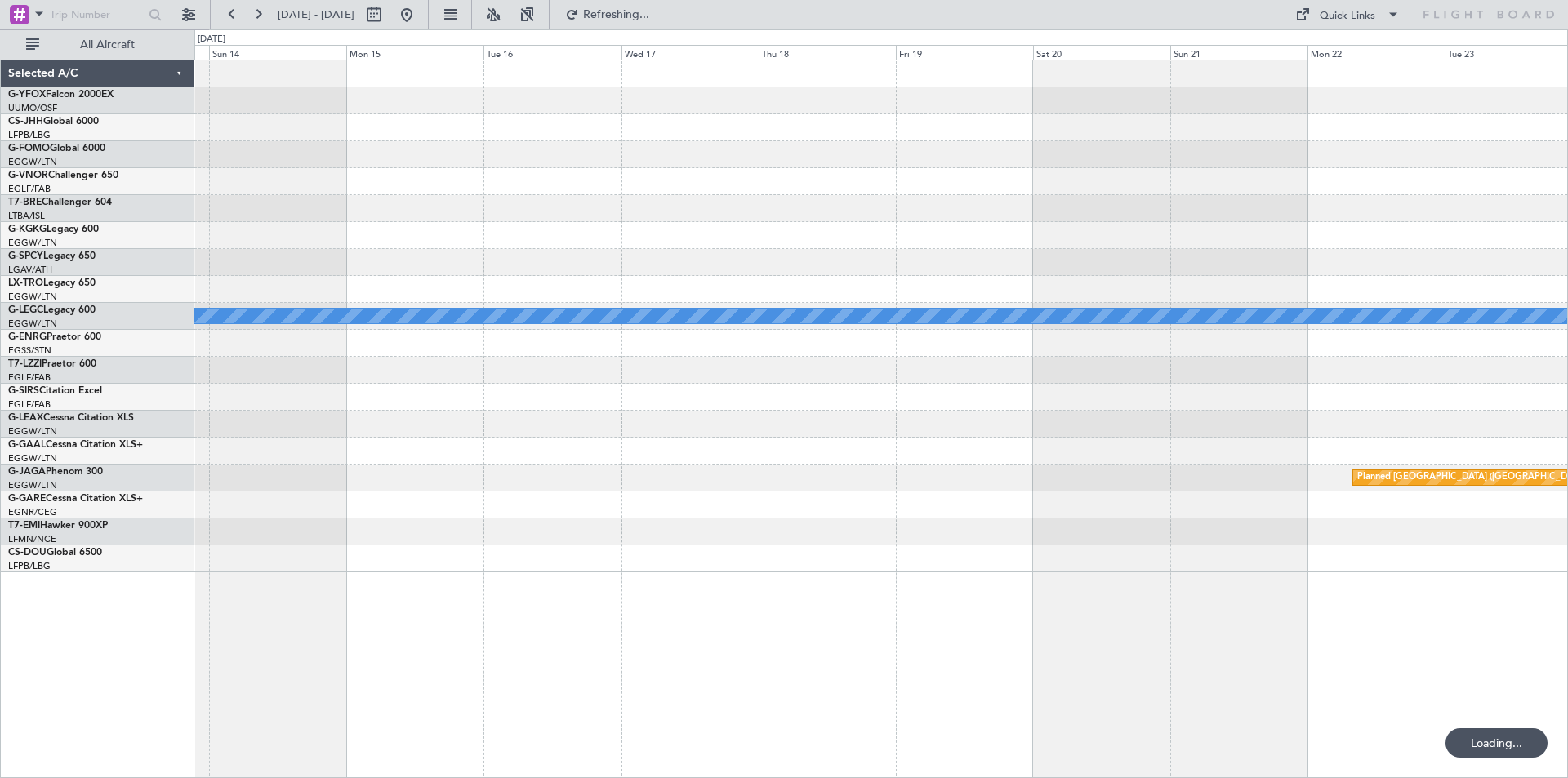
click at [0, 43] on html "01 Dec 2025 - 11 Dec 2025 Refreshing... Quick Links All Aircraft A/C Unavailabl…" at bounding box center [784, 389] width 1568 height 778
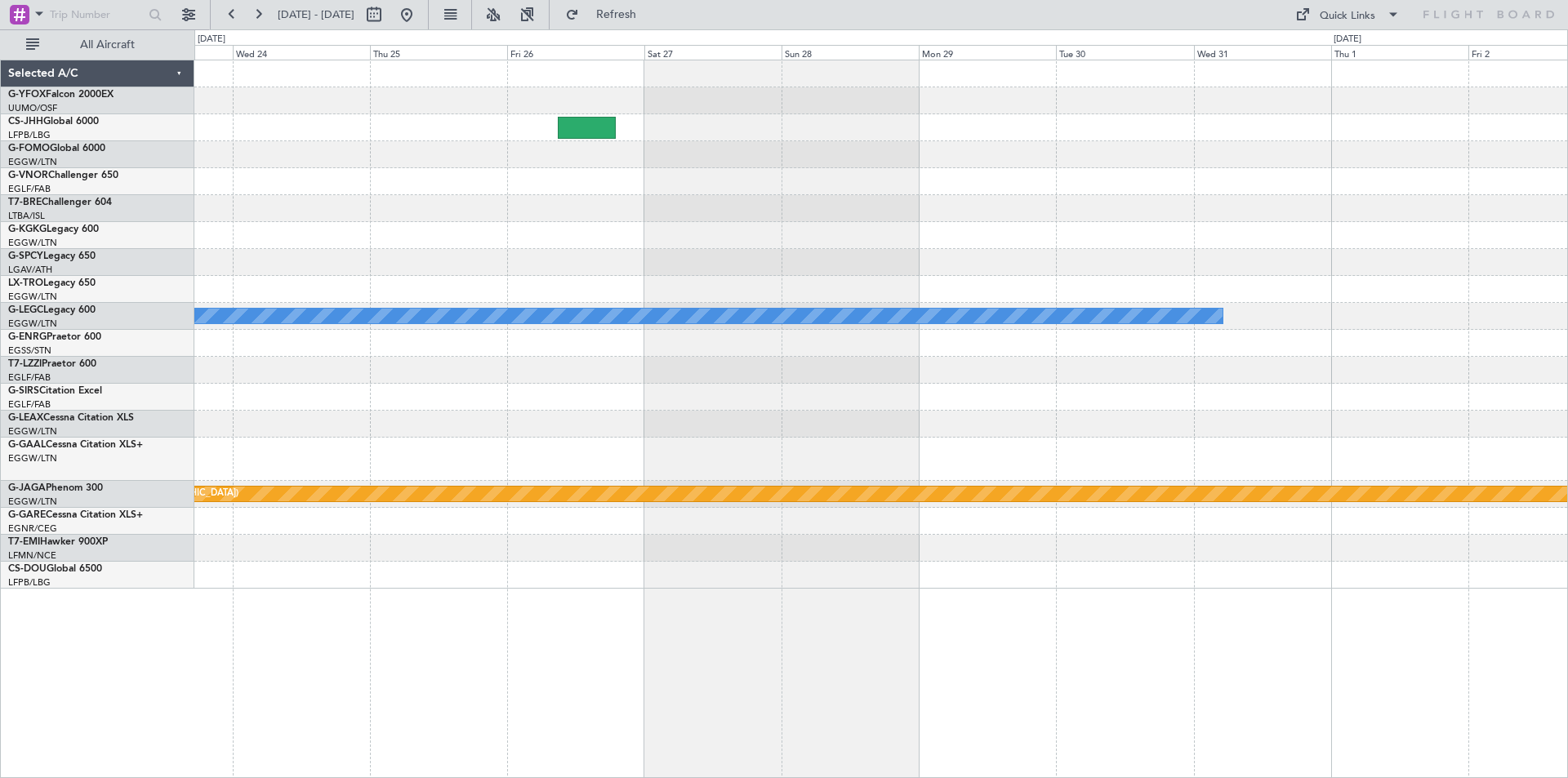
click at [919, 182] on div "A/C Unavailable London (Luton) Planned Maint St Gallen (Altenrhein)" at bounding box center [881, 324] width 1373 height 528
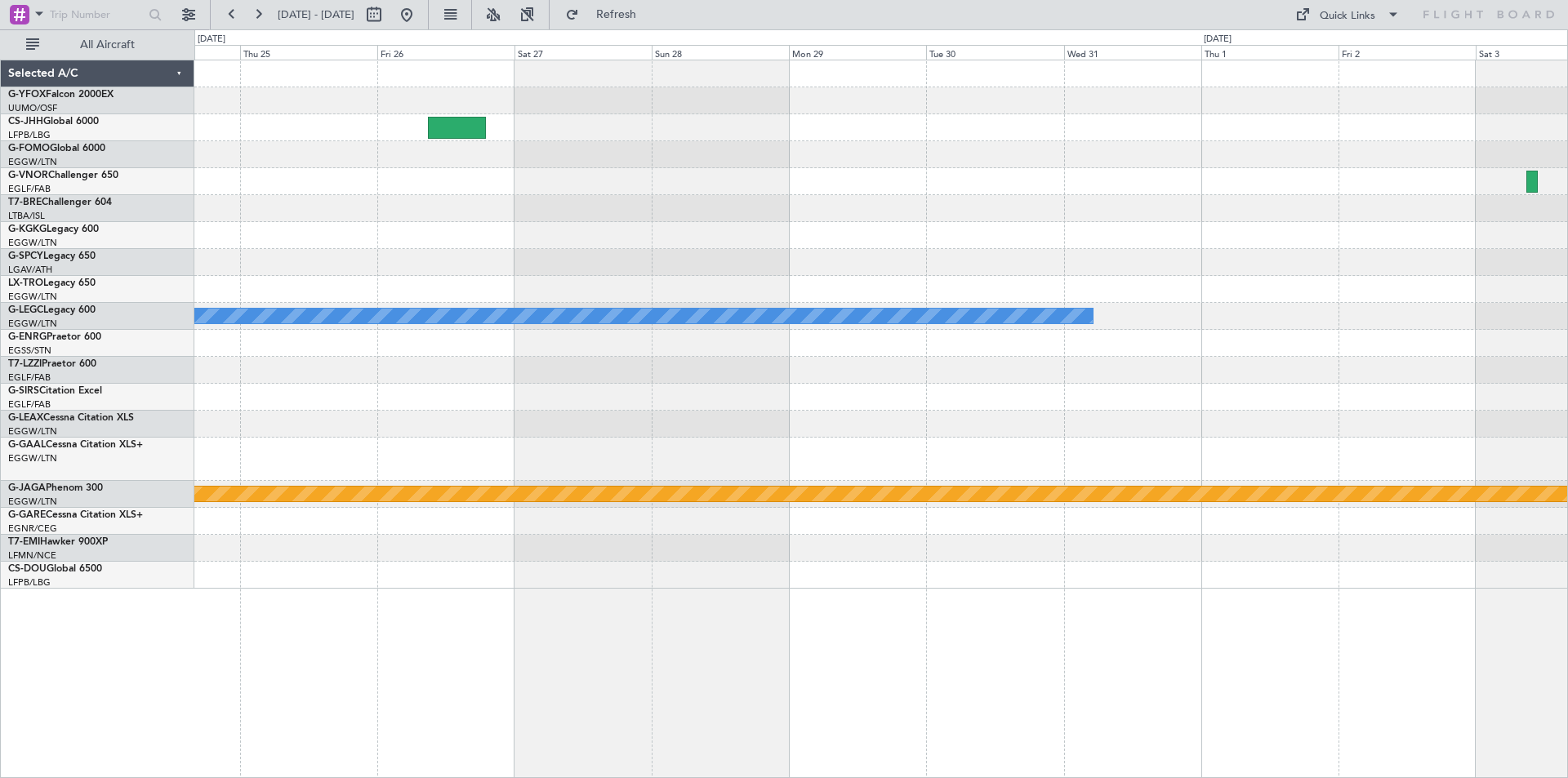
click at [936, 242] on div at bounding box center [881, 235] width 1373 height 27
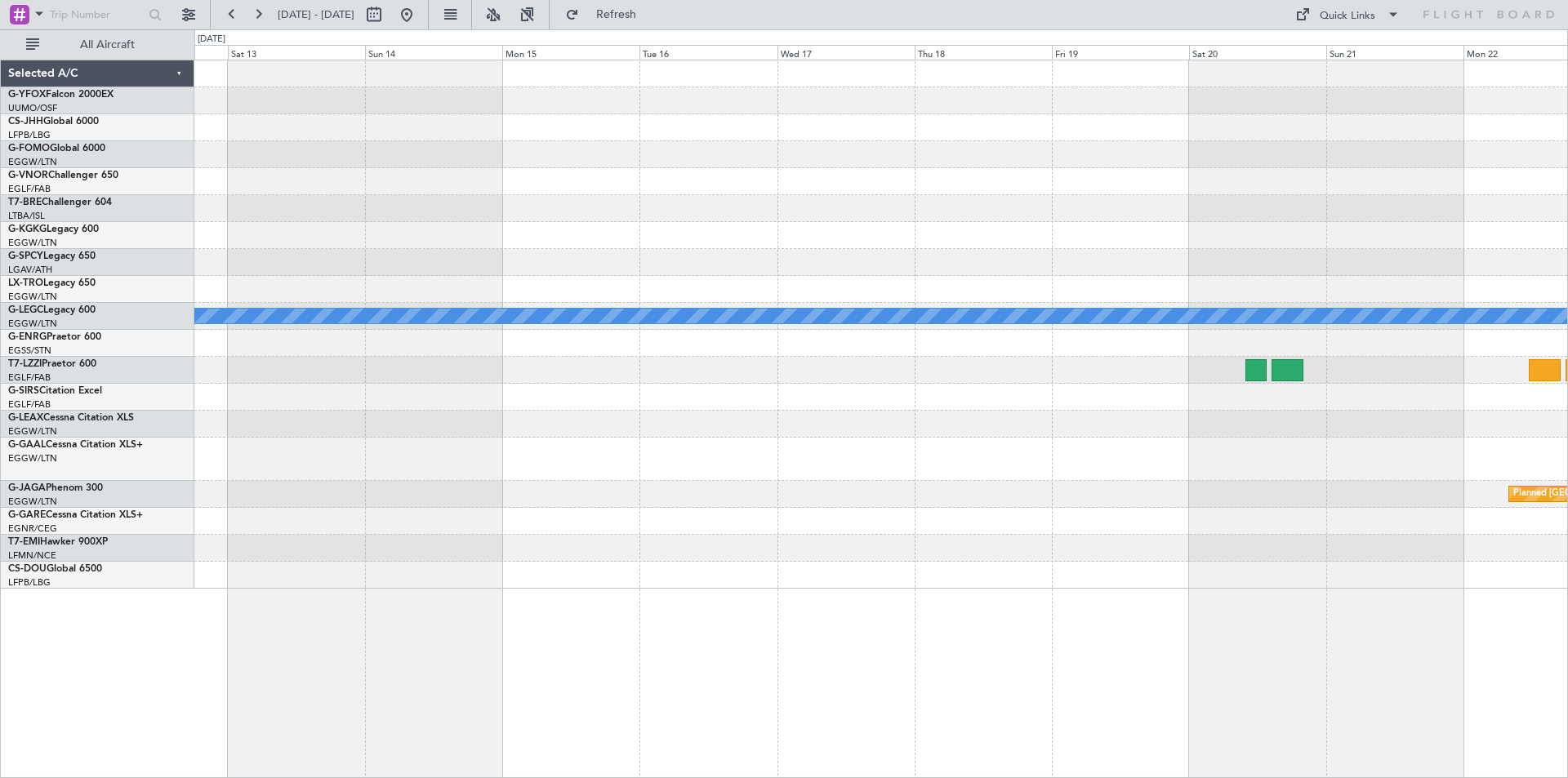
click at [1406, 347] on div "A/C Unavailable London (Luton) Planned Maint St Gallen (Altenrhein)" at bounding box center [881, 324] width 1373 height 528
click at [420, 13] on button at bounding box center [406, 14] width 26 height 26
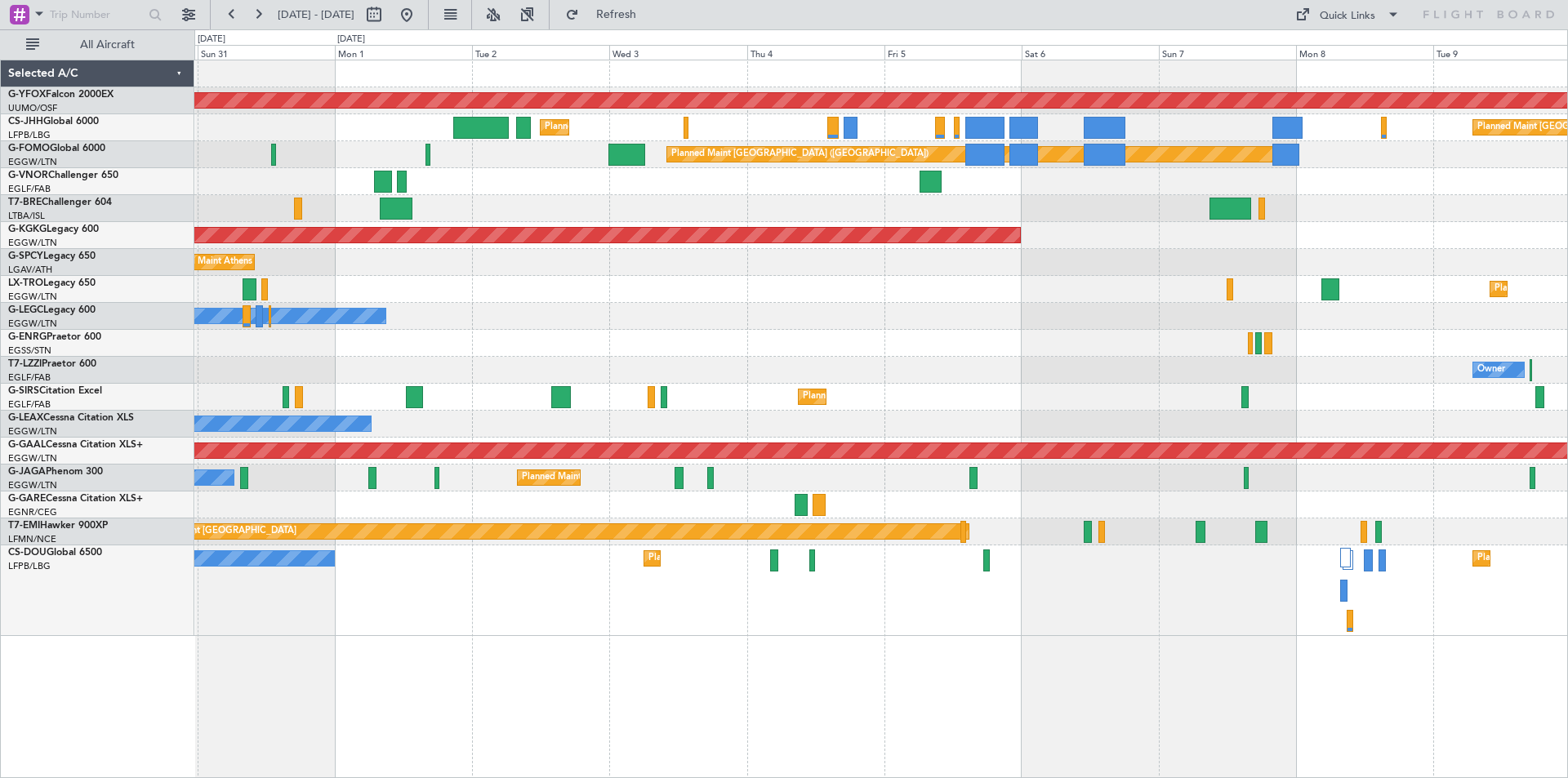
click at [822, 317] on div "Owner" at bounding box center [881, 317] width 1373 height 27
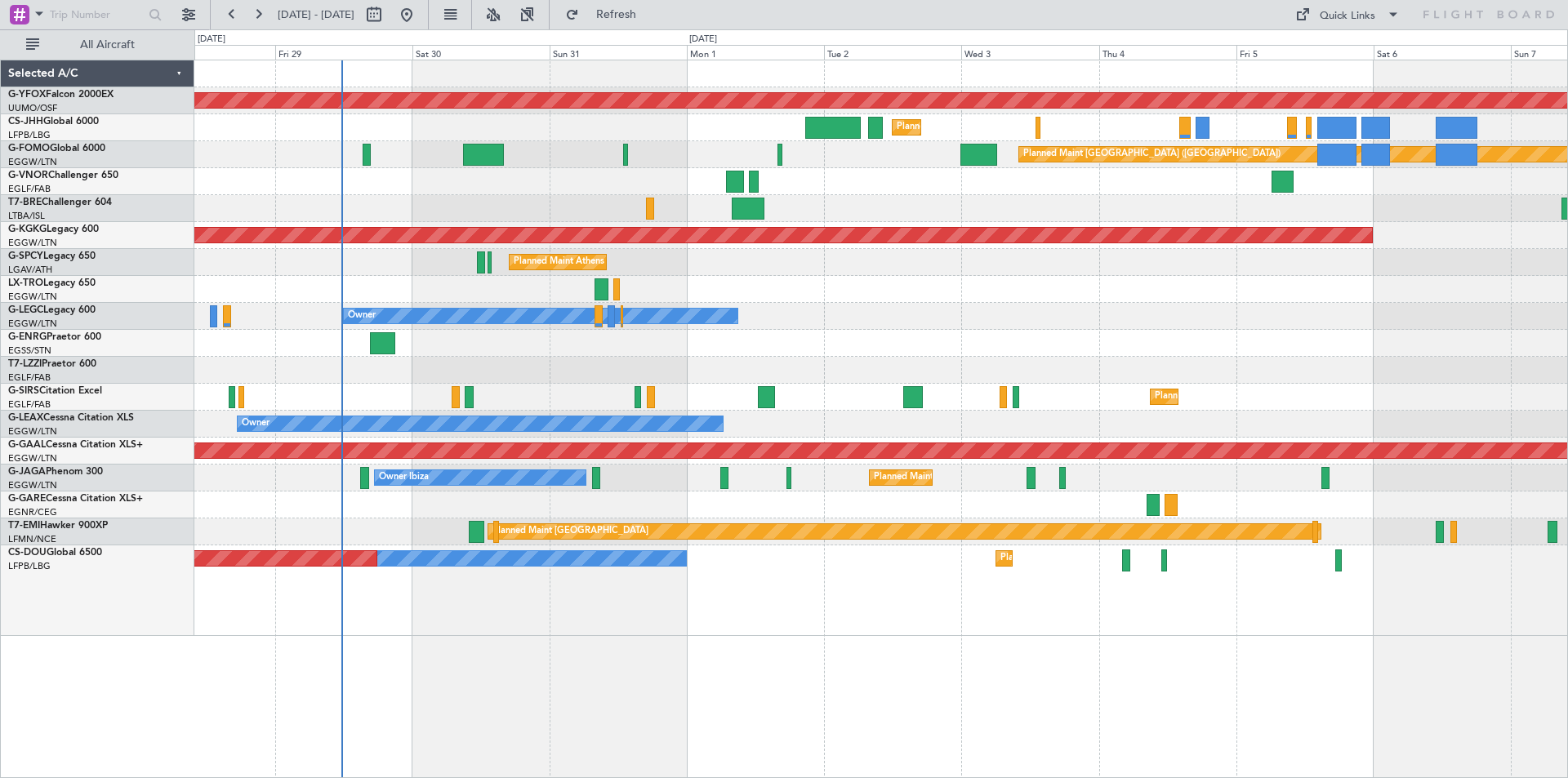
click at [1362, 355] on div "AOG Maint Ostafyevo Planned Maint London (Luton) Planned Maint Paris (Le Bourge…" at bounding box center [881, 348] width 1373 height 576
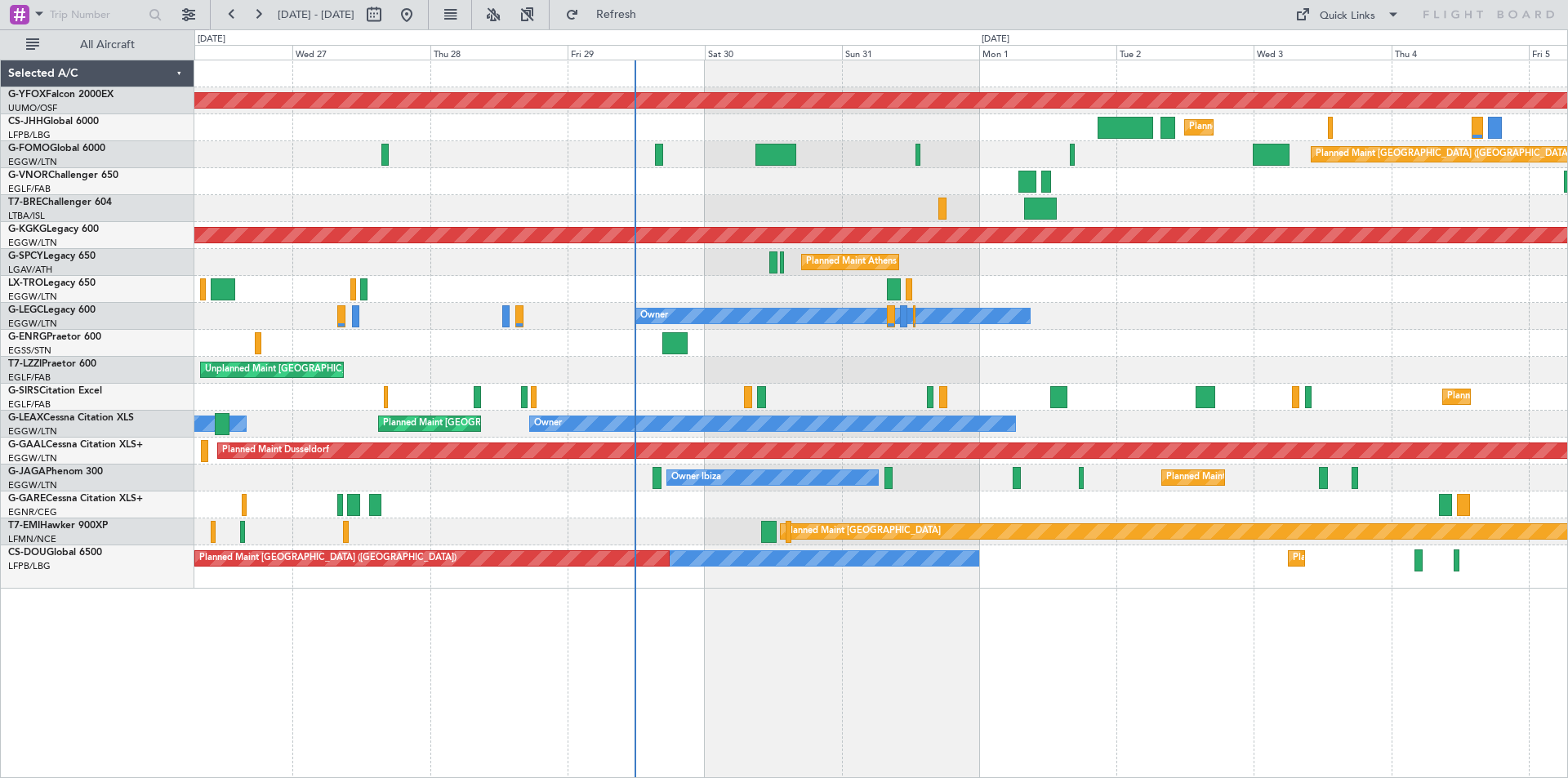
click at [1184, 361] on div "Unplanned Maint [GEOGRAPHIC_DATA] ([GEOGRAPHIC_DATA])" at bounding box center [881, 370] width 1373 height 27
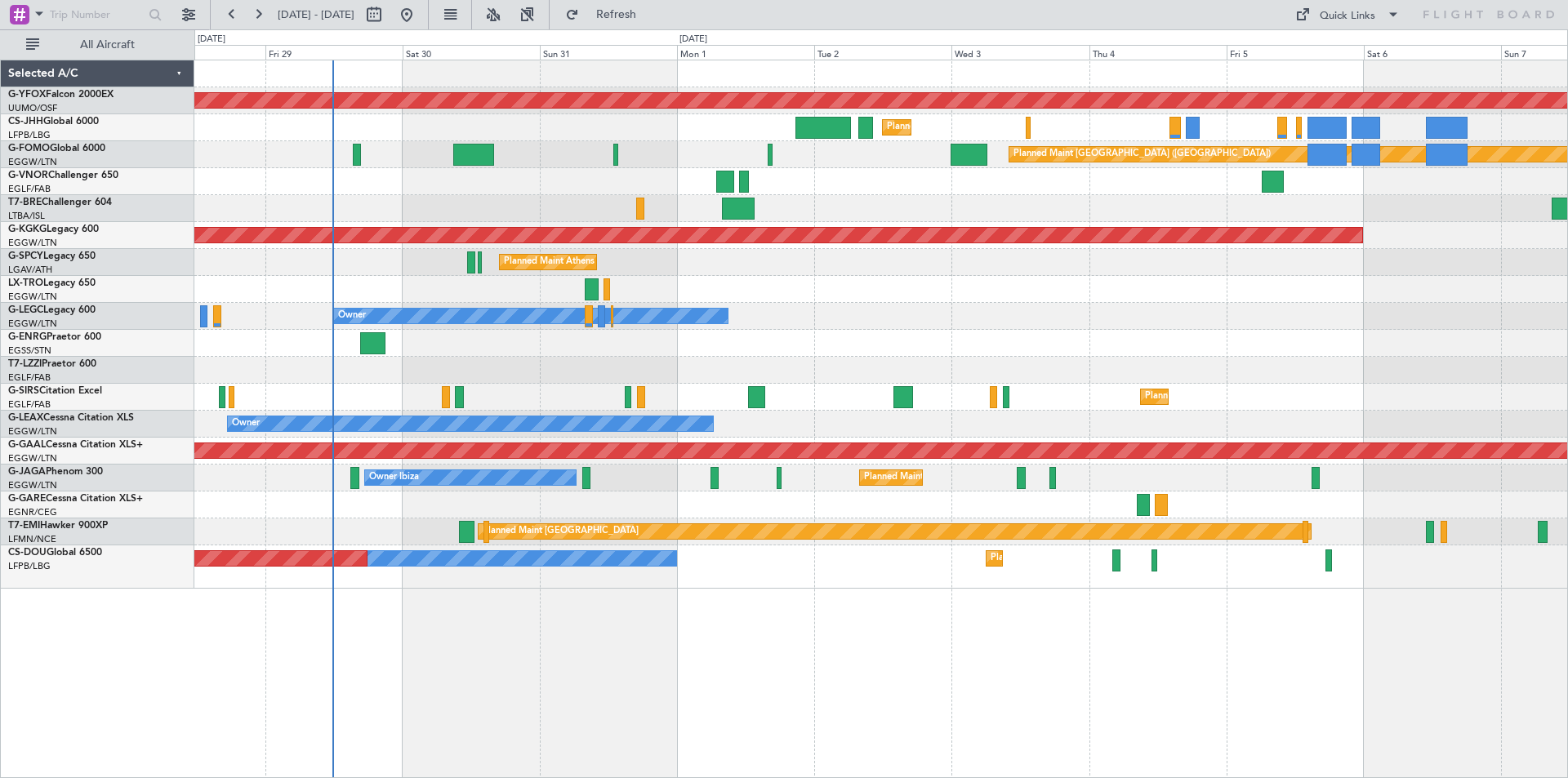
click at [760, 331] on div "AOG Maint Ostafyevo Planned Maint London (Luton) Planned Maint Paris (Le Bourge…" at bounding box center [881, 324] width 1373 height 528
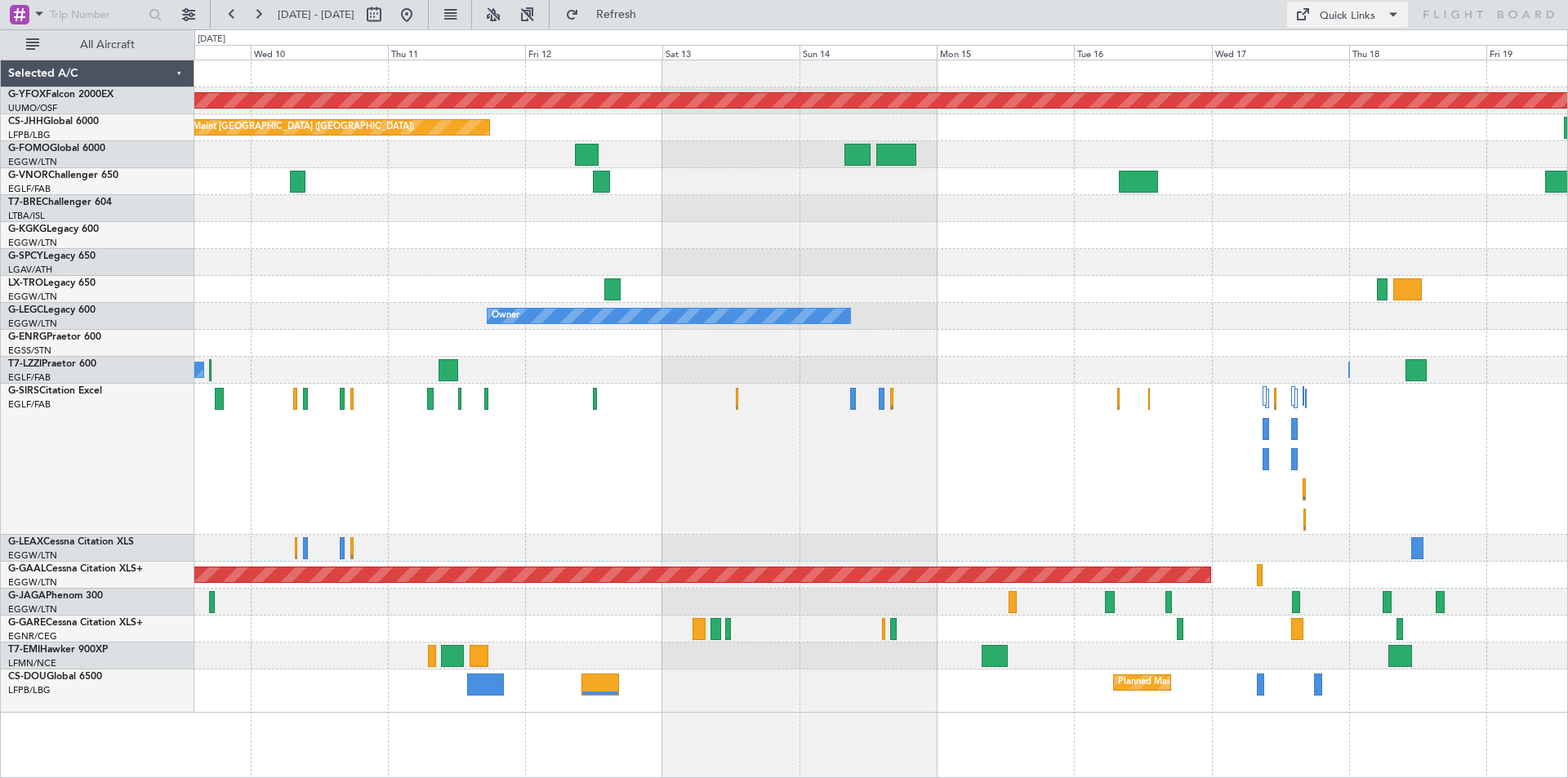
click at [1344, 20] on div "Quick Links" at bounding box center [1348, 16] width 55 height 16
click at [1345, 49] on button "Trip Builder" at bounding box center [1349, 53] width 122 height 39
click at [1319, 14] on button "Quick Links" at bounding box center [1348, 14] width 121 height 26
click at [1310, 54] on button "Trip Builder" at bounding box center [1349, 53] width 122 height 39
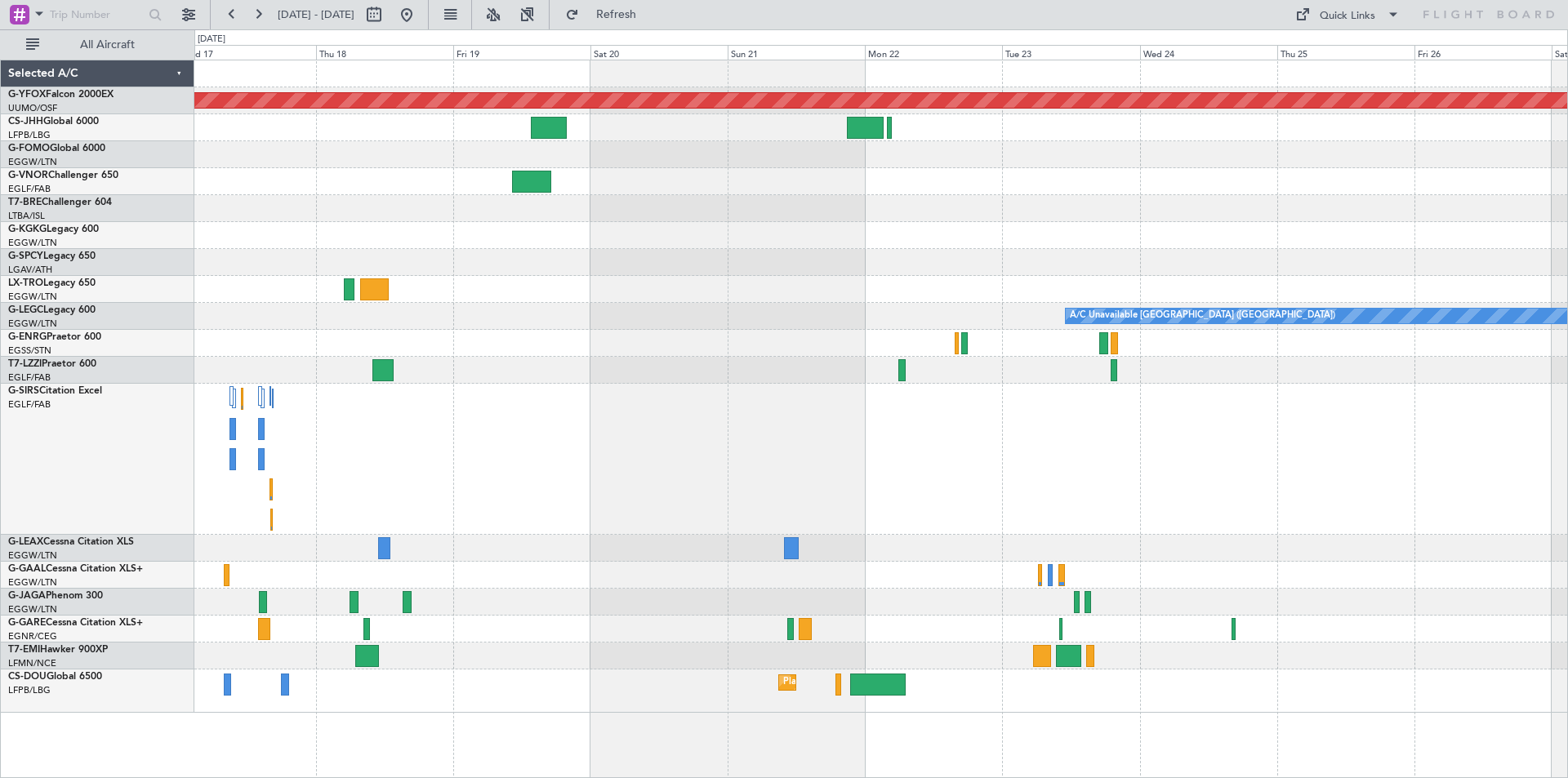
click at [0, 279] on html "09 Sep 2025 - 19 Sep 2025 Refresh Quick Links All Aircraft AOG Maint Ostafyevo …" at bounding box center [784, 389] width 1568 height 778
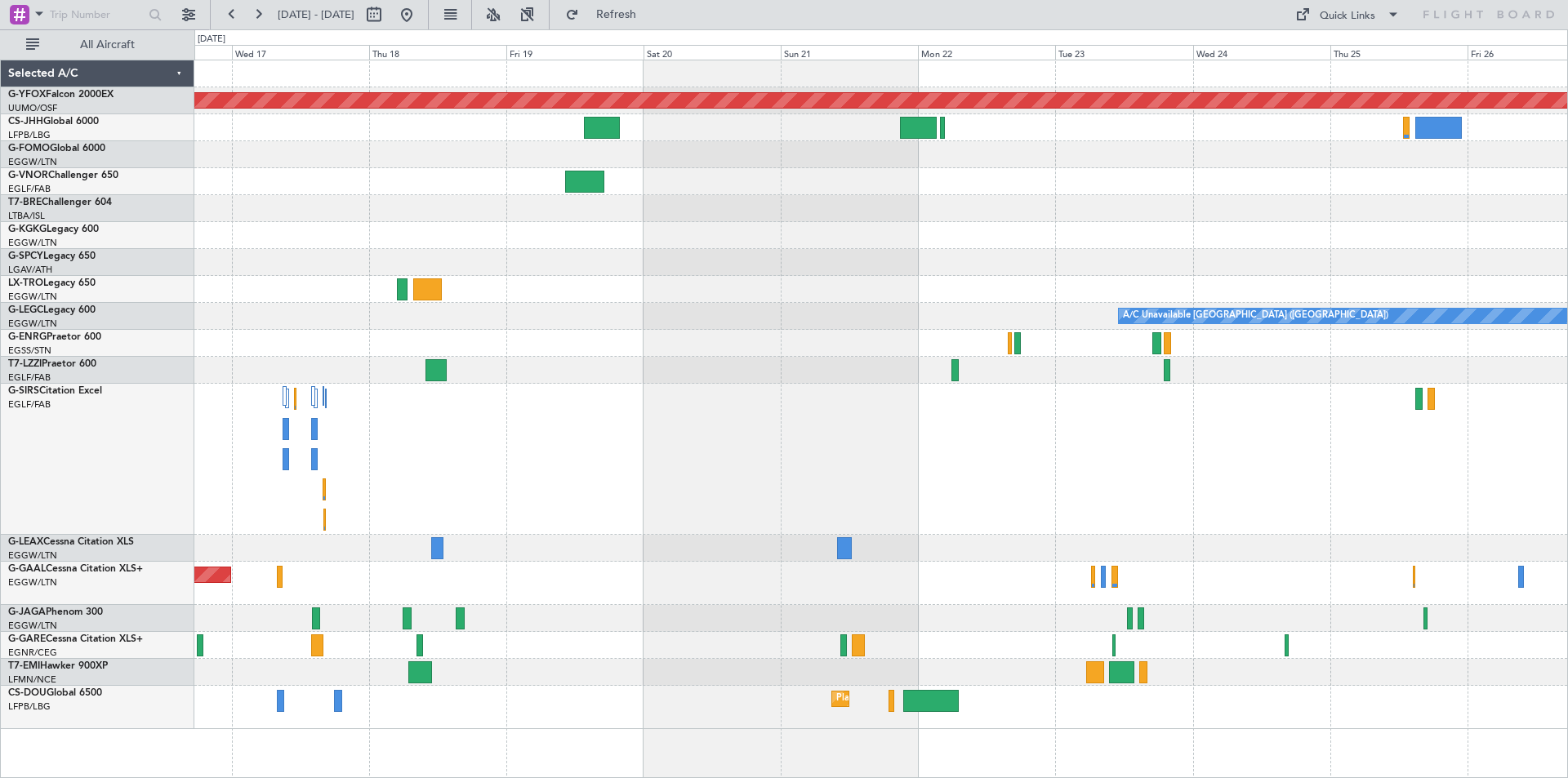
click at [398, 167] on div at bounding box center [881, 154] width 1373 height 27
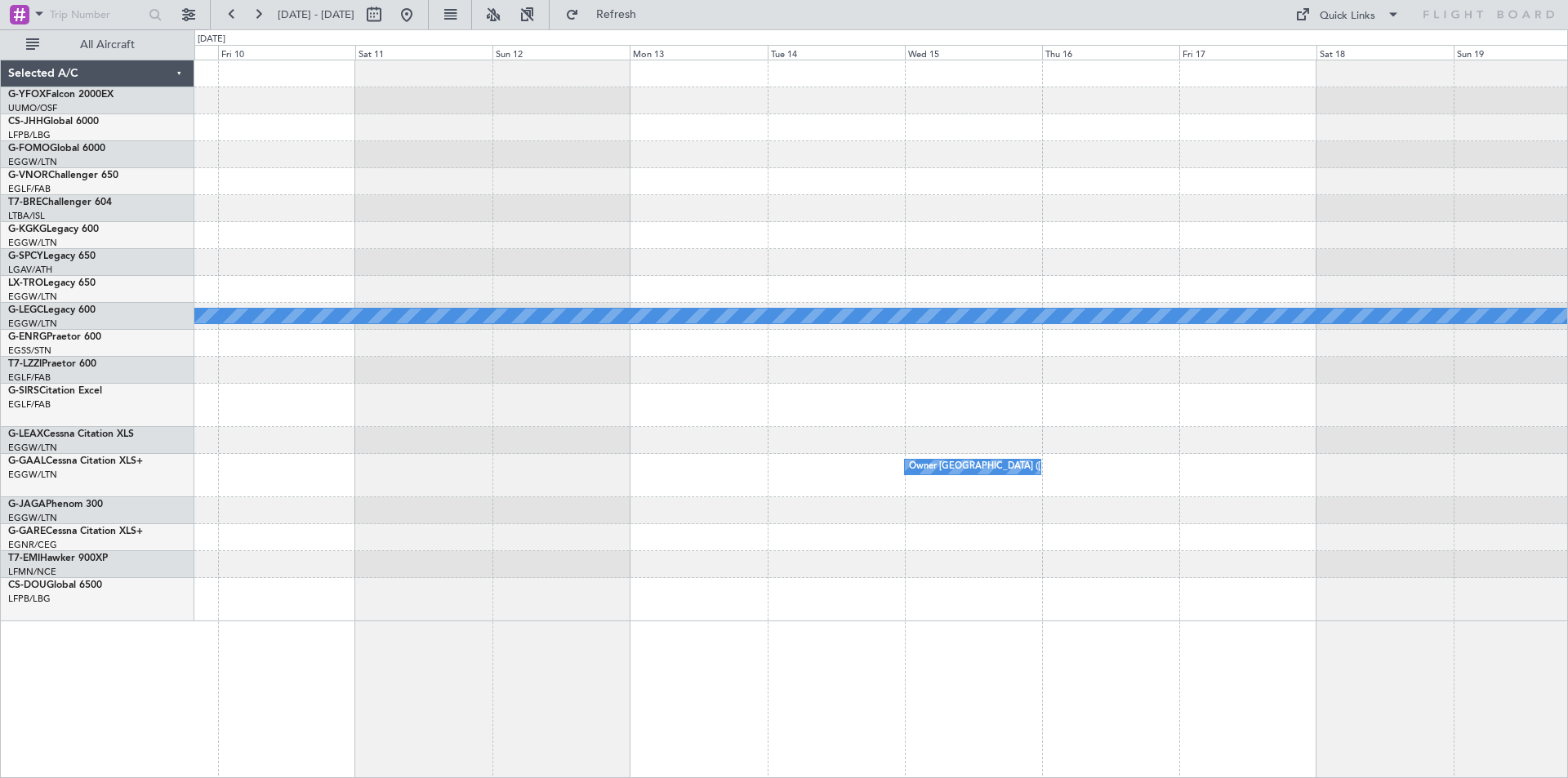
click at [0, 0] on html "17 Sep 2025 - 27 Sep 2025 Refresh Quick Links All Aircraft A/C Unavailable Lond…" at bounding box center [784, 389] width 1568 height 778
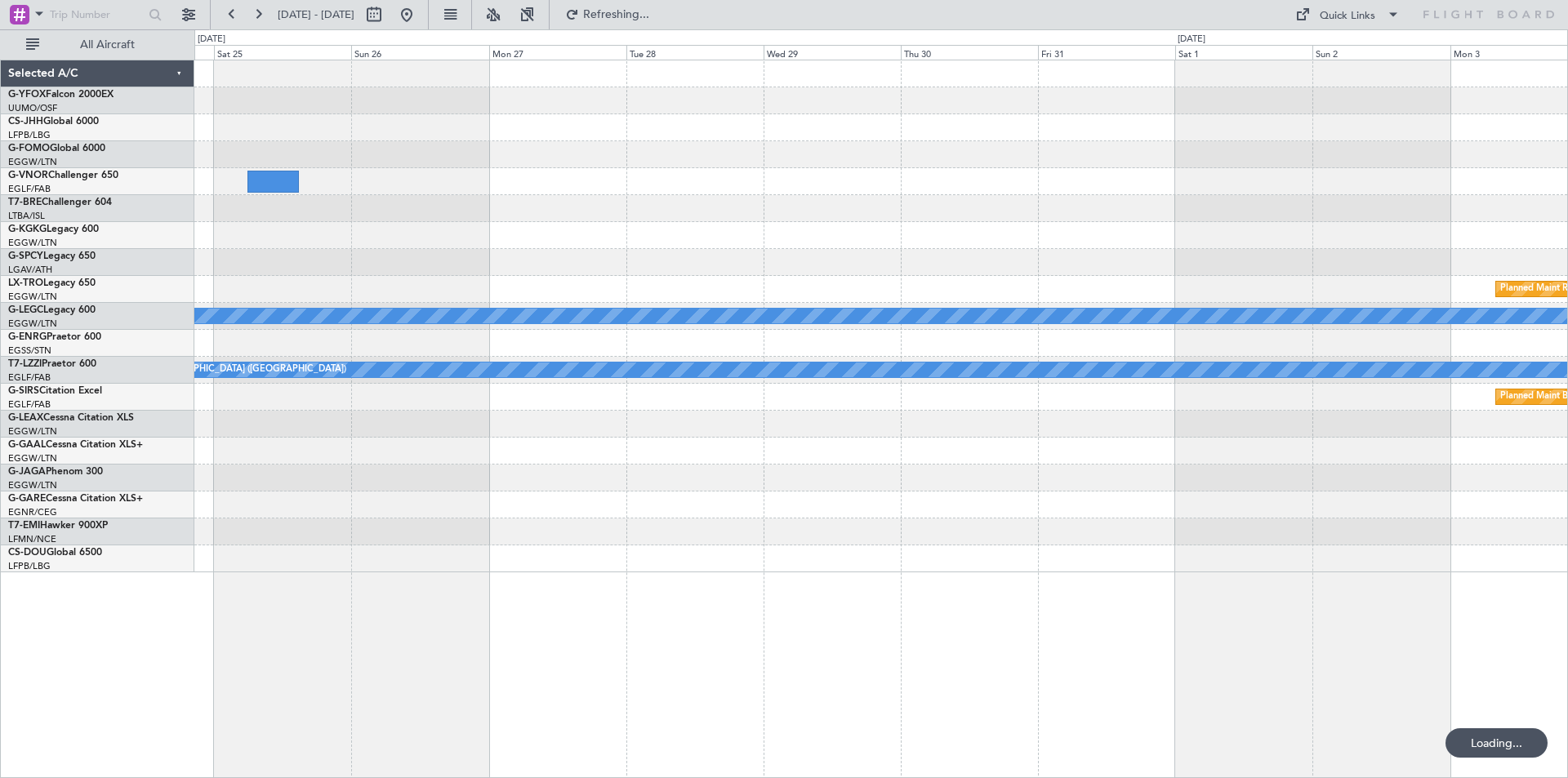
click at [312, 93] on div "Planned Maint Riga (Riga Intl) A/C Unavailable London (Luton) A/C Unavailable L…" at bounding box center [881, 316] width 1373 height 512
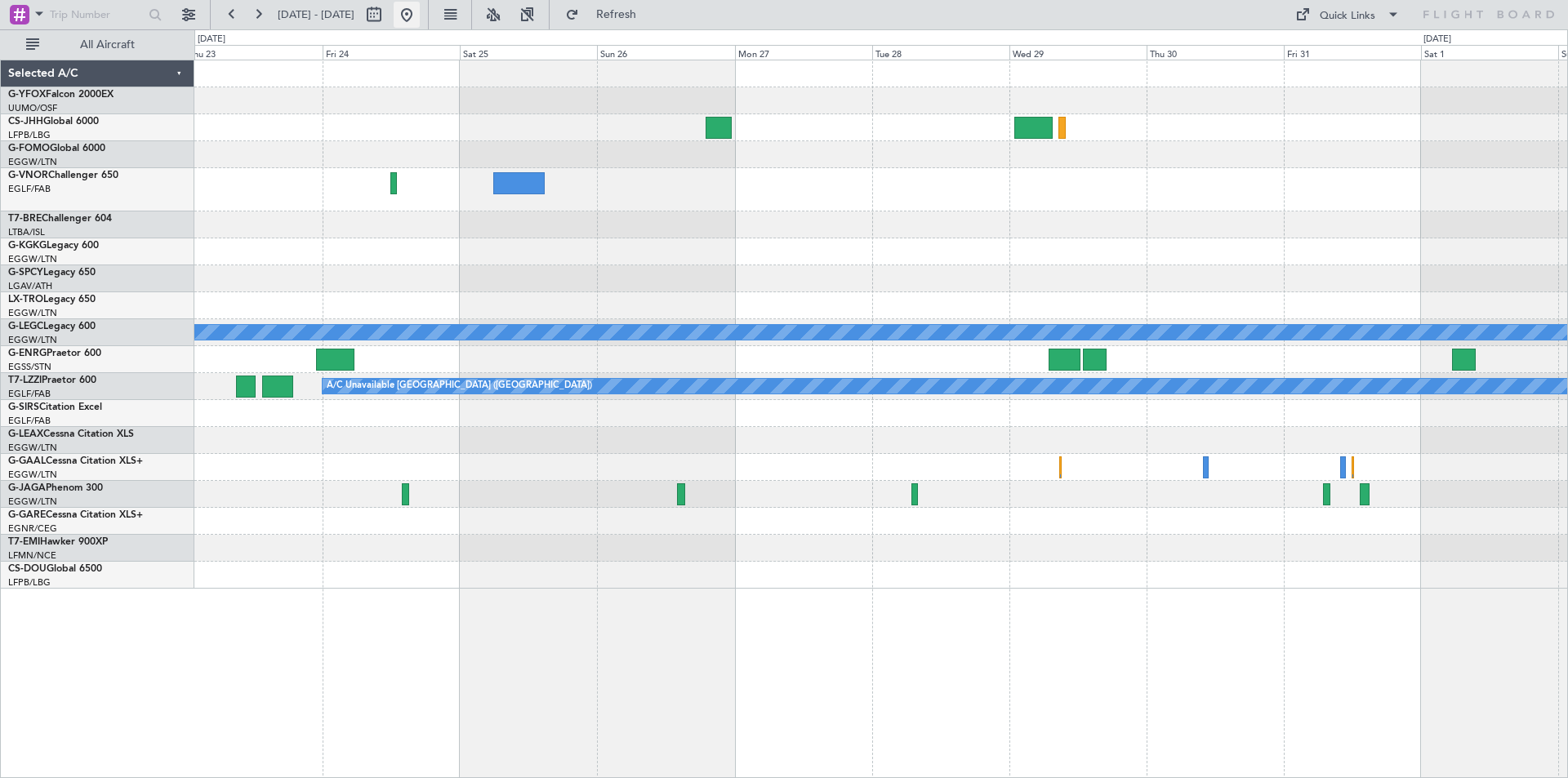
click at [420, 27] on button at bounding box center [406, 14] width 26 height 26
